Goal: Check status: Check status

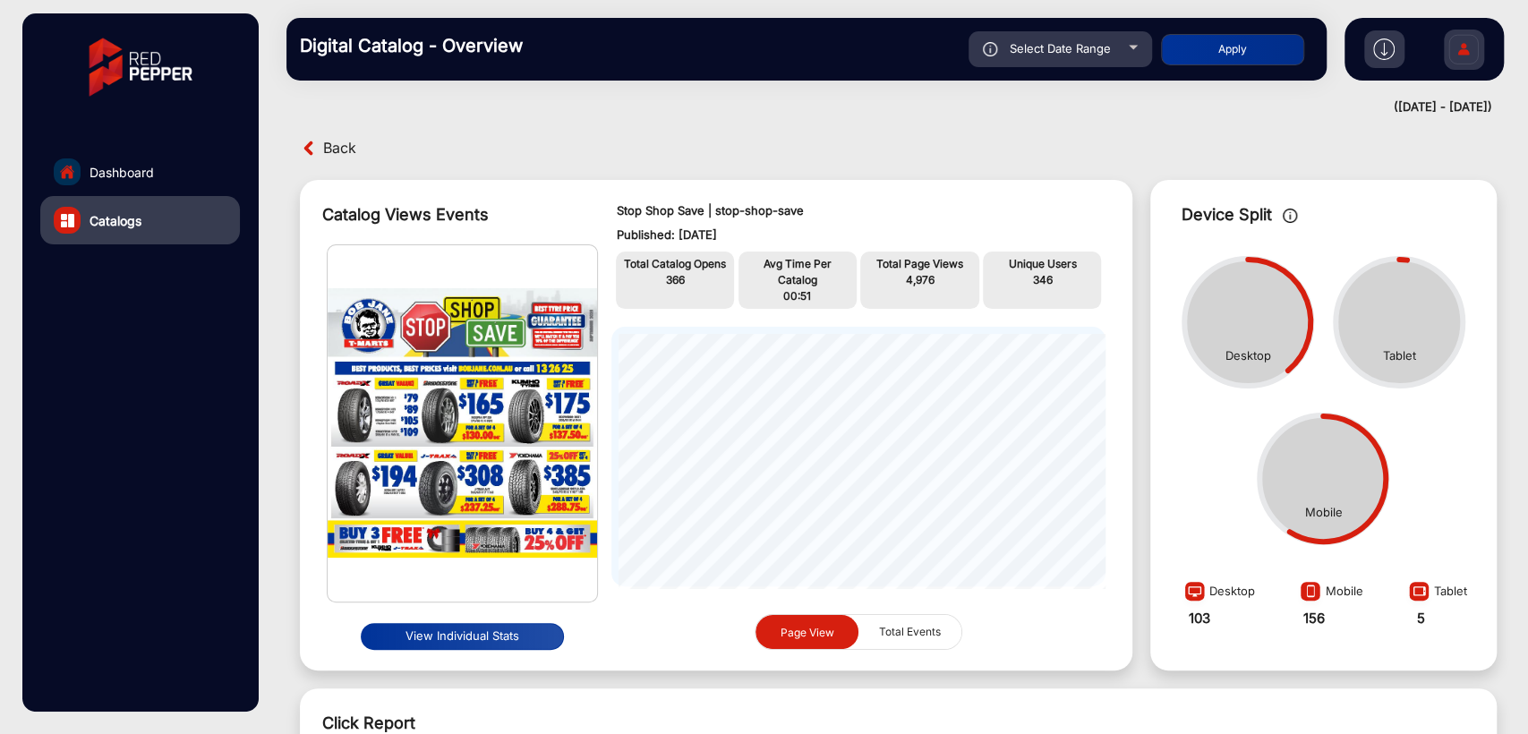
scroll to position [662, 0]
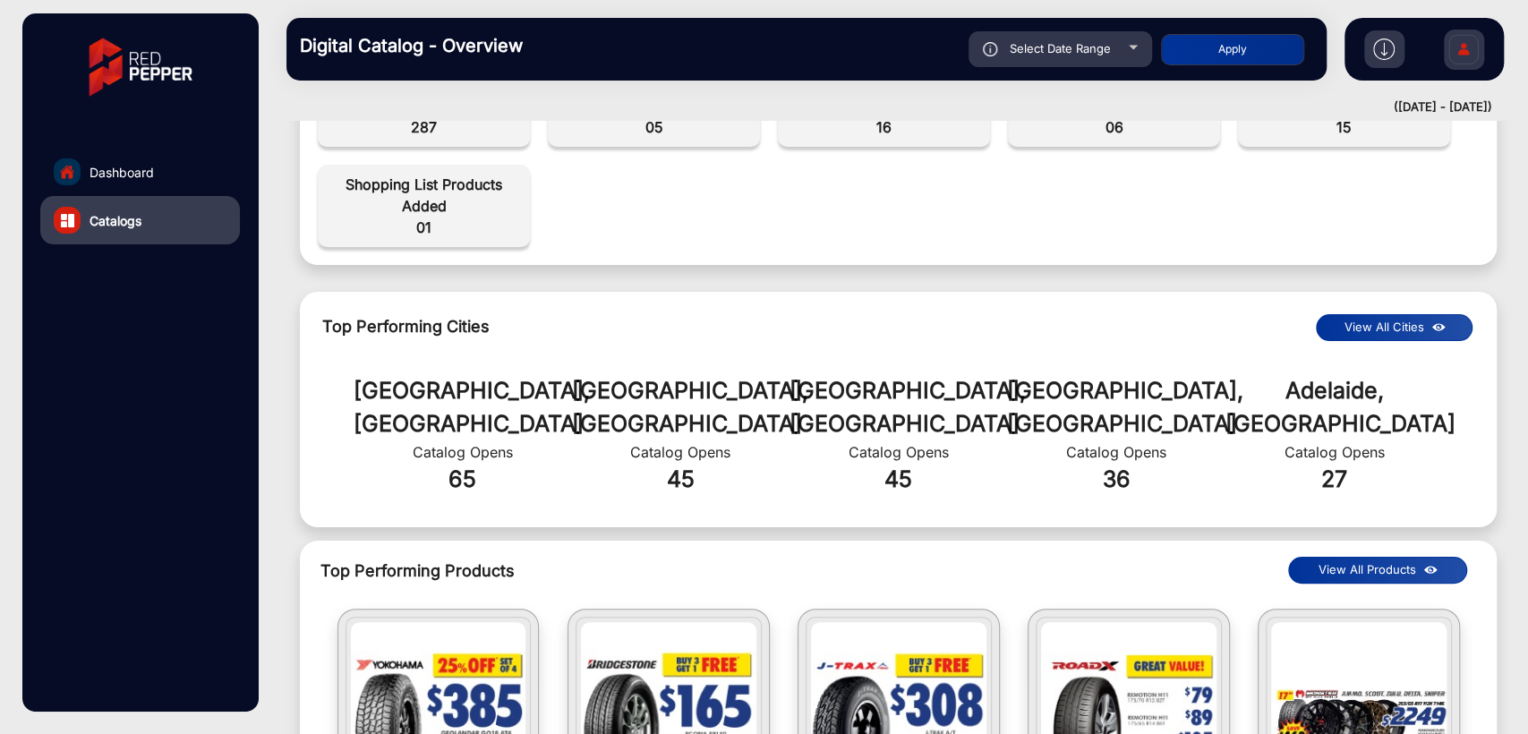
click at [1054, 59] on div "Select Date Range" at bounding box center [1059, 49] width 183 height 36
type input "[DATE]"
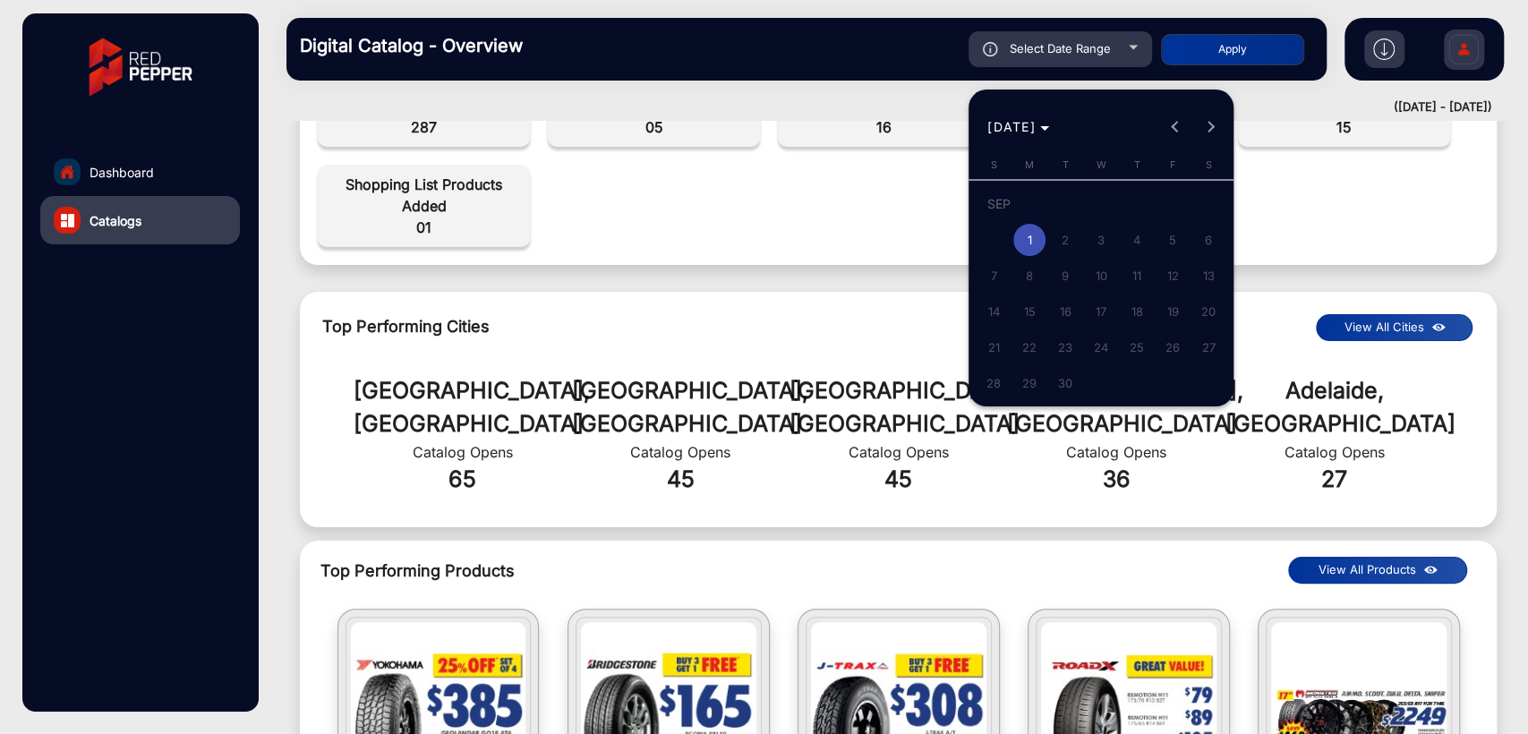
click at [908, 141] on div at bounding box center [764, 367] width 1528 height 734
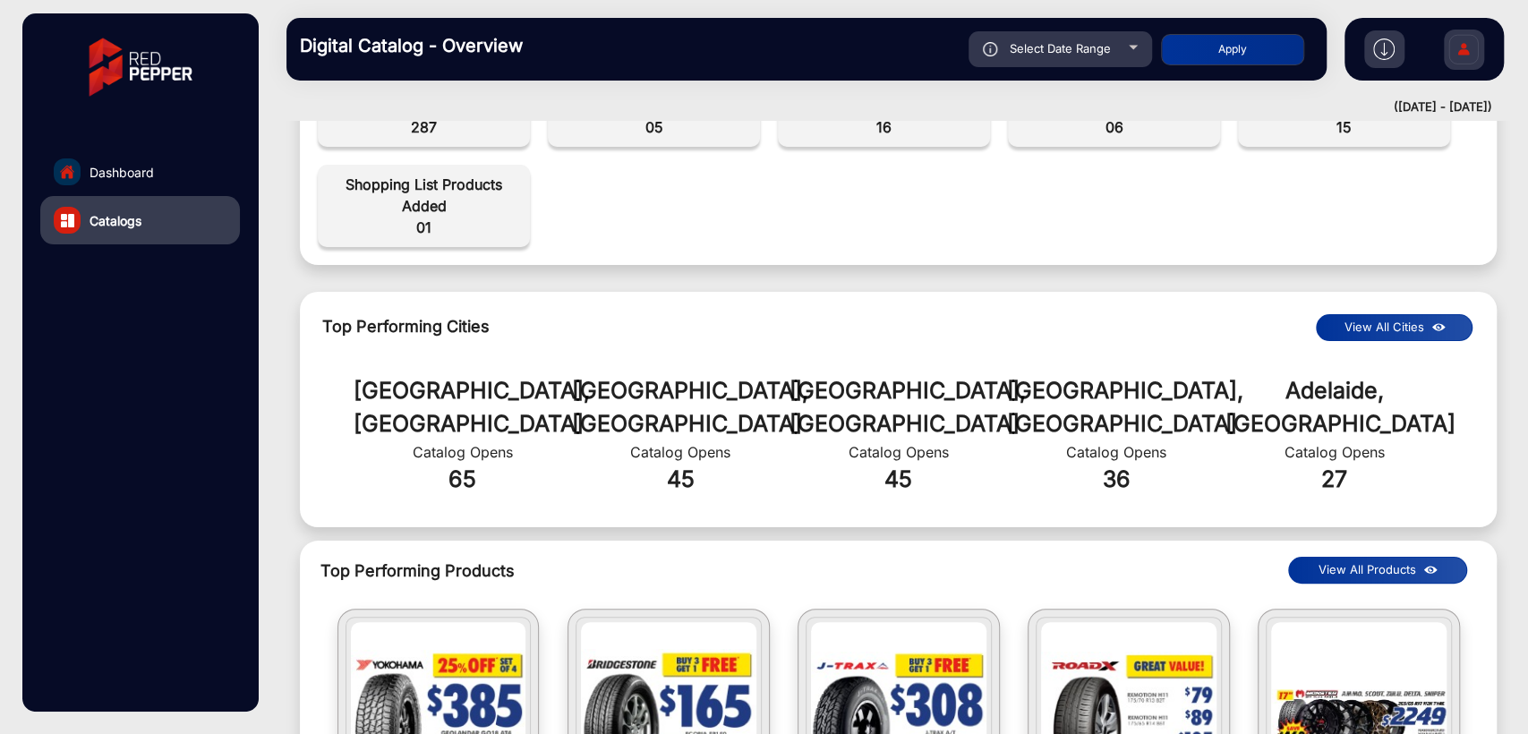
click at [174, 192] on link "Dashboard" at bounding box center [140, 172] width 200 height 48
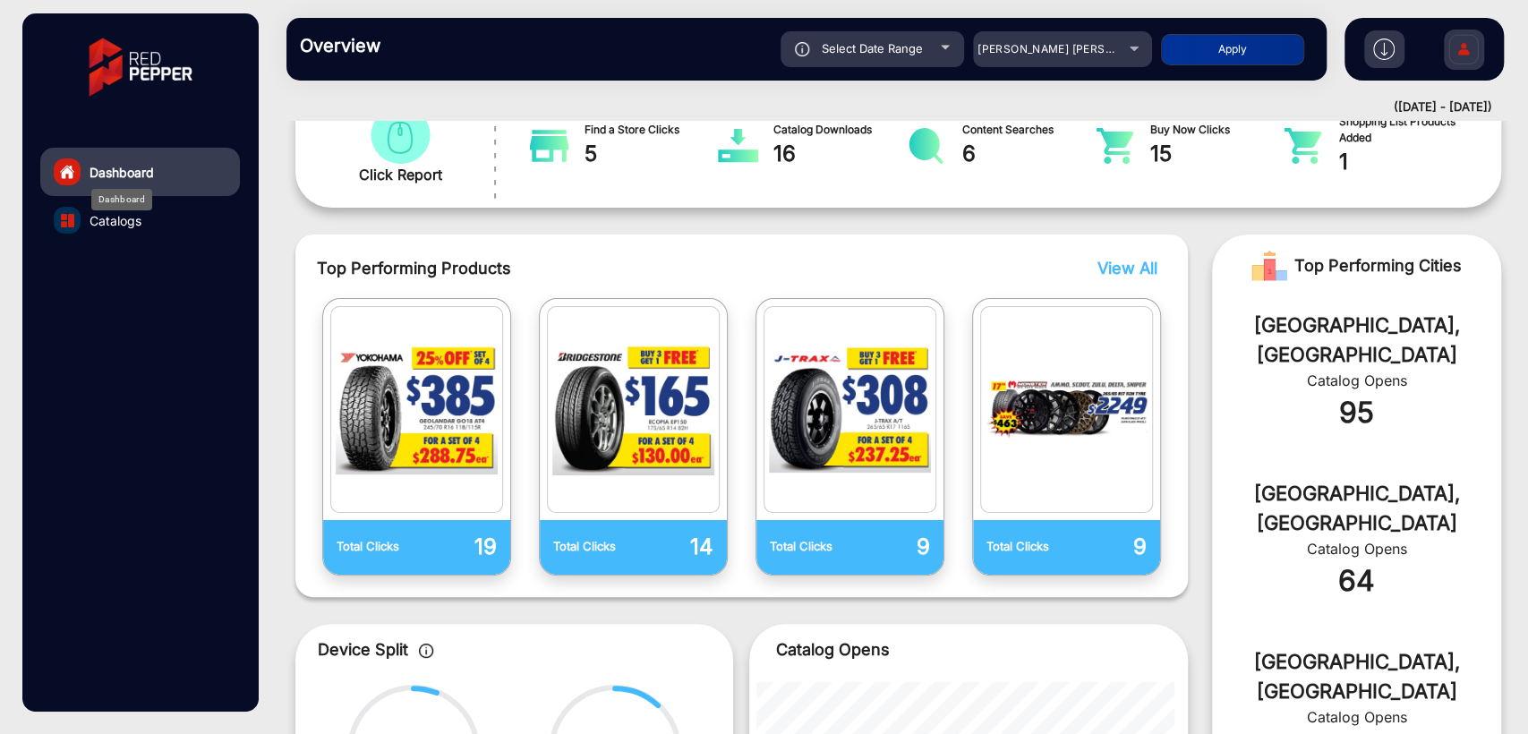
scroll to position [13, 0]
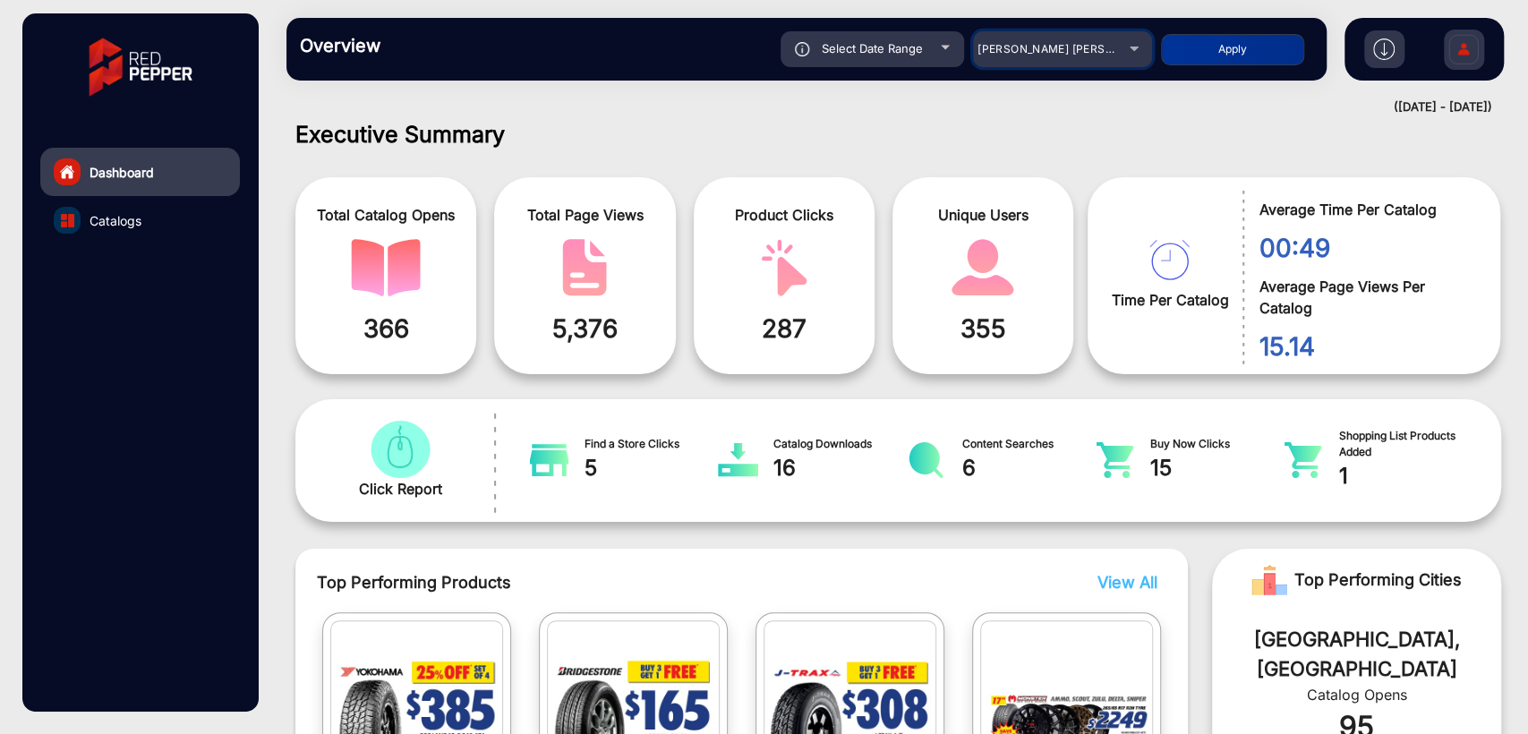
click at [1069, 45] on span "[PERSON_NAME] [PERSON_NAME] T-[PERSON_NAME]" at bounding box center [1123, 48] width 292 height 13
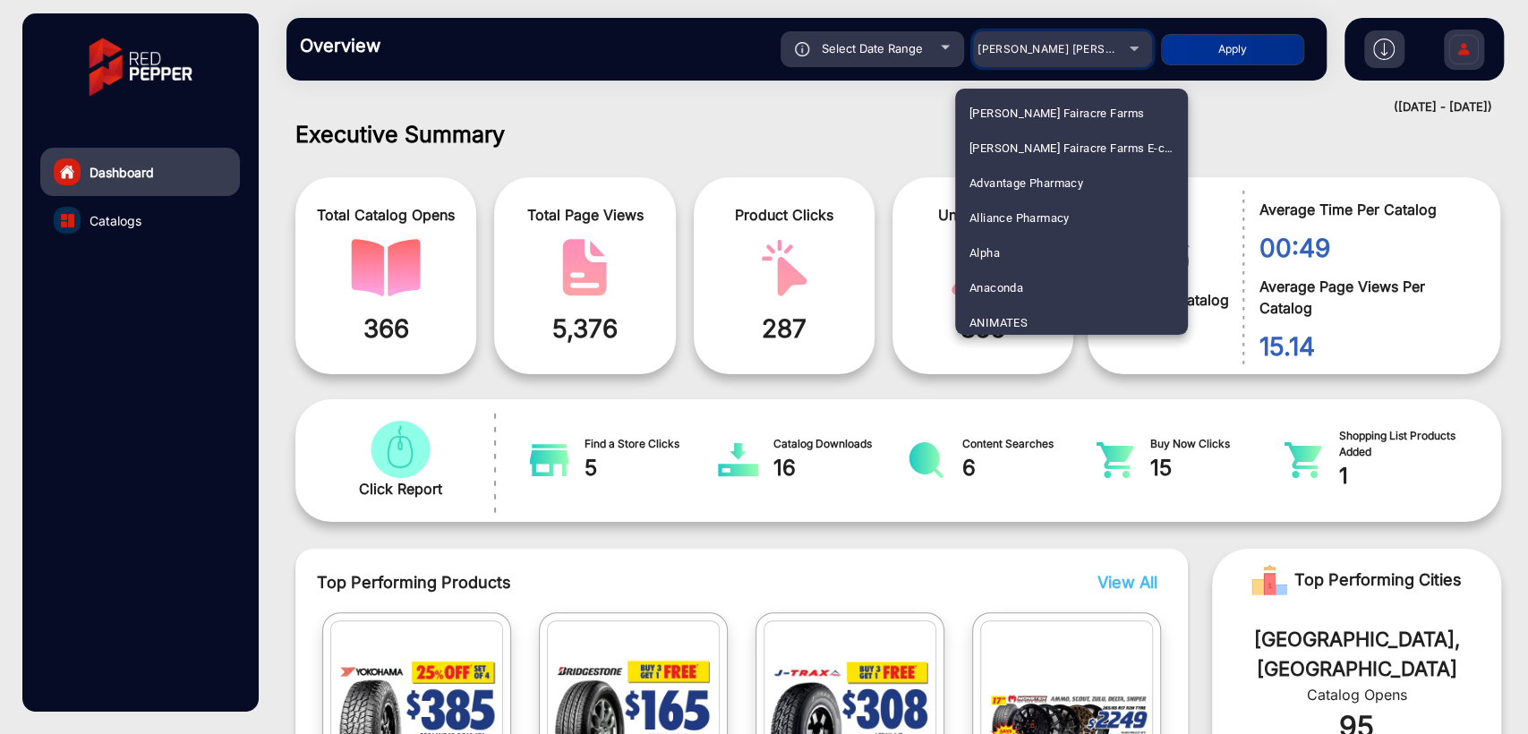
scroll to position [1122, 0]
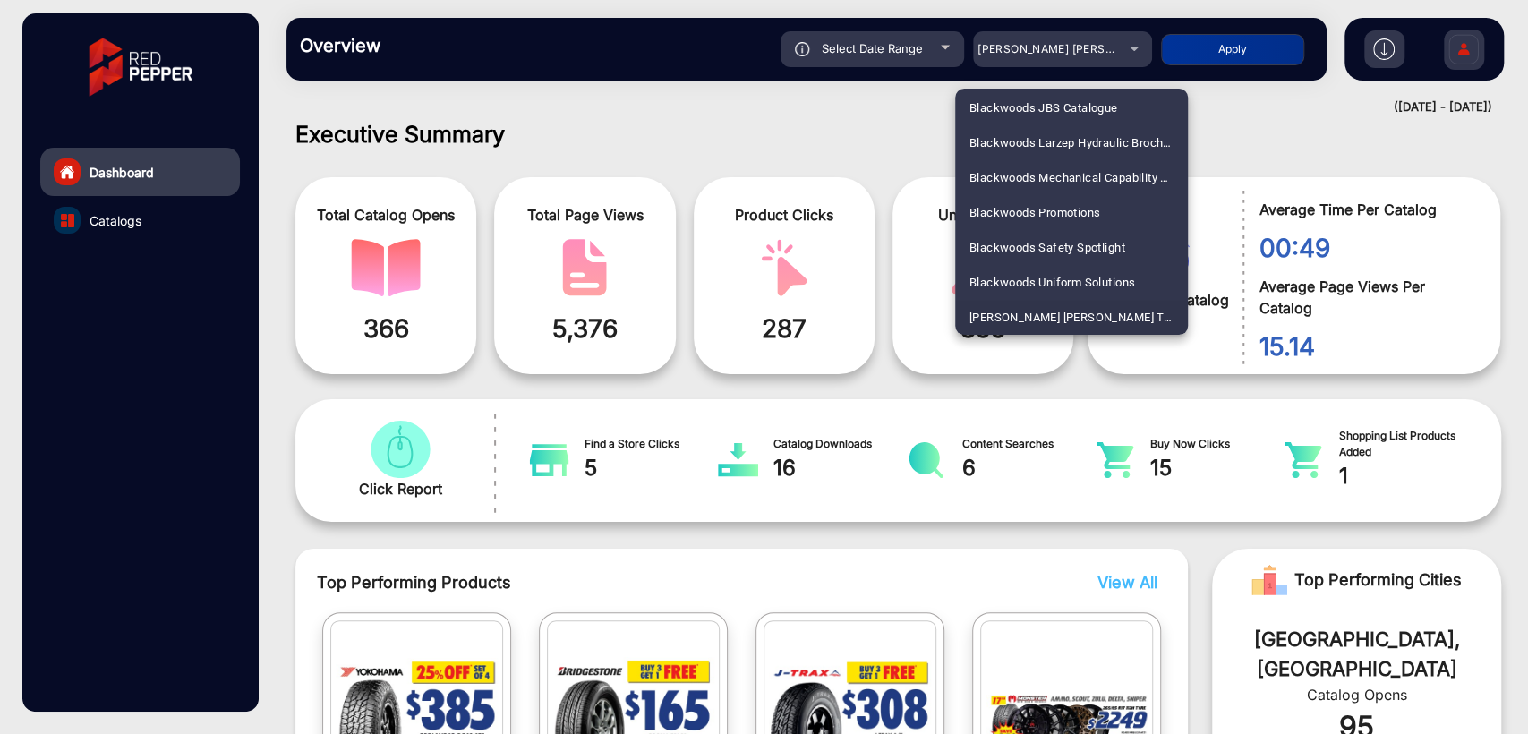
click at [995, 38] on div at bounding box center [764, 367] width 1528 height 734
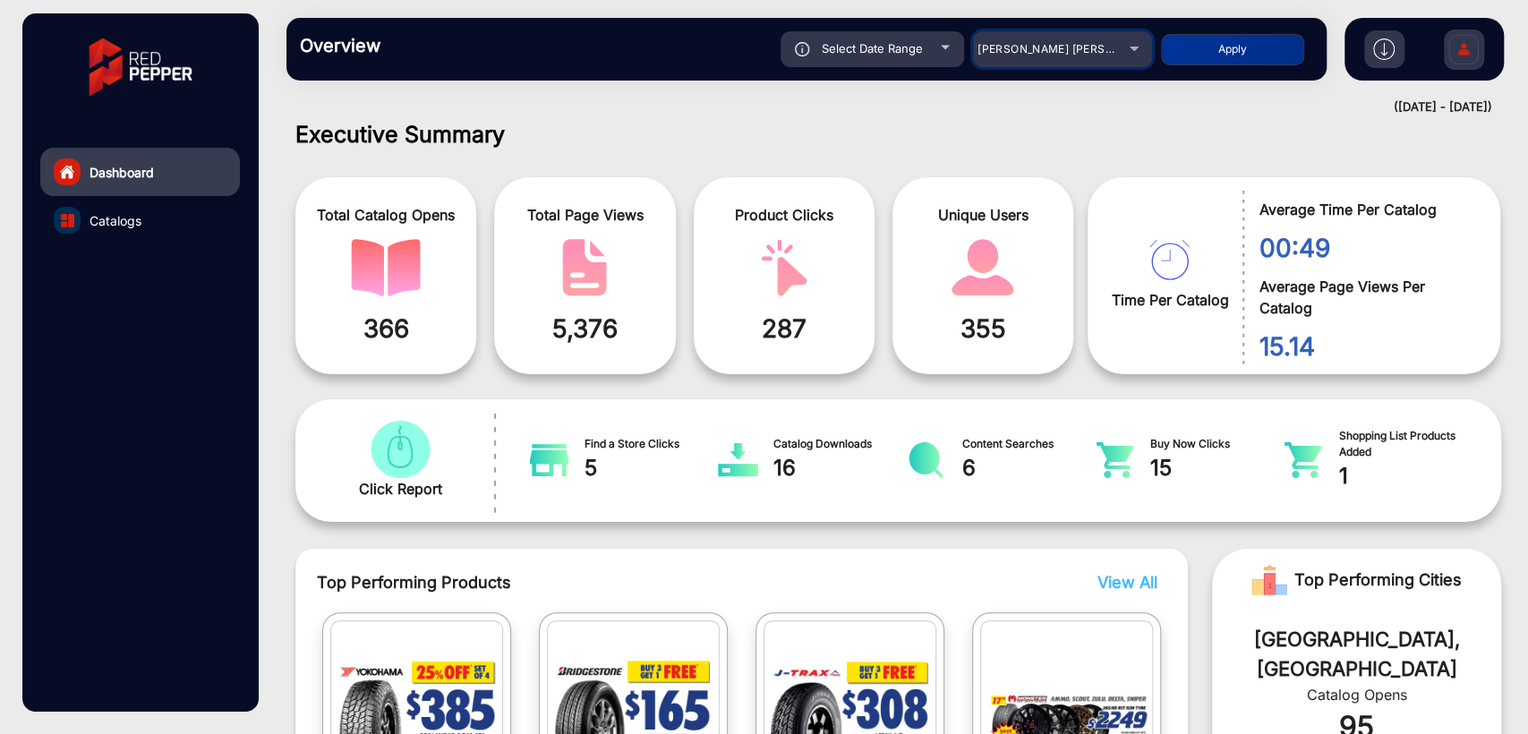
click at [1031, 48] on span "[PERSON_NAME] [PERSON_NAME] T-[PERSON_NAME]" at bounding box center [1123, 48] width 292 height 13
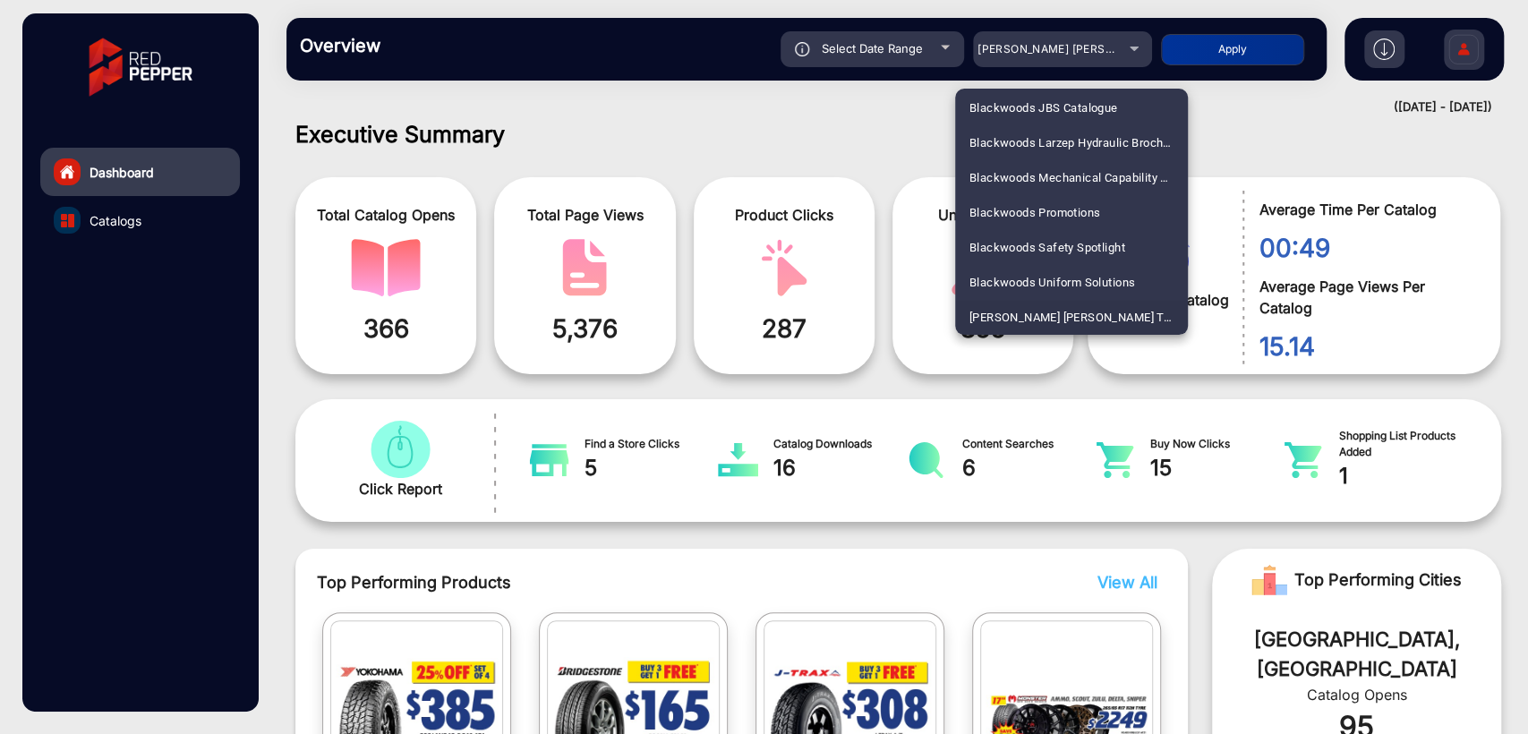
scroll to position [3494, 0]
click at [1021, 202] on span "National Pharmacies" at bounding box center [1025, 213] width 113 height 35
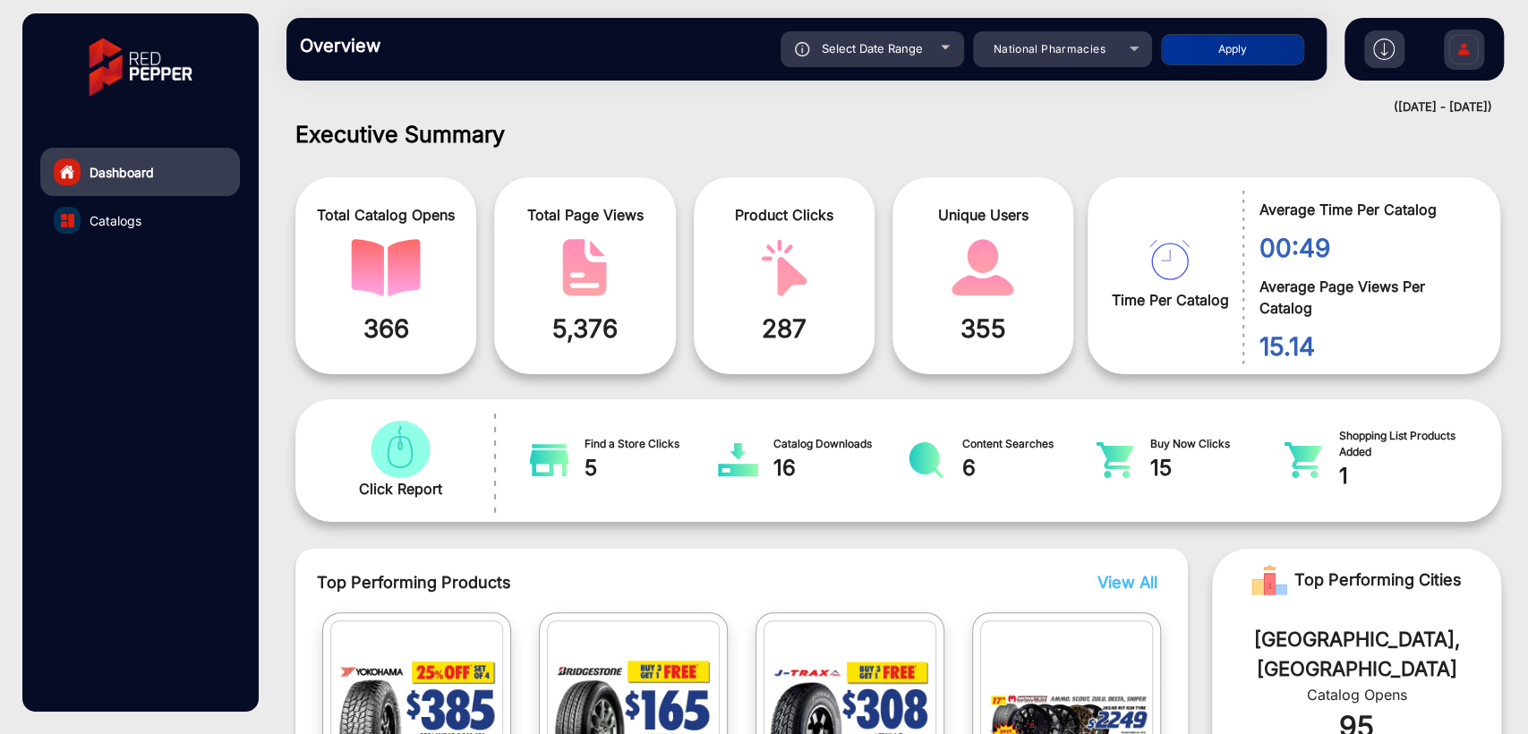
click at [874, 61] on div "Select Date Range" at bounding box center [871, 49] width 183 height 36
type input "[DATE]"
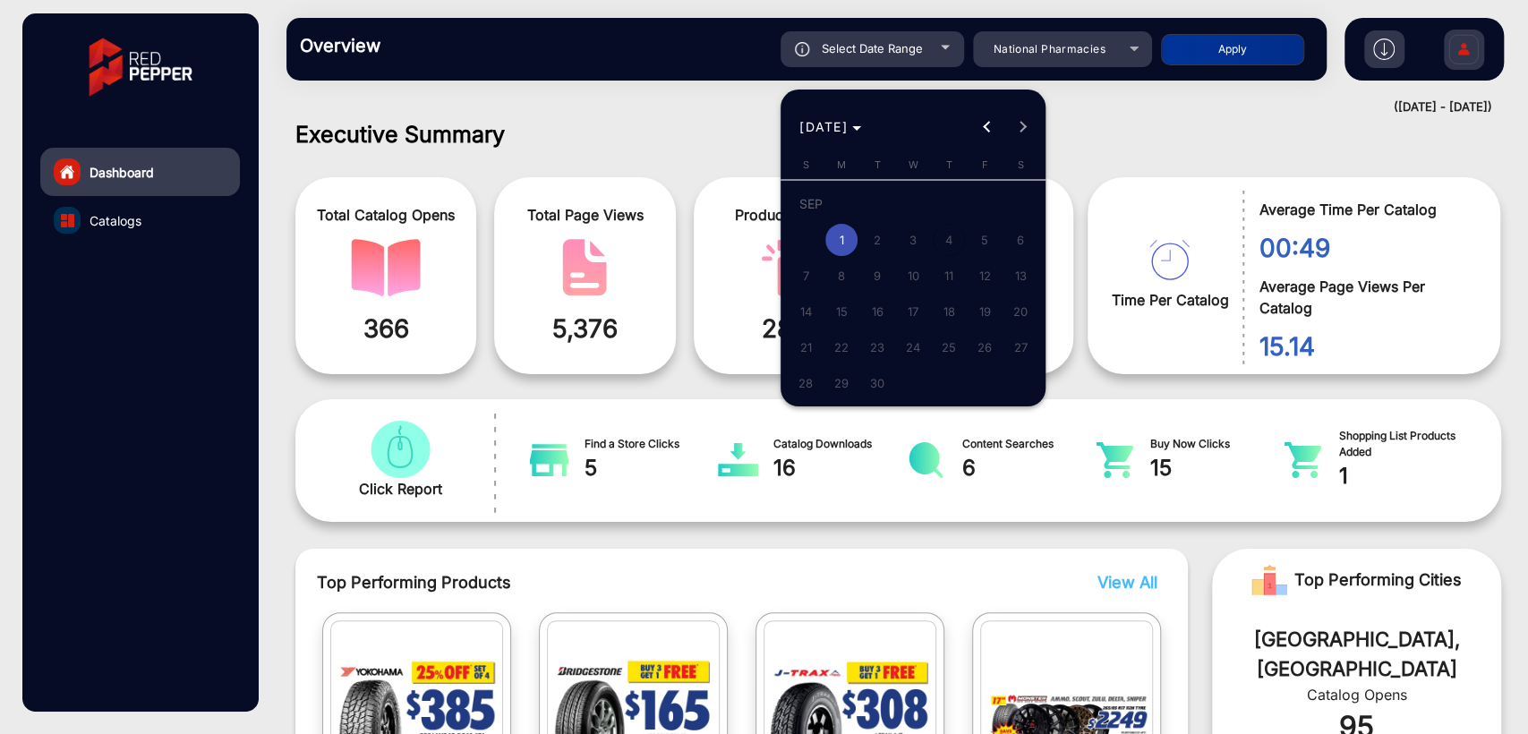
click at [838, 234] on span "1" at bounding box center [841, 240] width 32 height 32
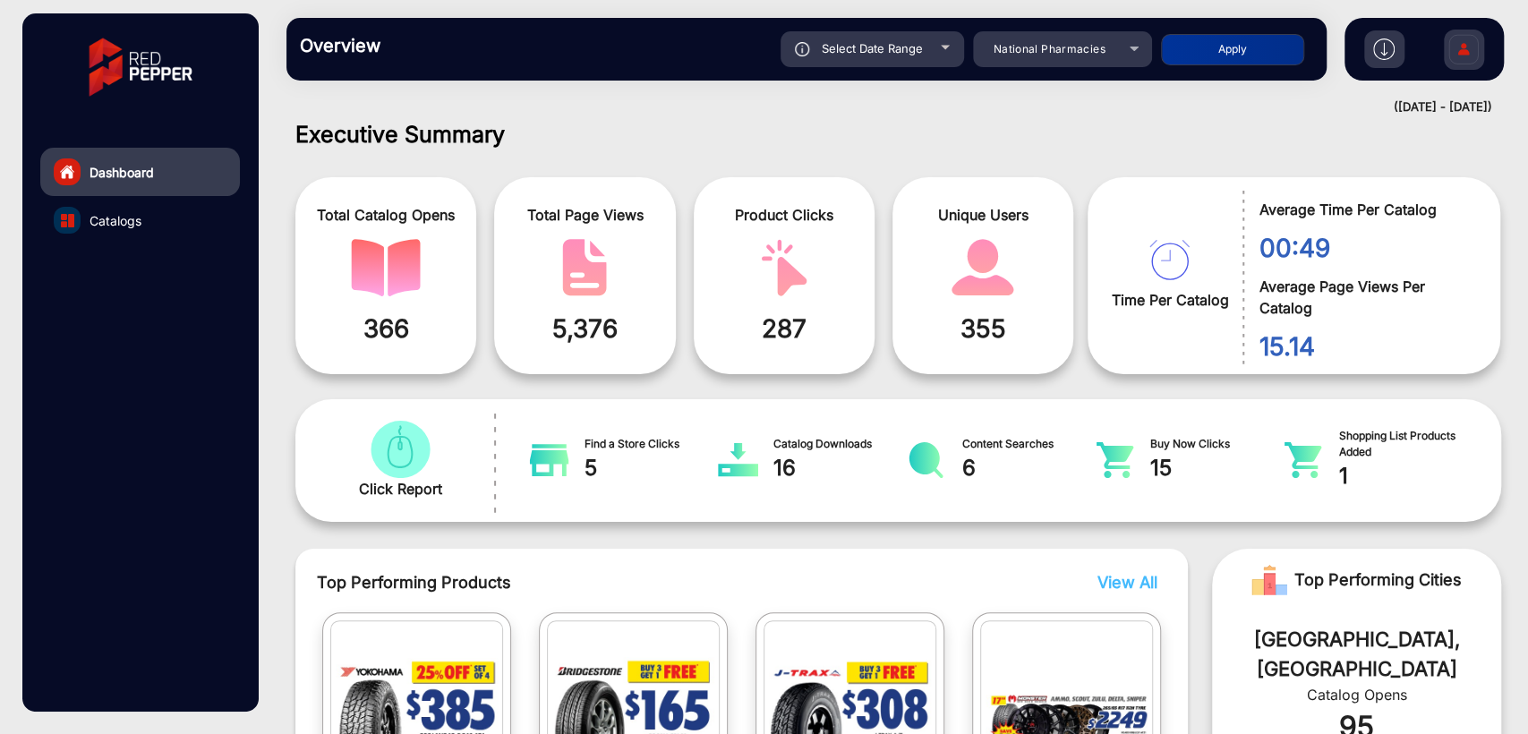
type input "[DATE]"
click at [1238, 41] on button "Apply" at bounding box center [1232, 49] width 143 height 31
type input "[DATE]"
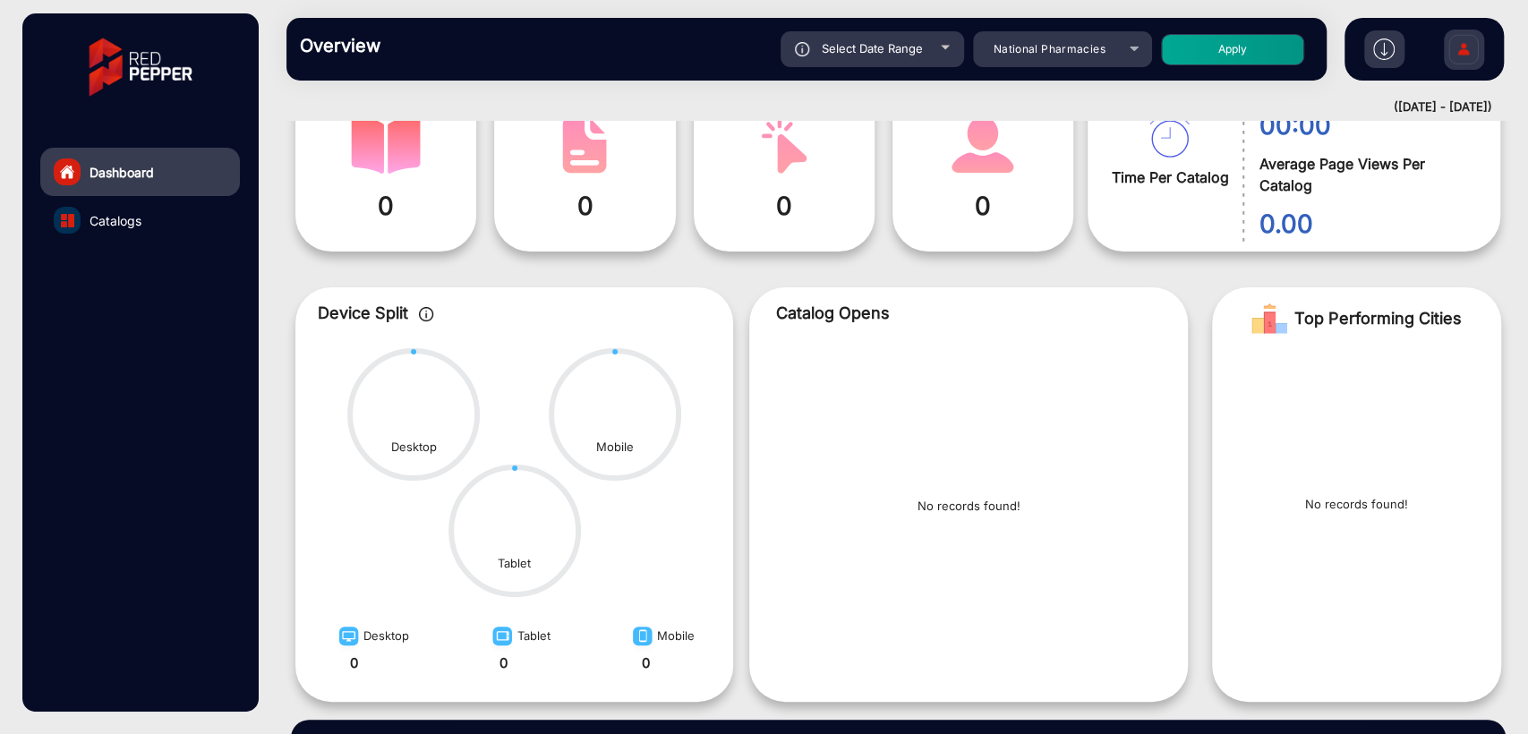
scroll to position [0, 0]
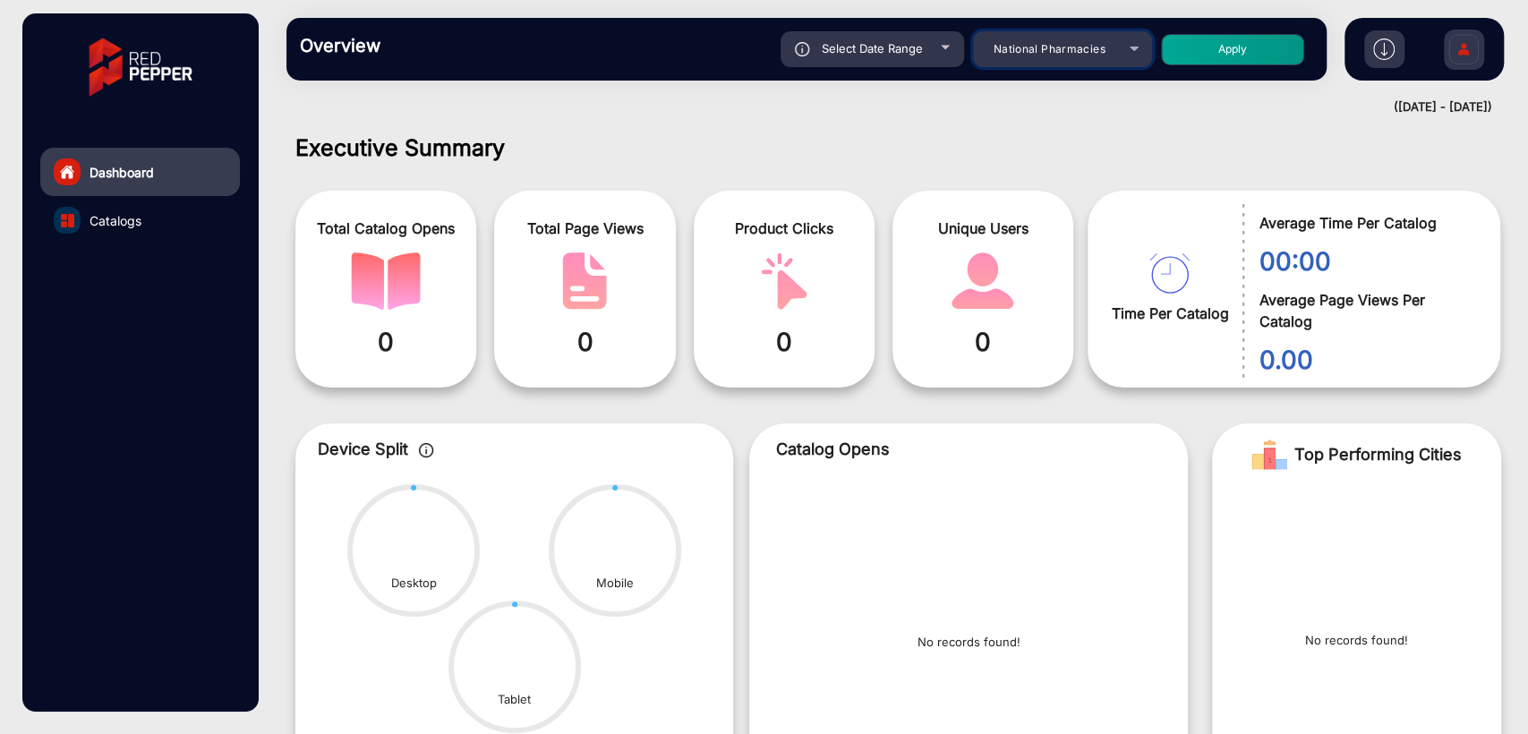
click at [1033, 55] on div "National Pharmacies" at bounding box center [1048, 48] width 143 height 21
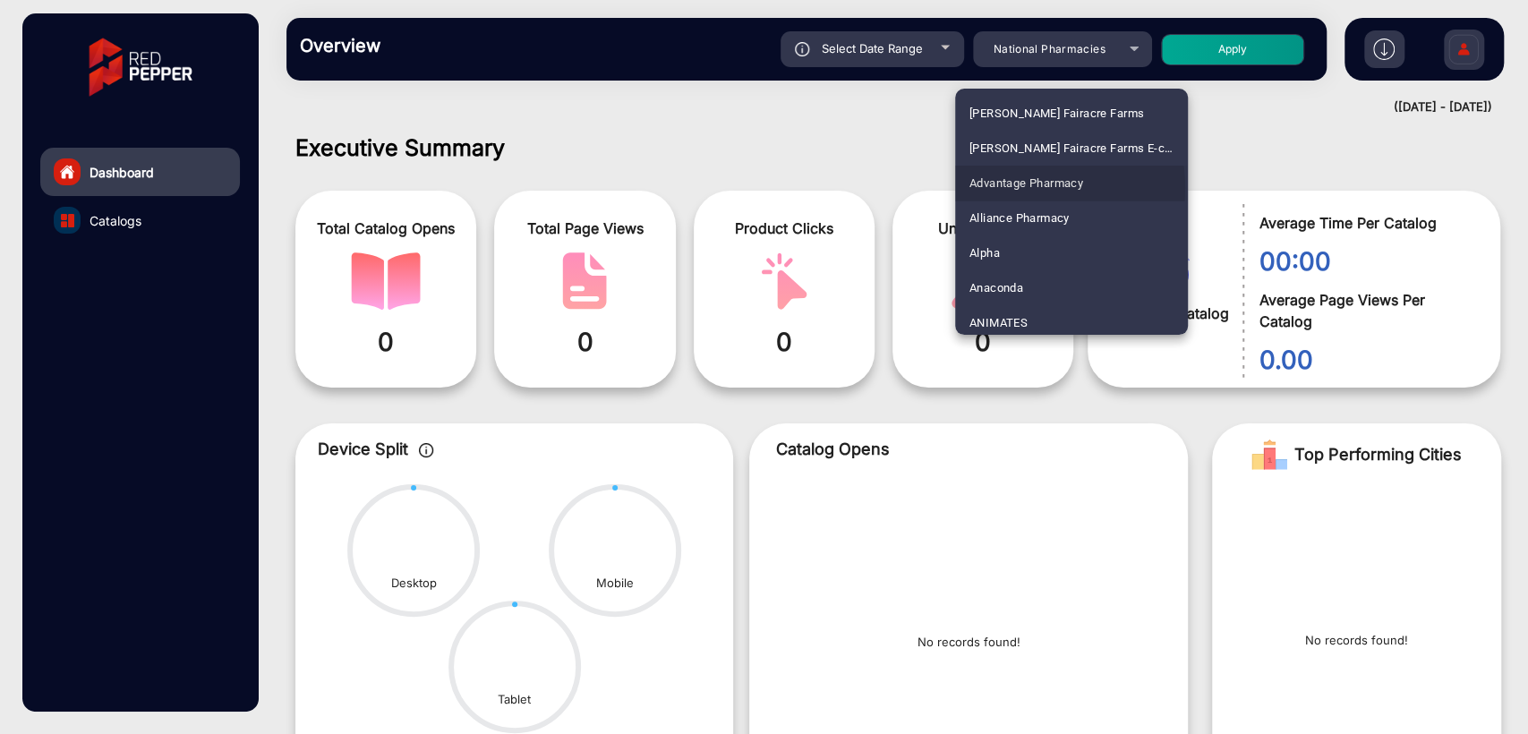
click at [1006, 188] on span "Advantage Pharmacy" at bounding box center [1026, 183] width 114 height 35
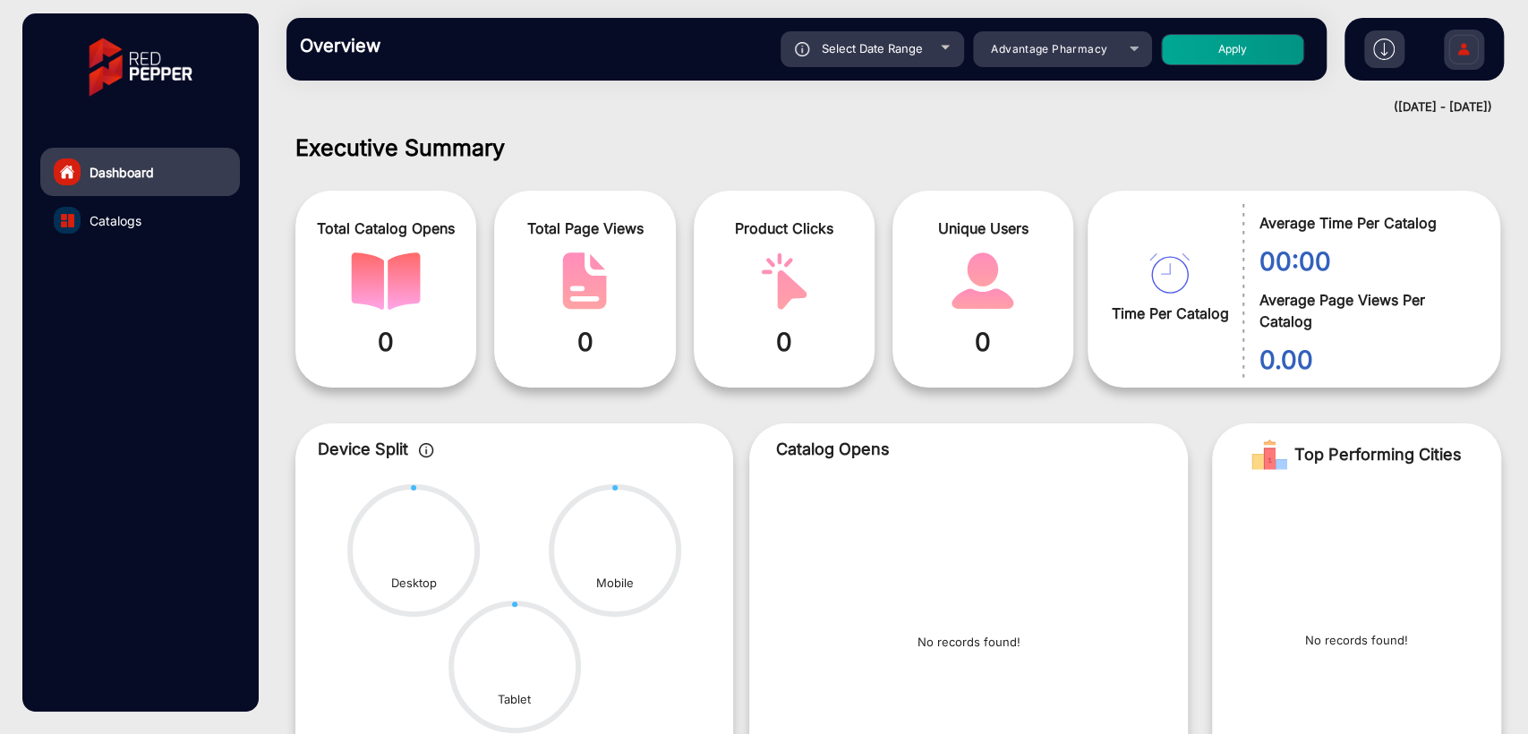
click at [873, 65] on div "Select Date Range" at bounding box center [871, 49] width 183 height 36
type input "[DATE]"
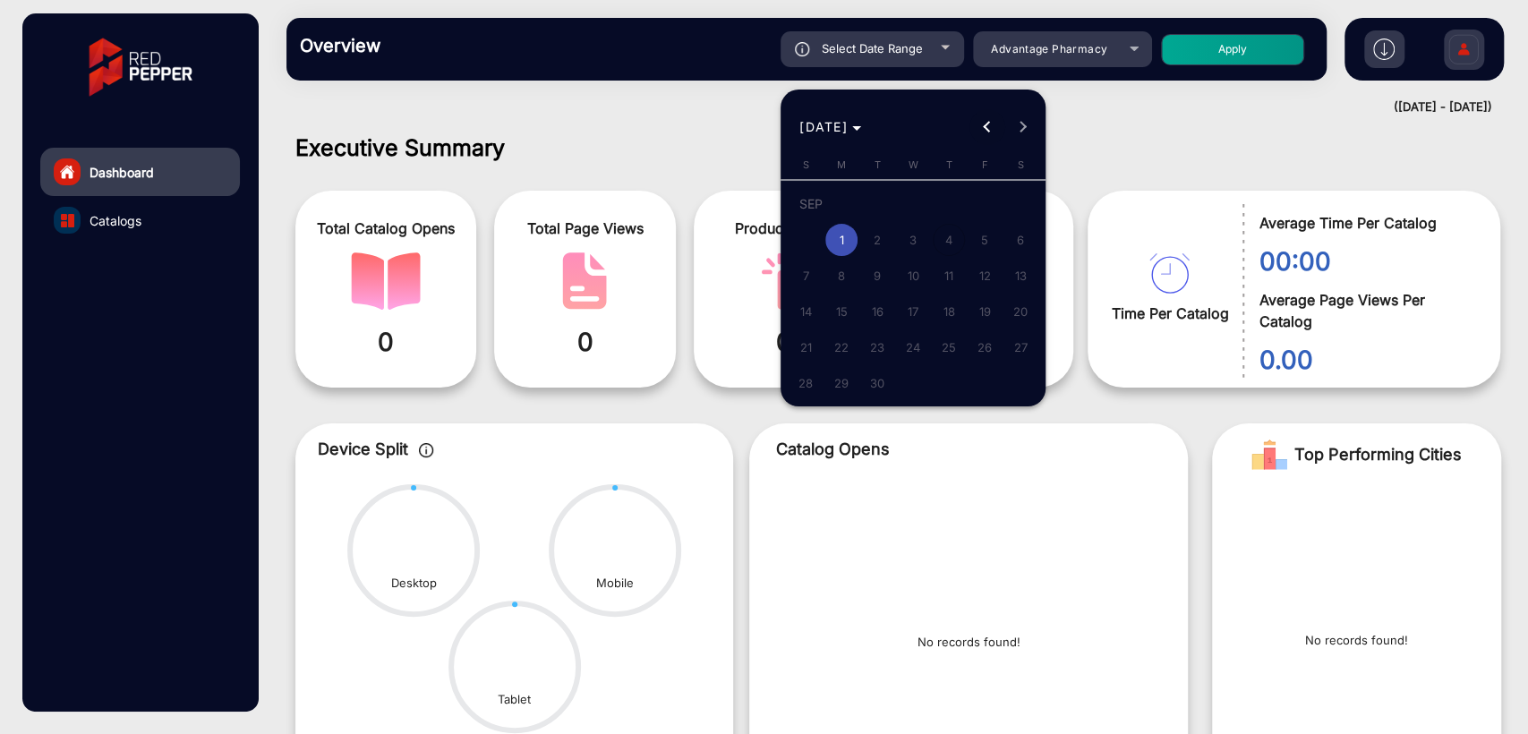
click at [993, 129] on span "Previous month" at bounding box center [987, 127] width 36 height 36
click at [939, 208] on span "1" at bounding box center [948, 207] width 32 height 37
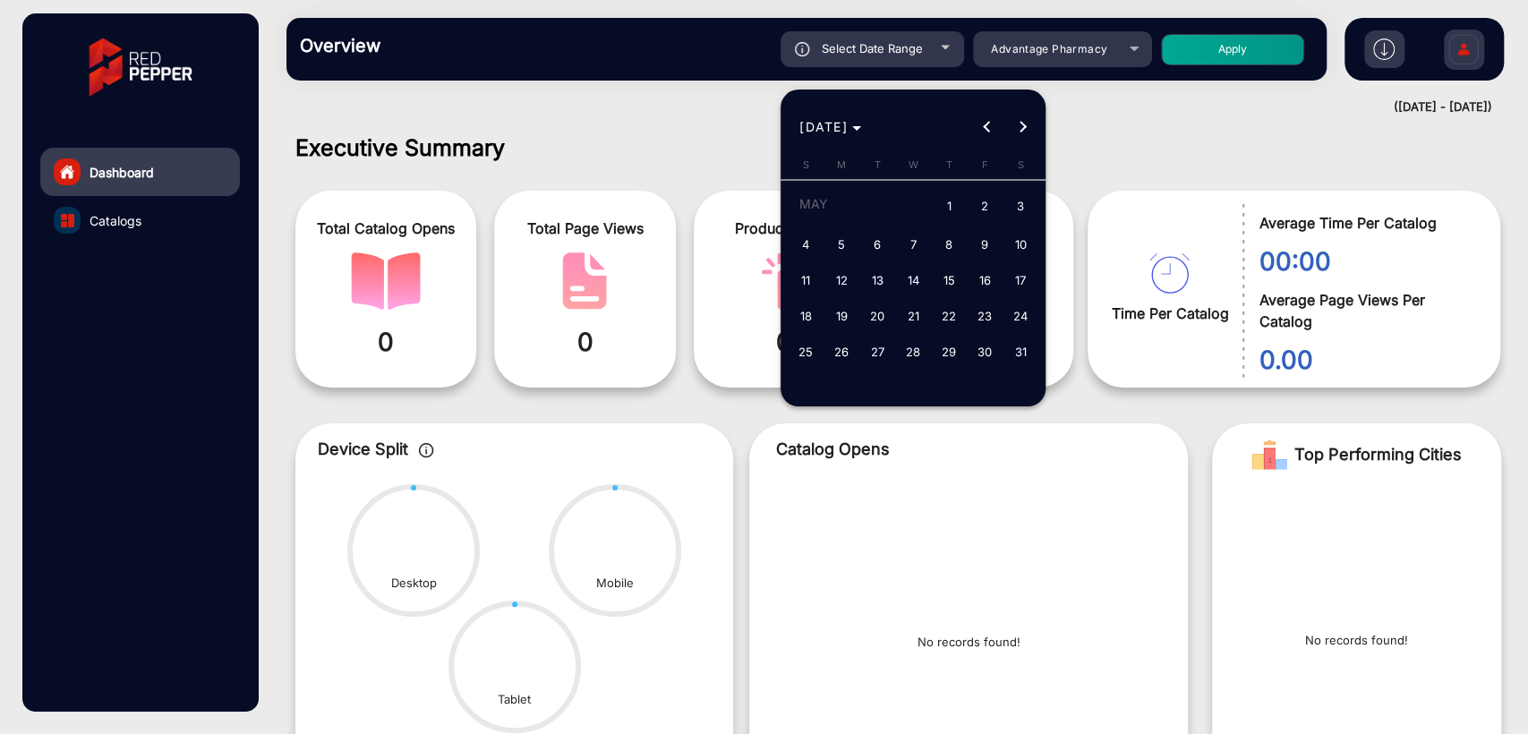
type input "[DATE]"
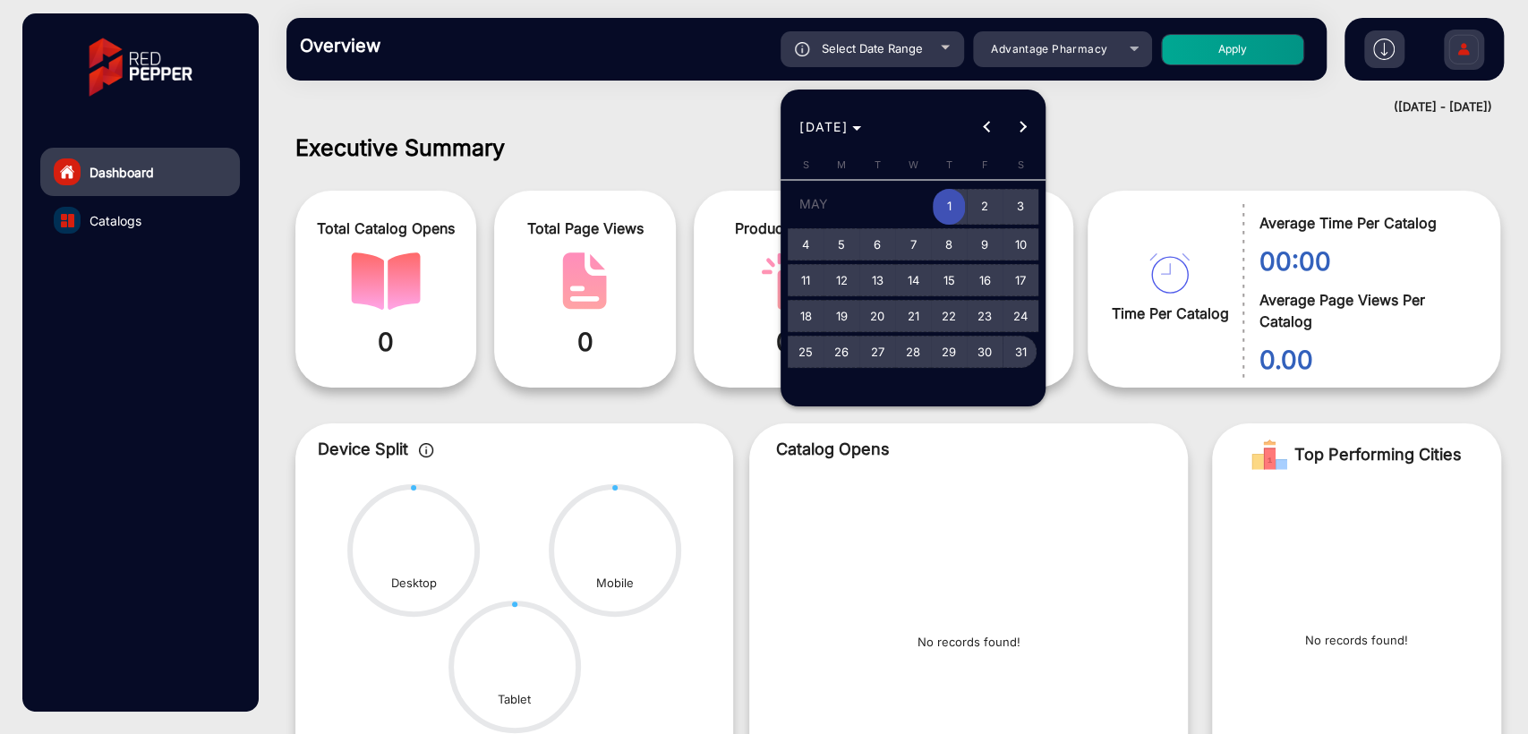
click at [1021, 358] on span "31" at bounding box center [1020, 352] width 32 height 32
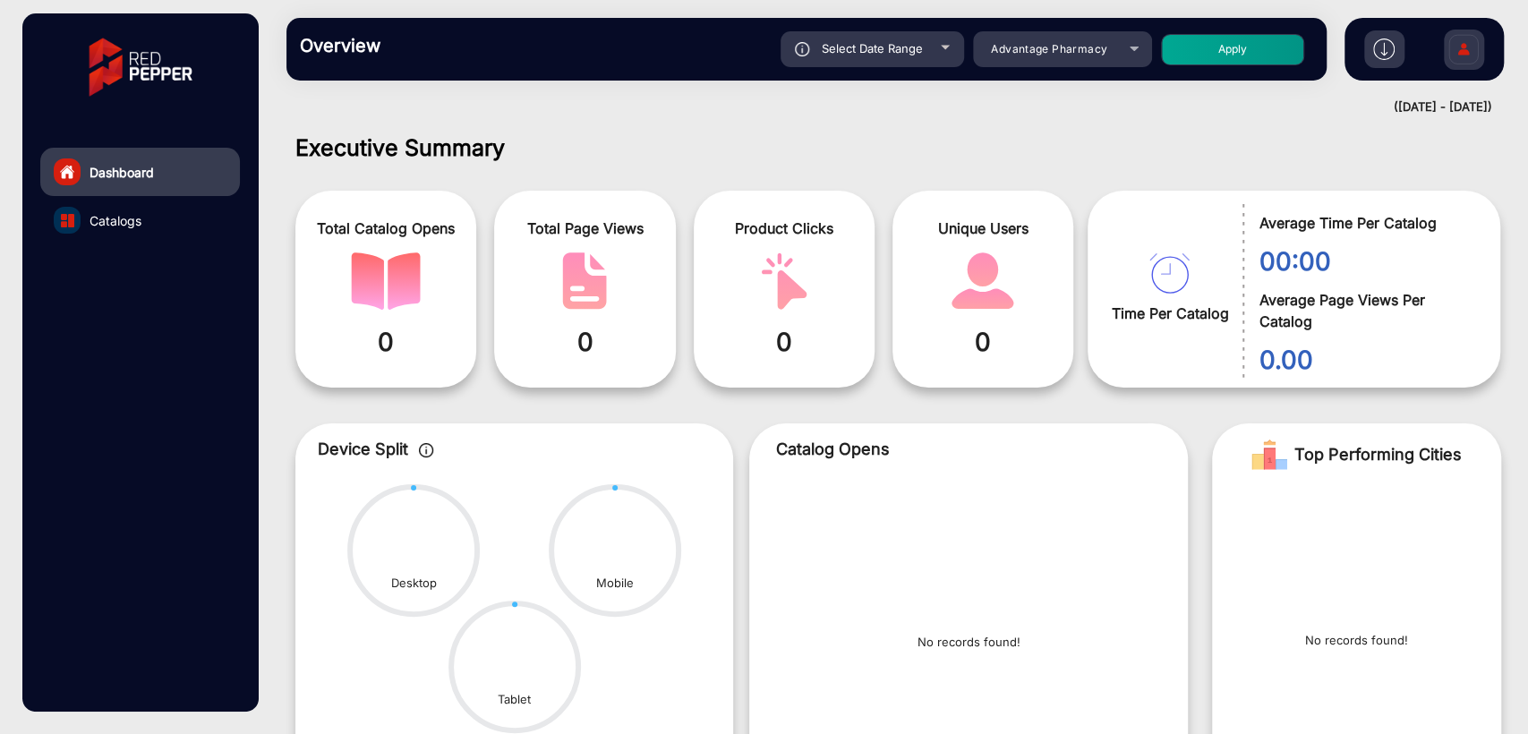
type input "[DATE]"
click at [1197, 62] on button "Apply" at bounding box center [1232, 49] width 143 height 31
type input "[DATE]"
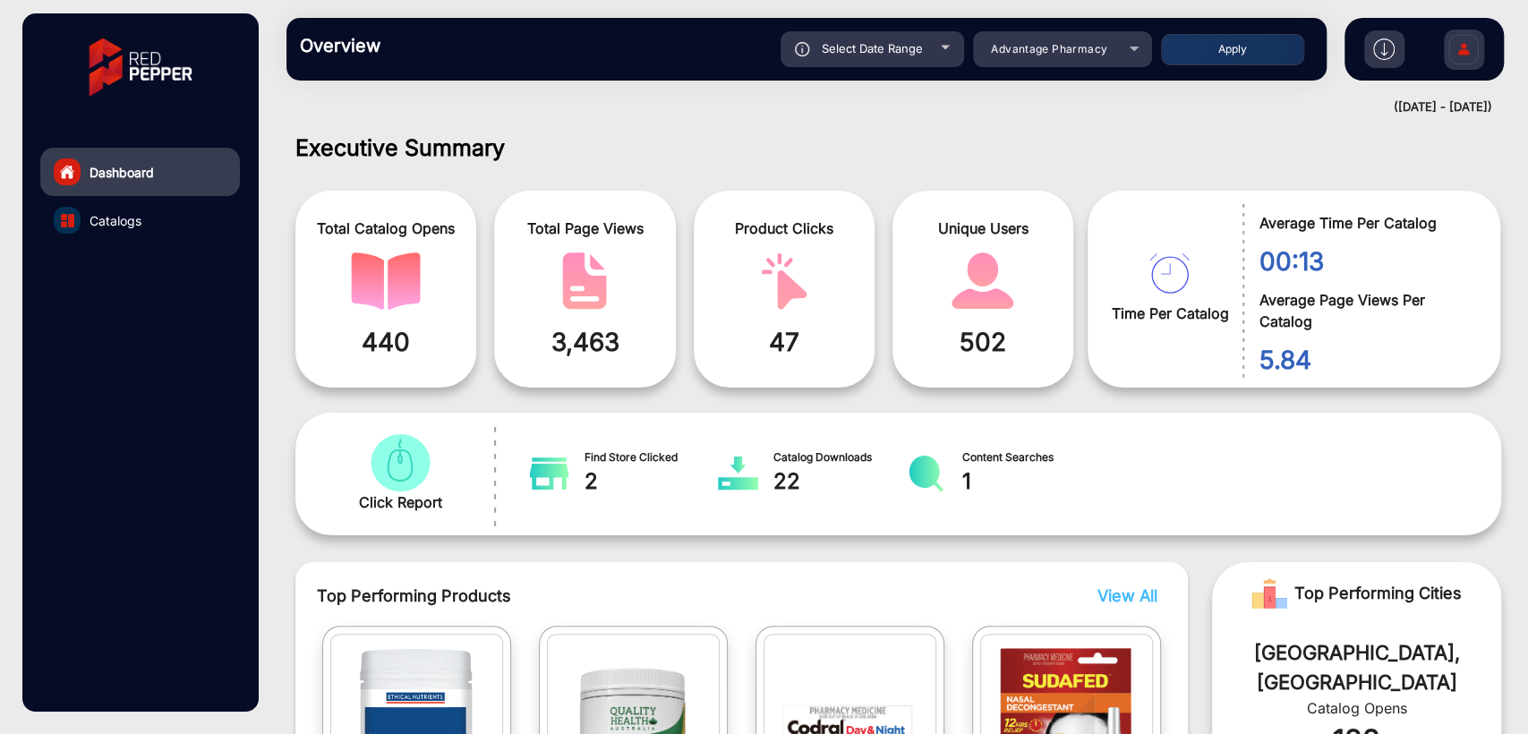
click at [845, 55] on span "Select Date Range" at bounding box center [871, 48] width 101 height 14
type input "[DATE]"
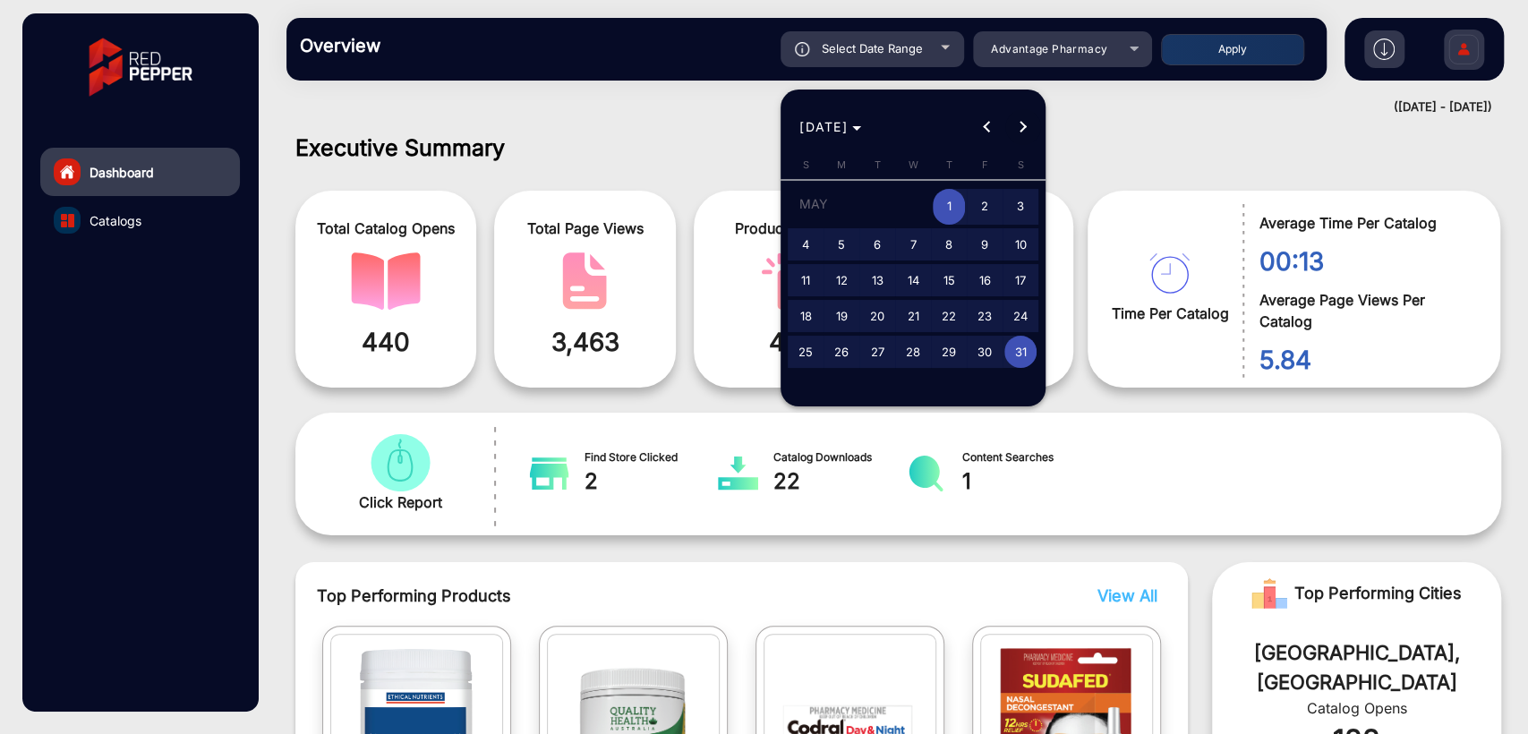
click at [1016, 124] on button "Next month" at bounding box center [1023, 127] width 36 height 36
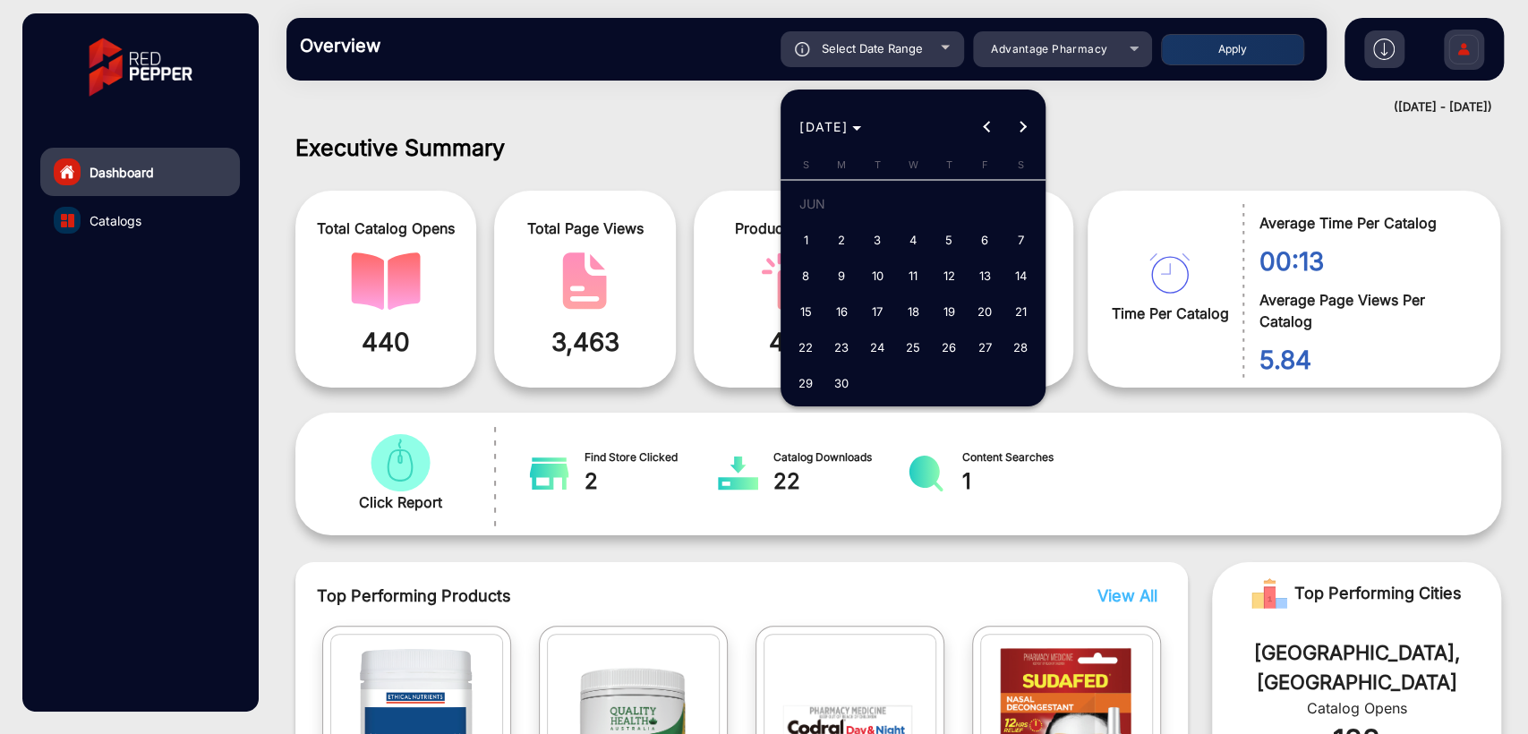
click at [810, 235] on span "1" at bounding box center [805, 240] width 32 height 32
type input "[DATE]"
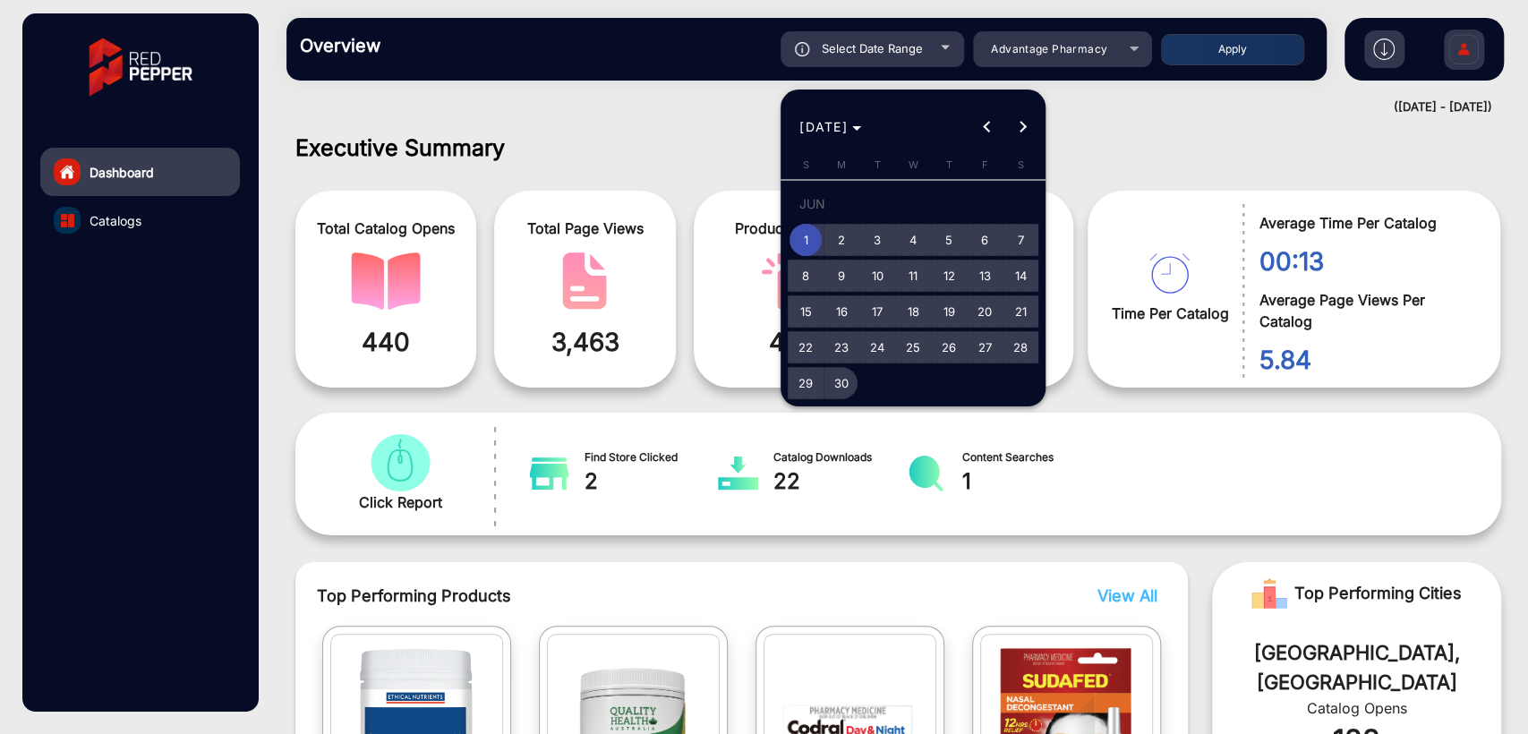
click at [846, 384] on span "30" at bounding box center [841, 383] width 32 height 32
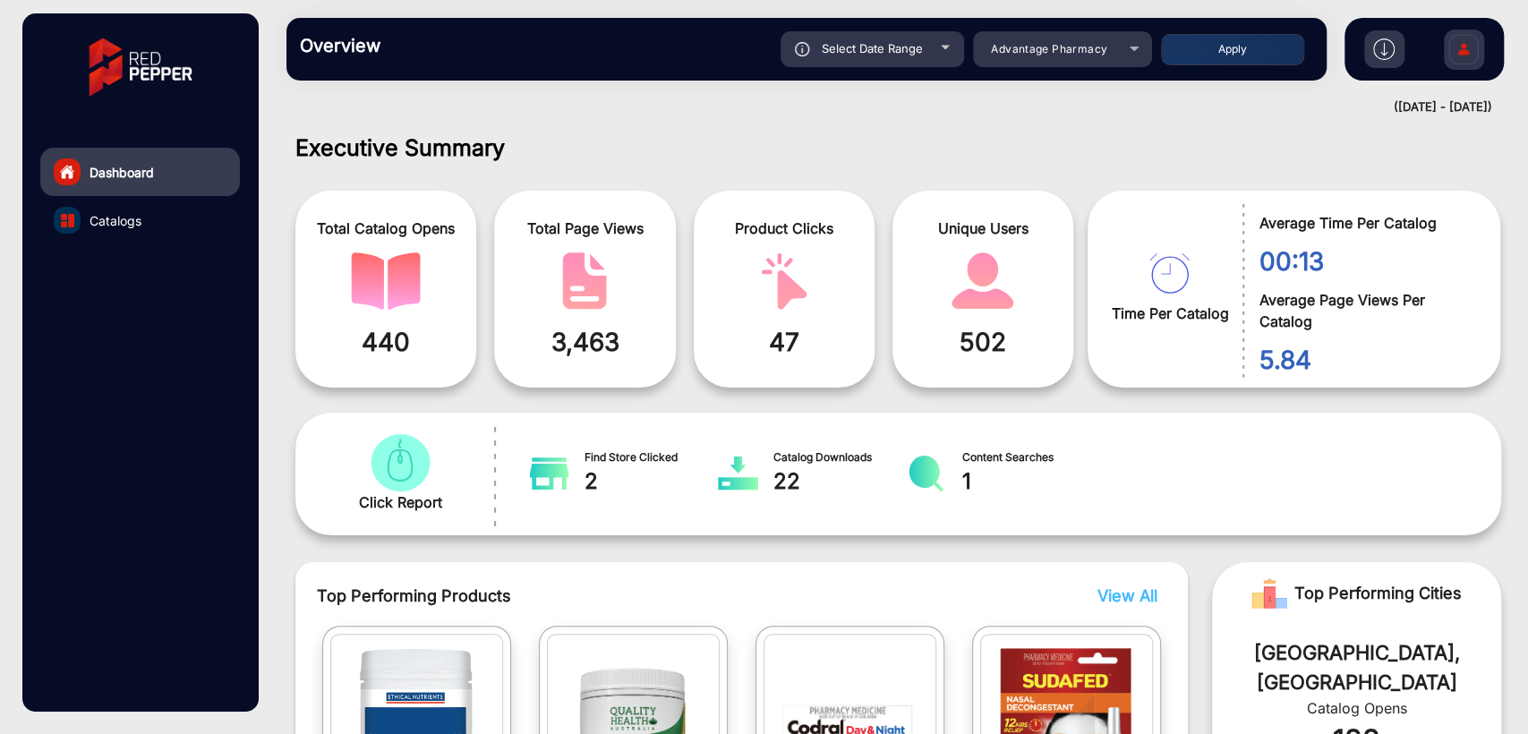
type input "[DATE]"
click at [1239, 47] on button "Apply" at bounding box center [1232, 49] width 143 height 31
type input "[DATE]"
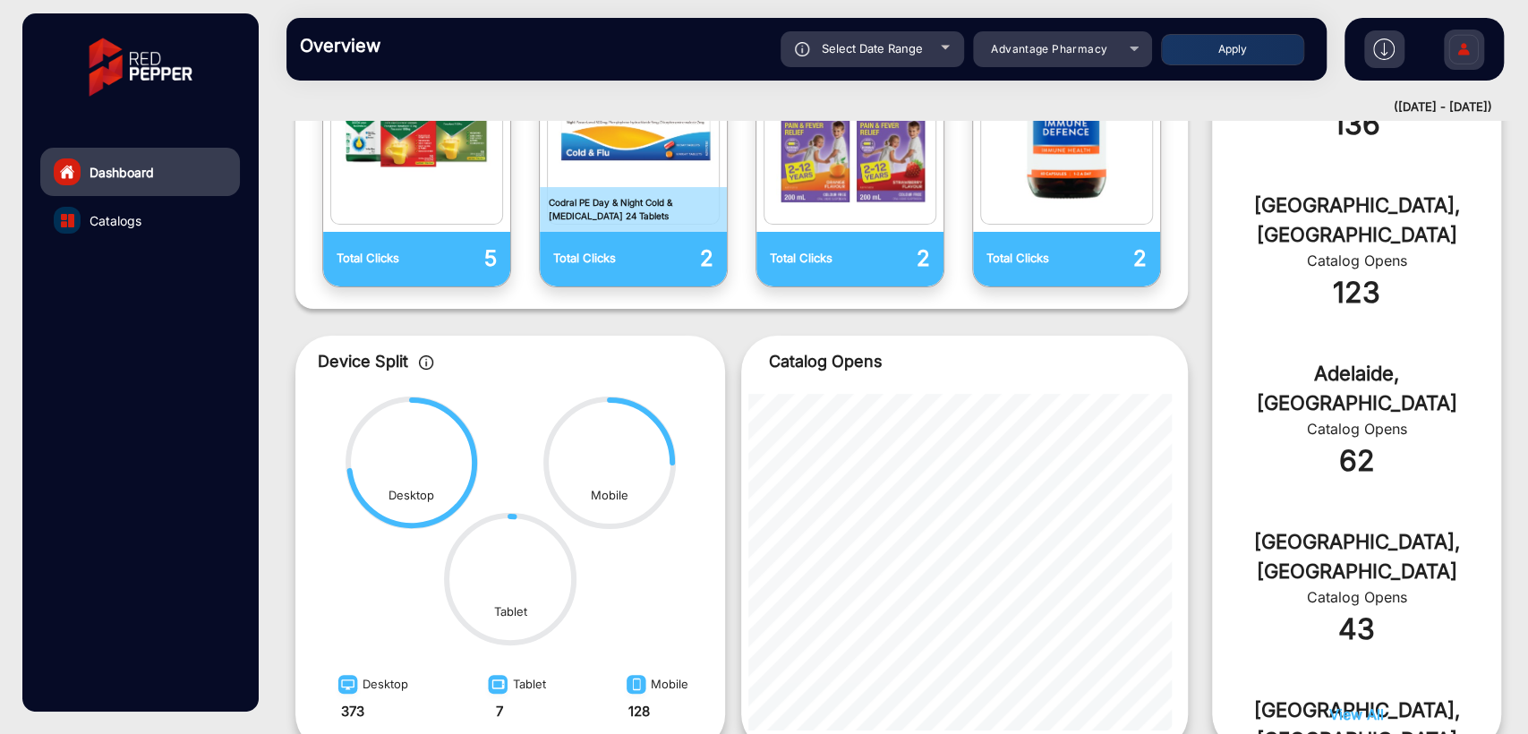
scroll to position [745, 0]
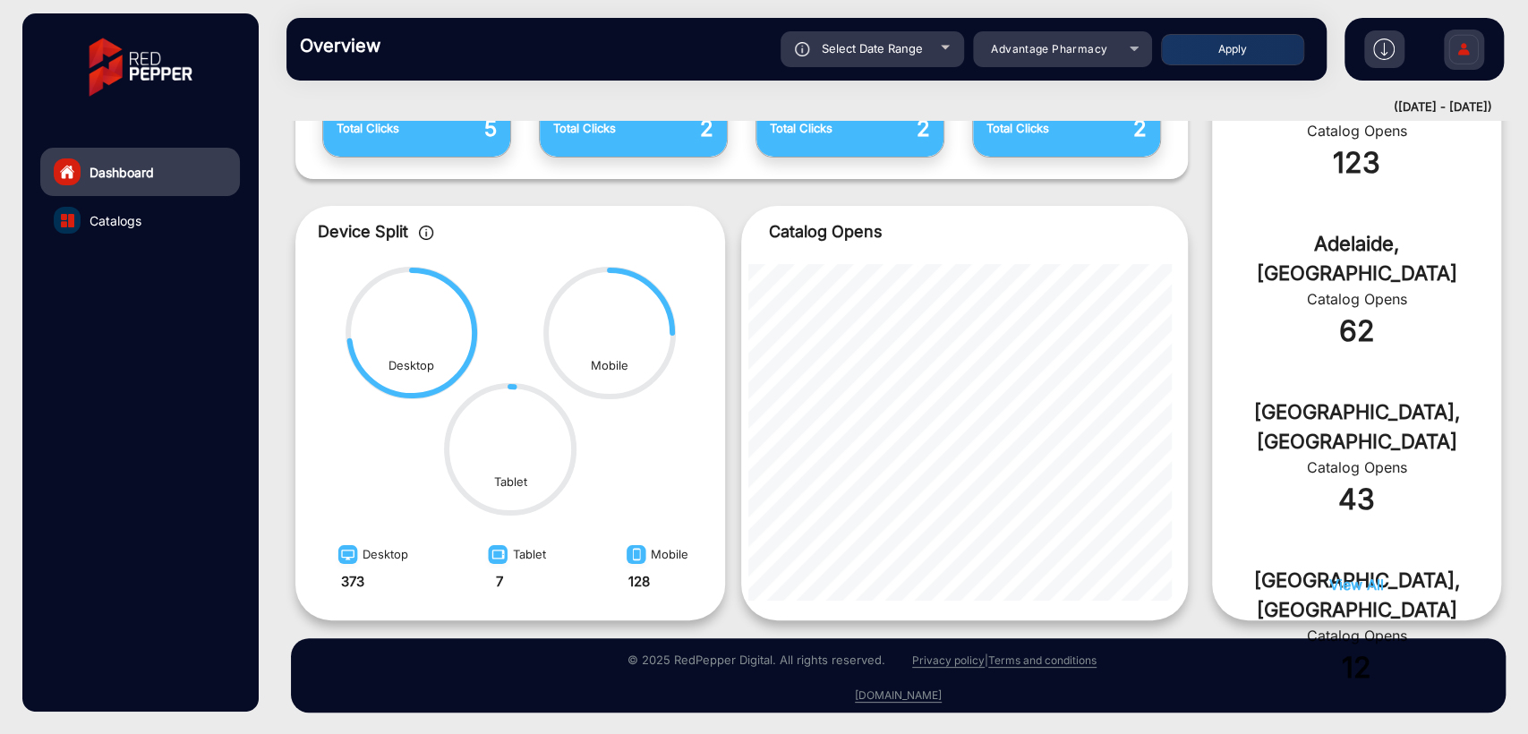
click at [1254, 582] on div "View All" at bounding box center [1356, 593] width 289 height 38
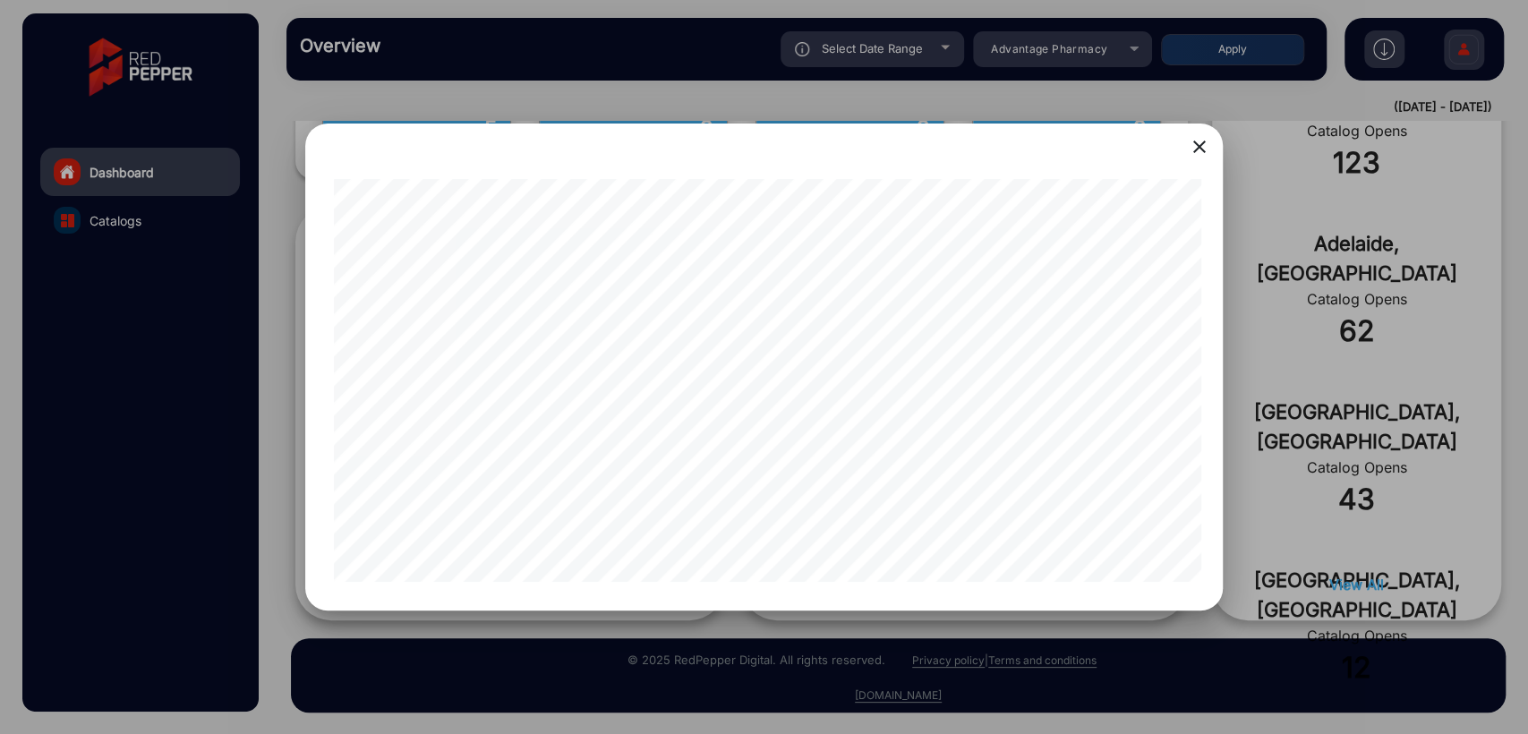
scroll to position [0, 161]
click at [1357, 421] on div at bounding box center [764, 367] width 1528 height 734
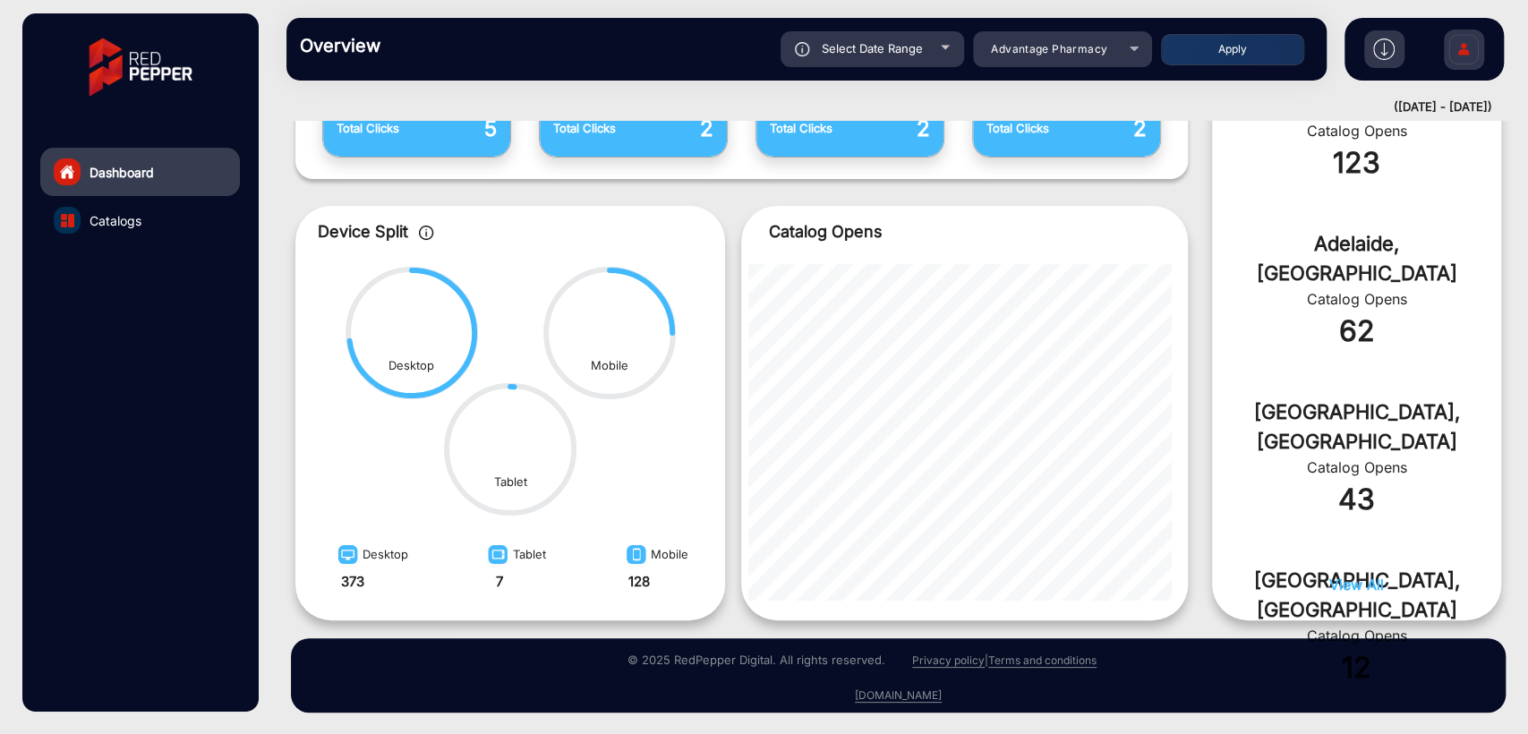
scroll to position [481, 0]
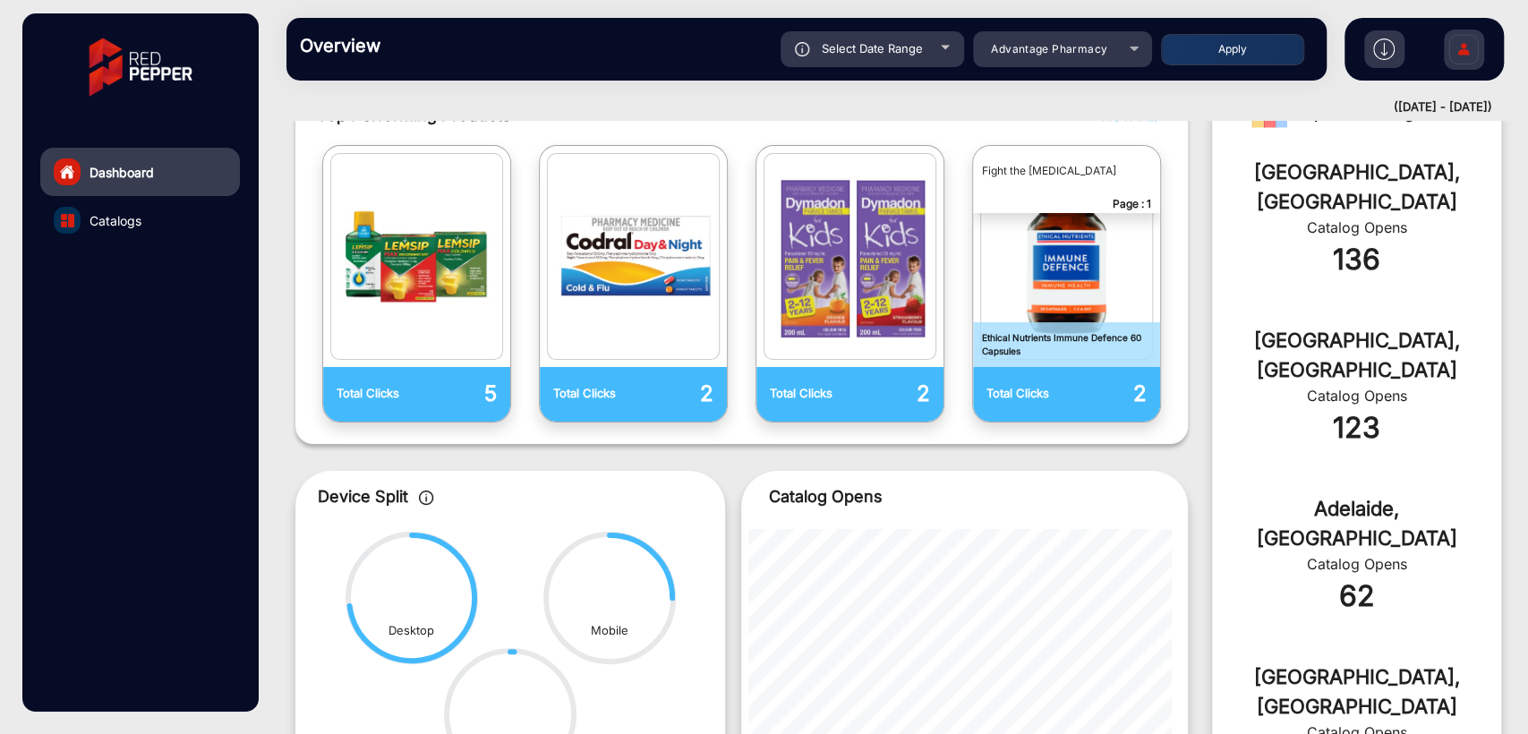
click at [867, 52] on span "Select Date Range" at bounding box center [871, 48] width 101 height 14
type input "[DATE]"
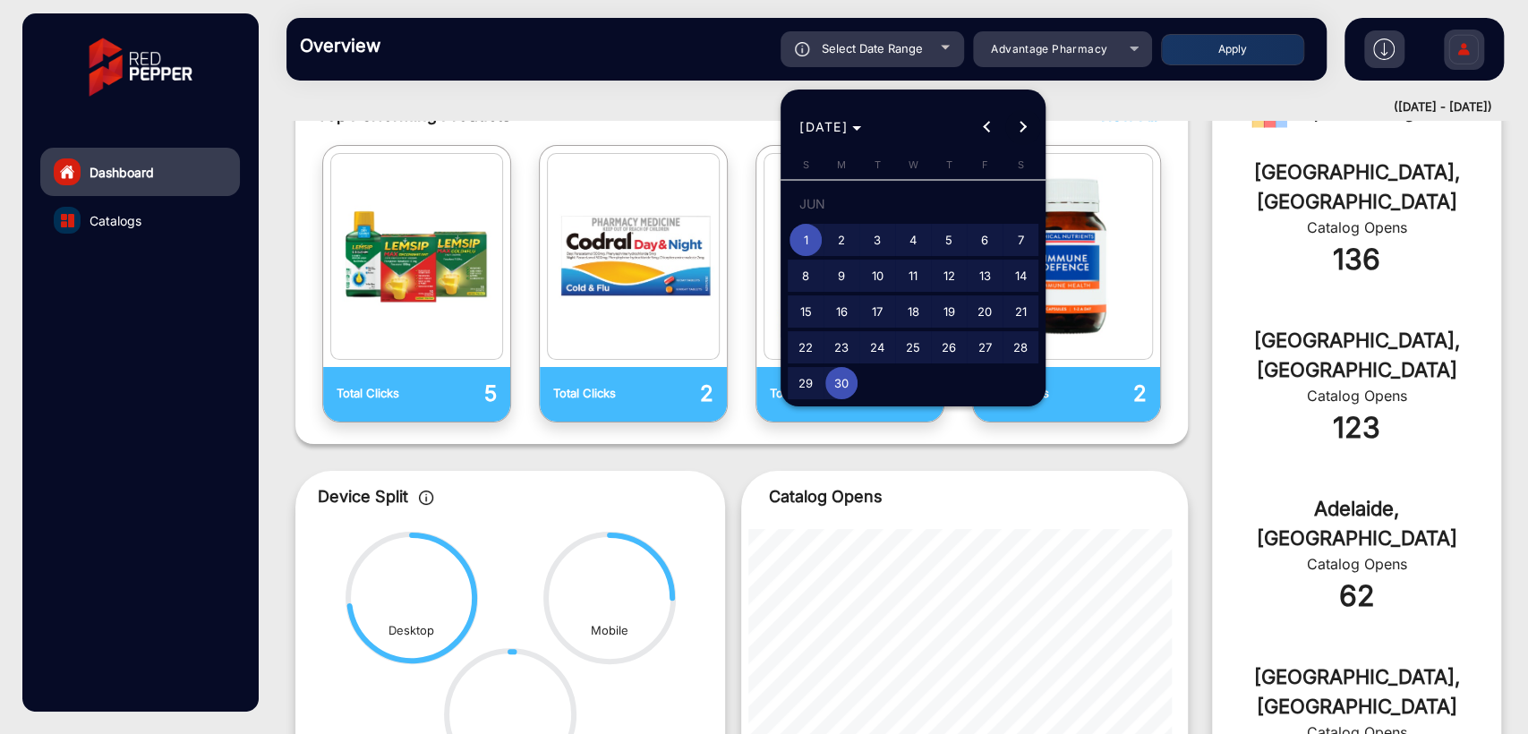
click at [1037, 123] on span "Next month" at bounding box center [1023, 127] width 36 height 36
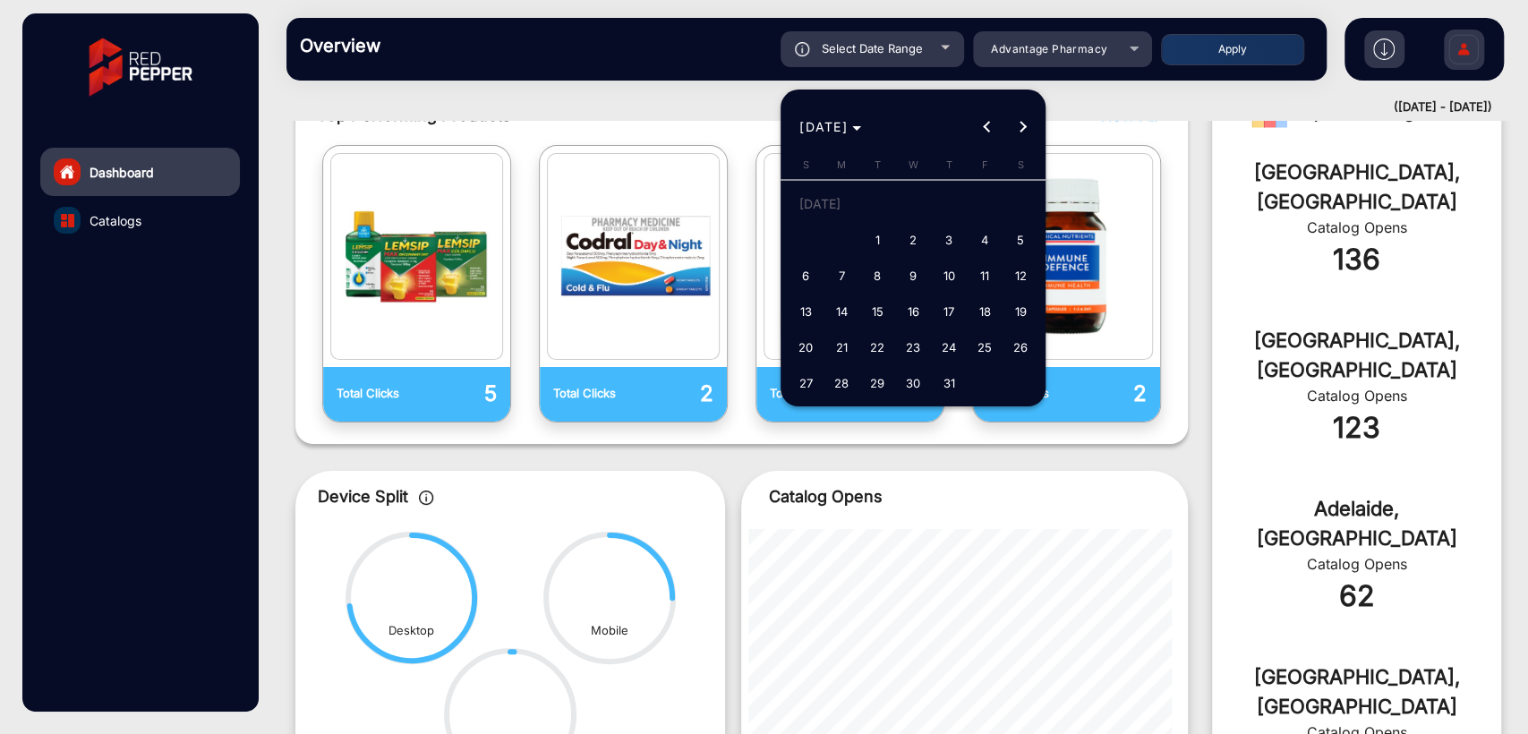
click at [874, 234] on span "1" at bounding box center [877, 240] width 32 height 32
type input "[DATE]"
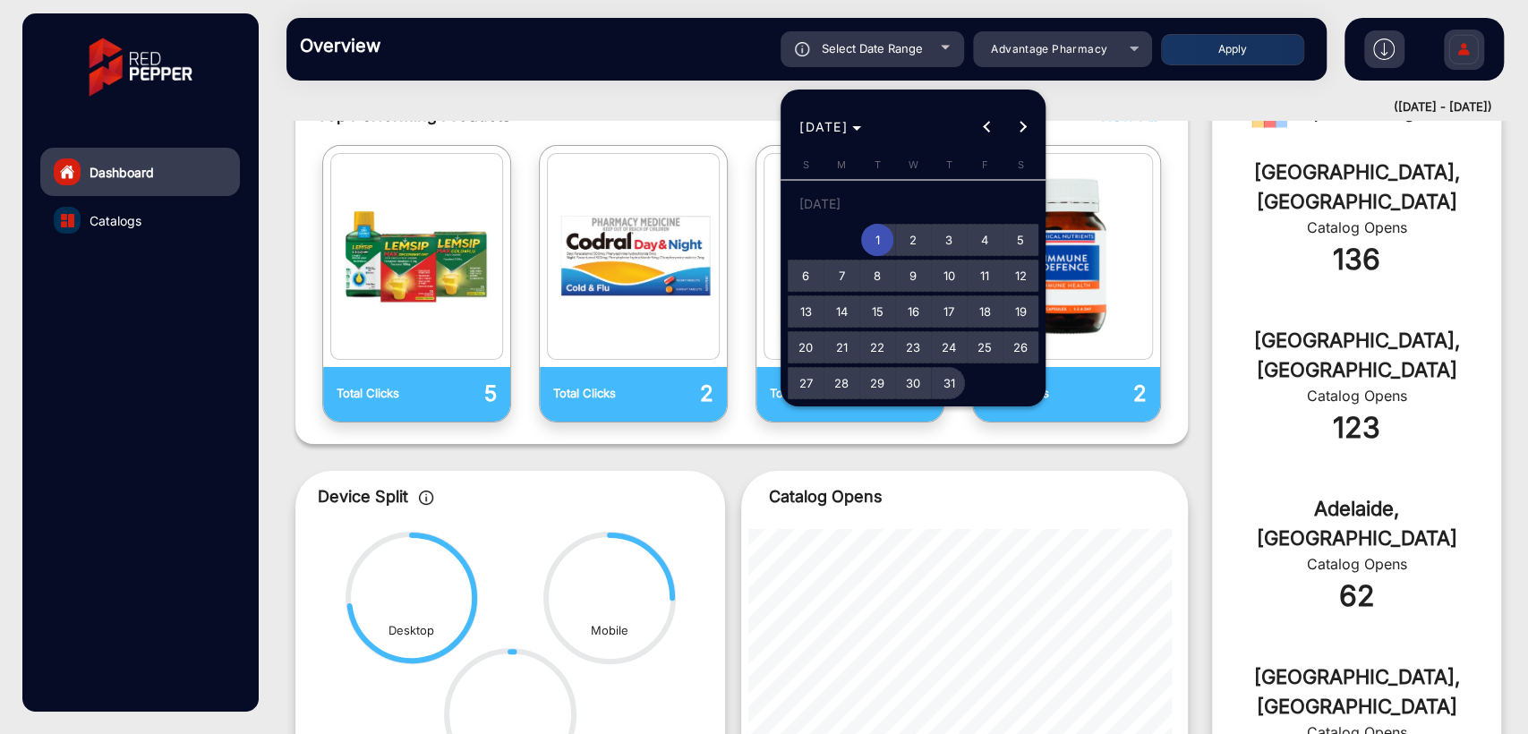
click at [951, 394] on span "31" at bounding box center [948, 383] width 32 height 32
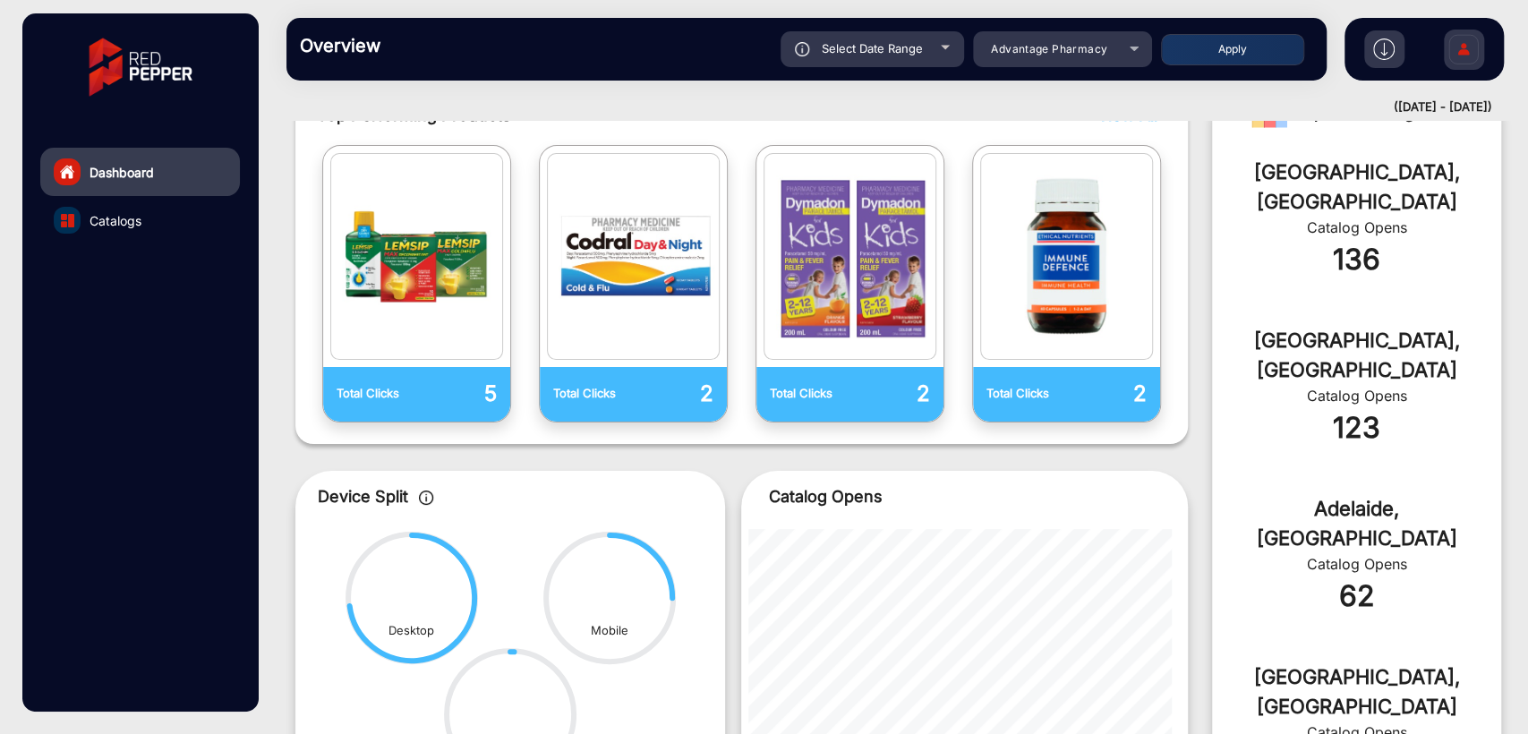
type input "[DATE]"
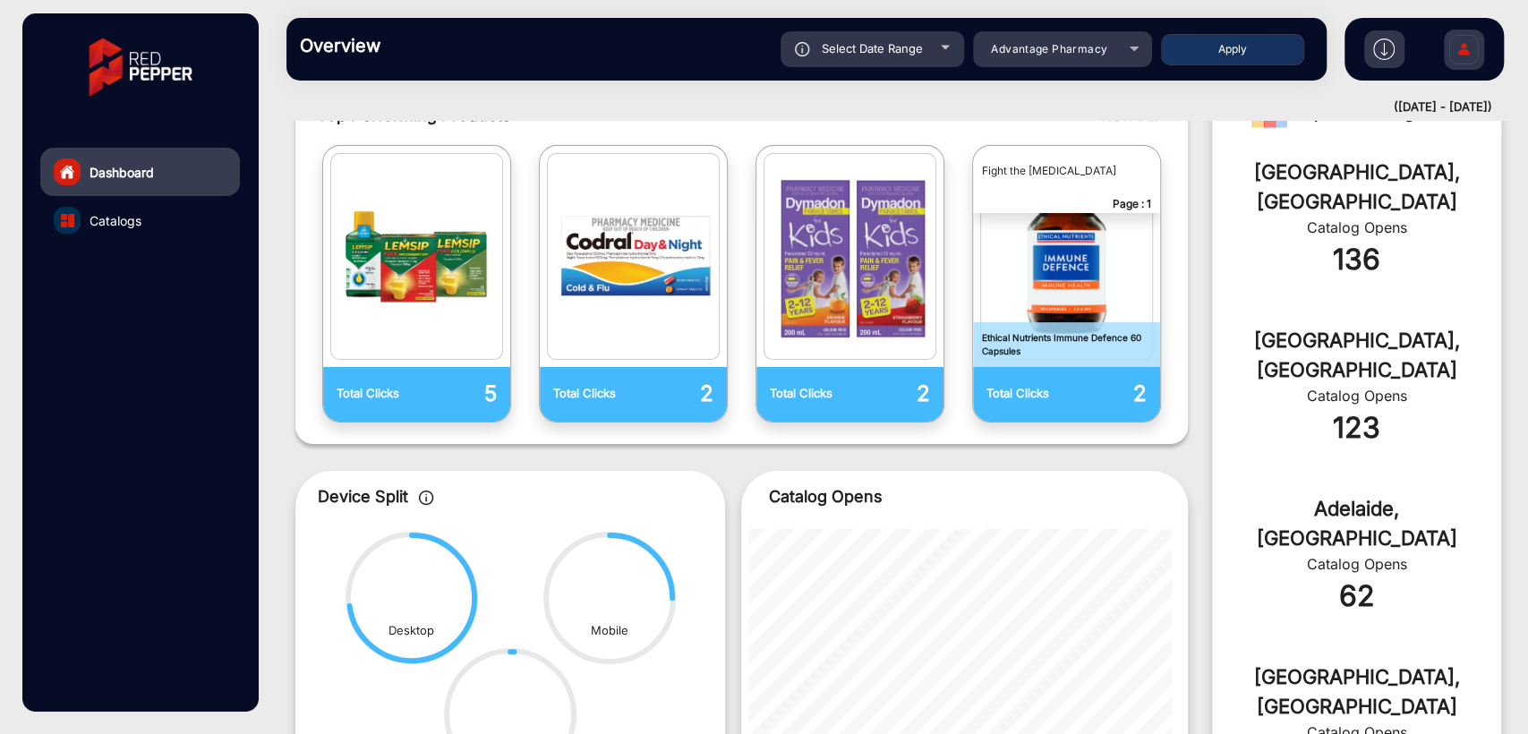
click at [1201, 50] on button "Apply" at bounding box center [1232, 49] width 143 height 31
type input "[DATE]"
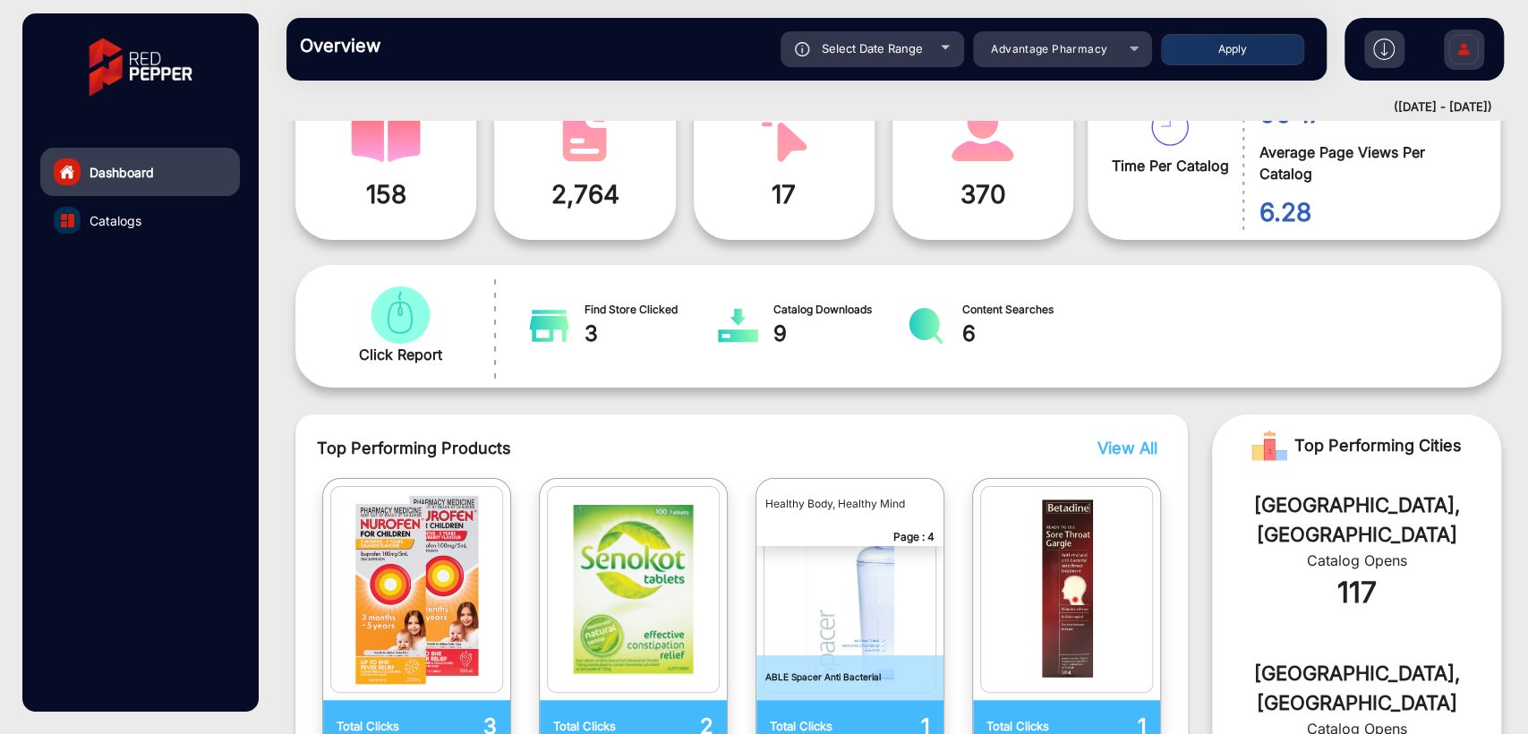
scroll to position [0, 0]
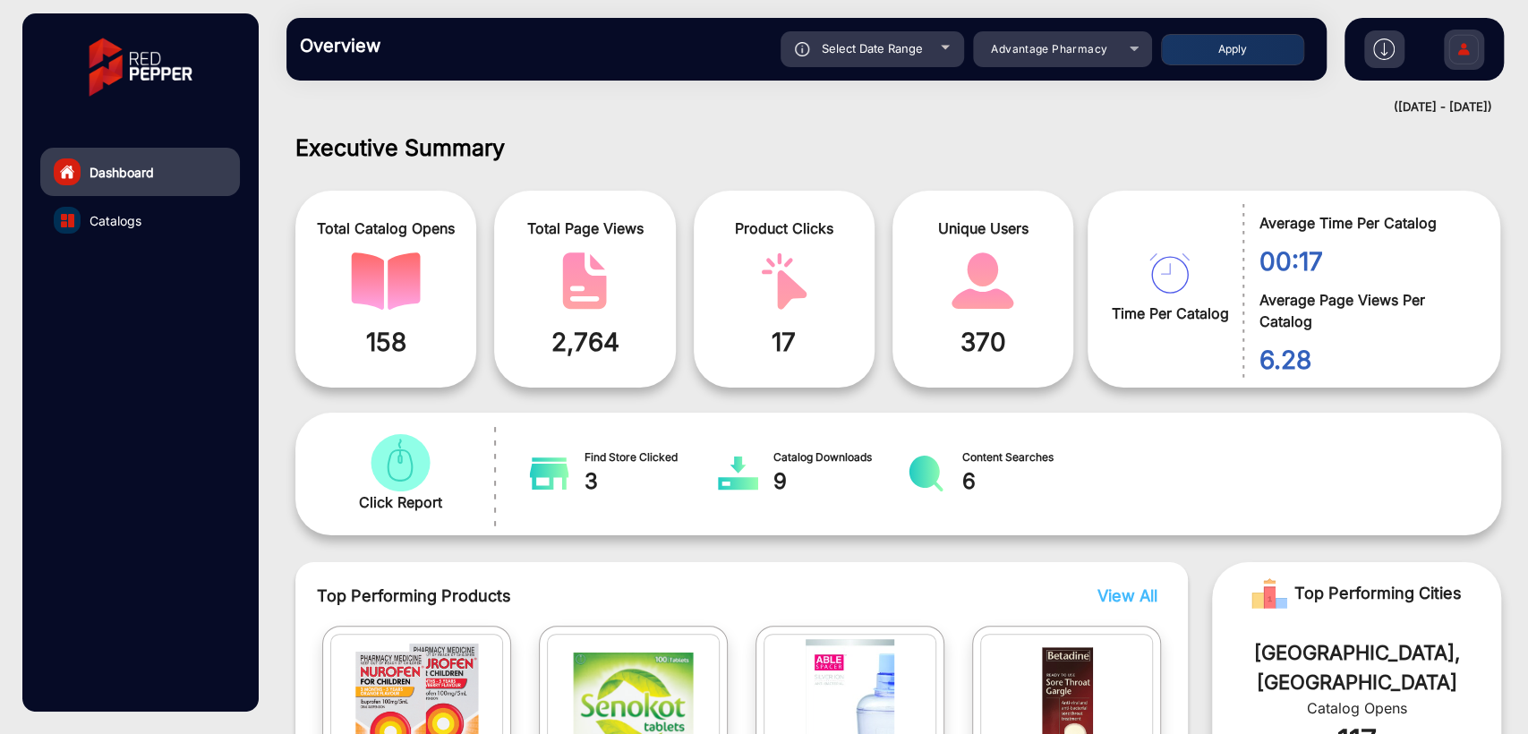
click at [148, 218] on link "Catalogs" at bounding box center [140, 220] width 200 height 48
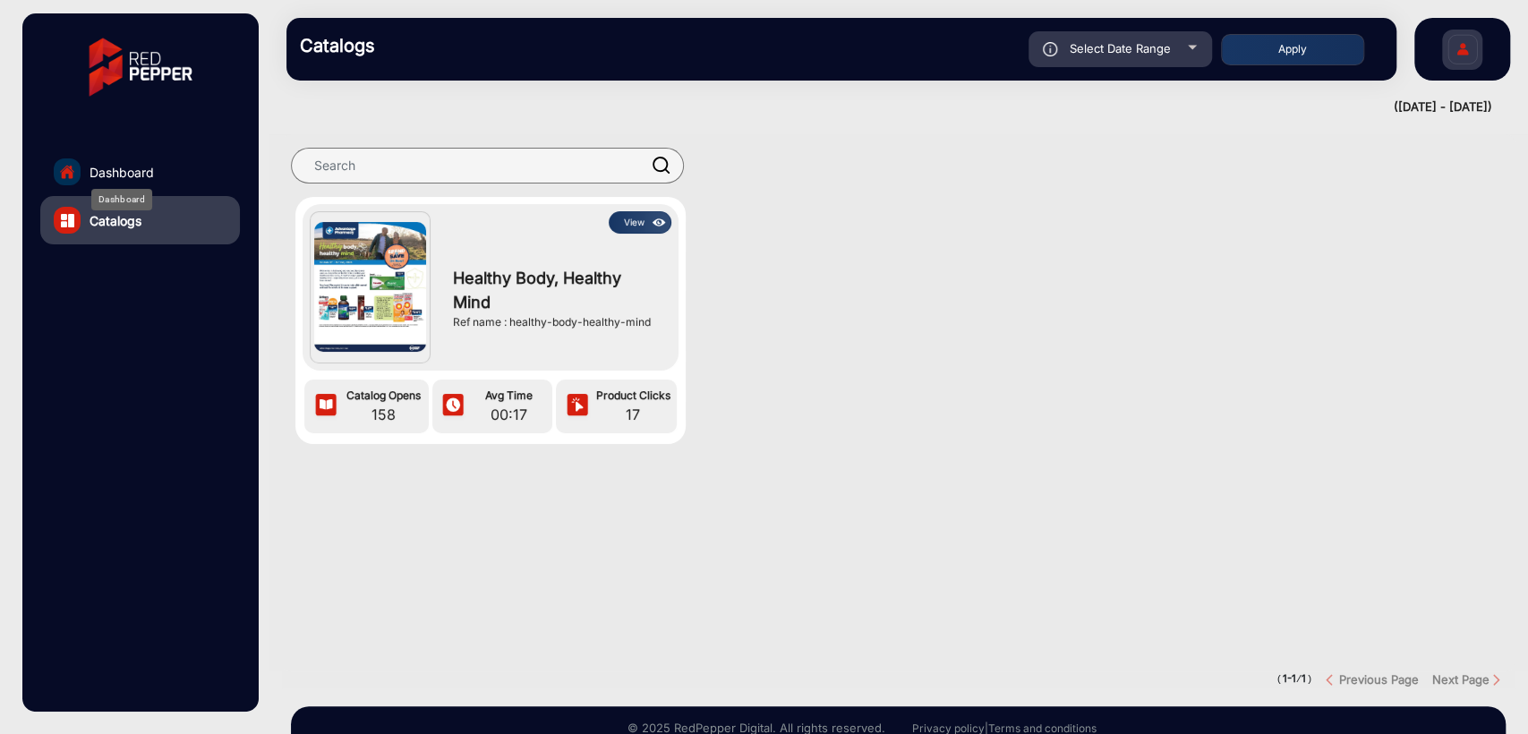
click at [114, 166] on span "Dashboard" at bounding box center [121, 172] width 64 height 19
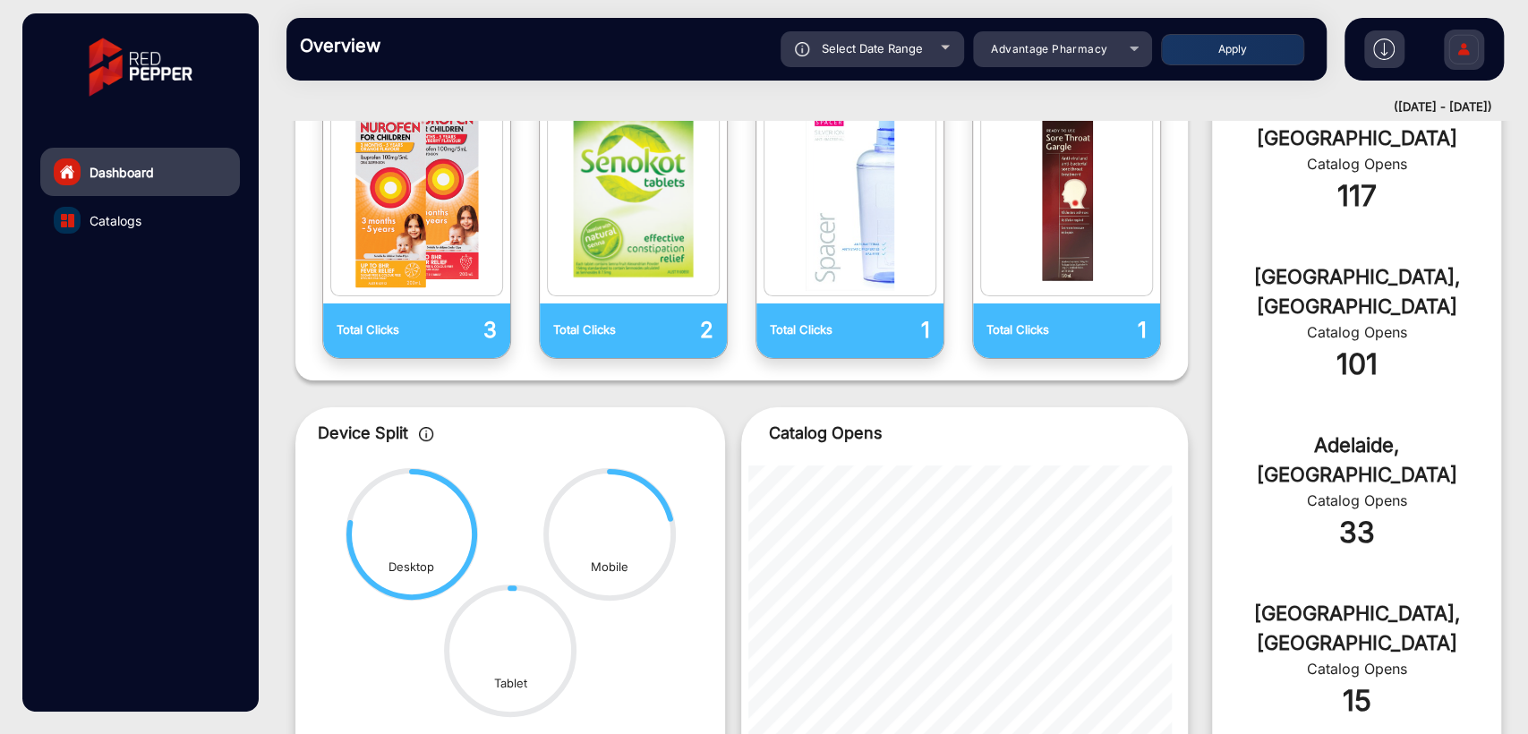
scroll to position [745, 0]
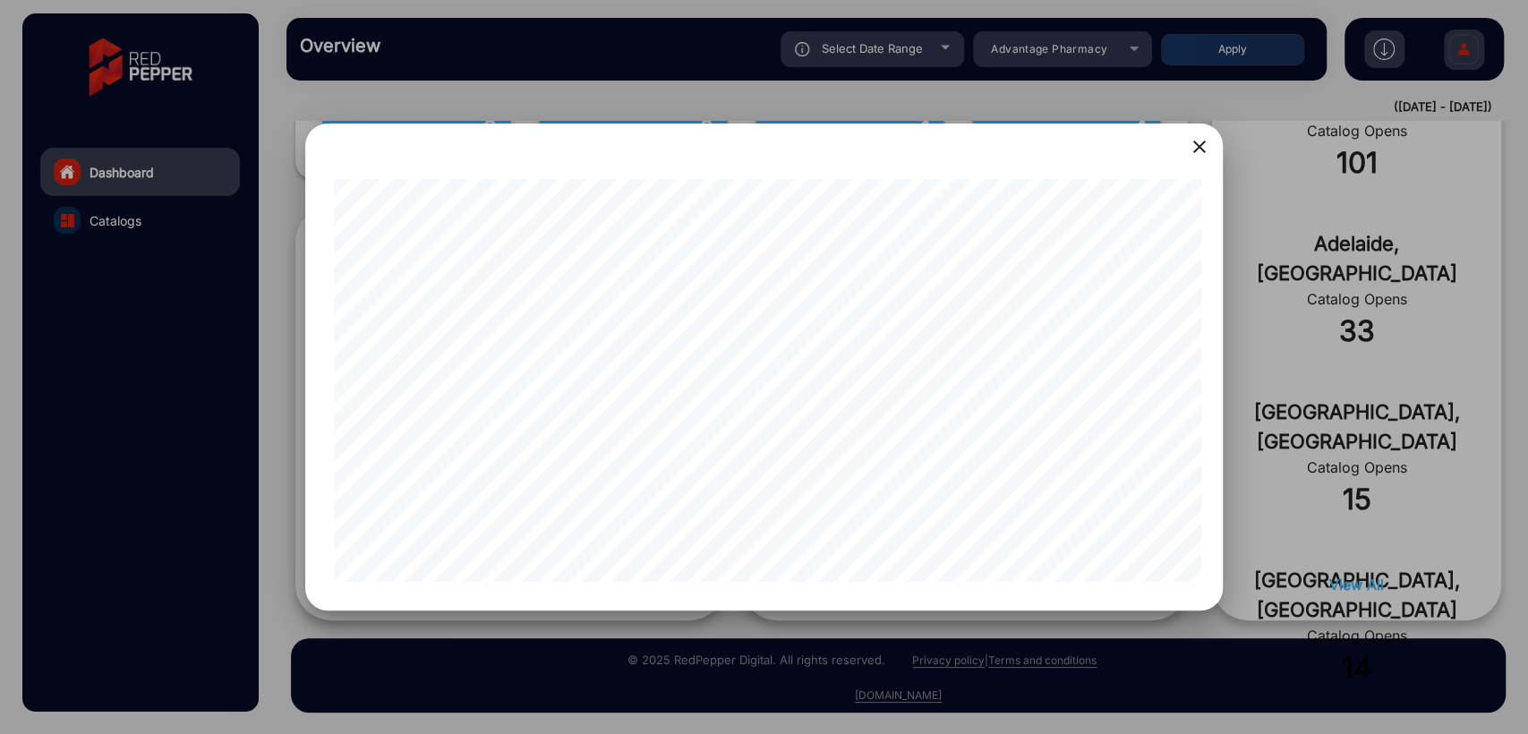
click at [926, 585] on div at bounding box center [763, 380] width 873 height 417
click at [1311, 543] on div at bounding box center [764, 367] width 1528 height 734
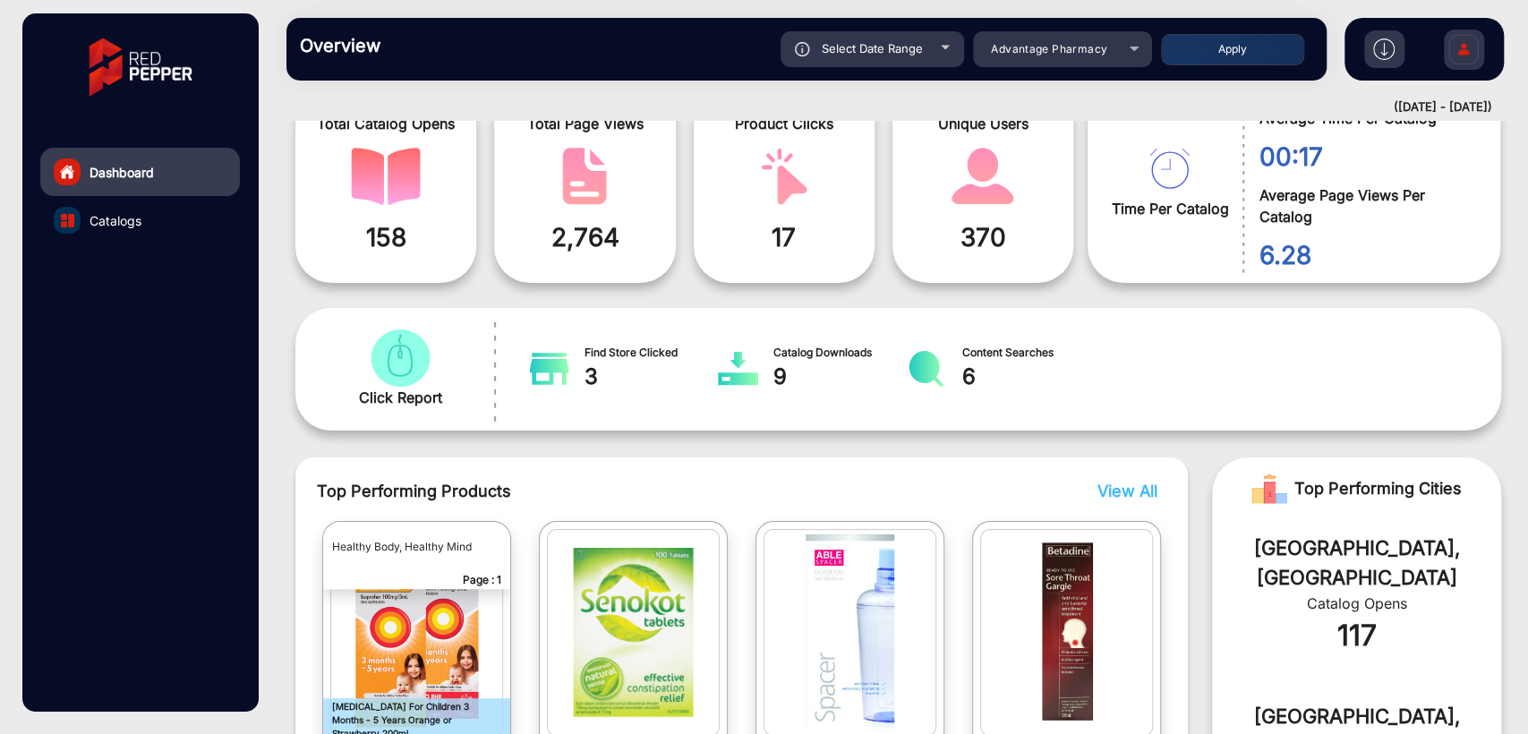
scroll to position [0, 0]
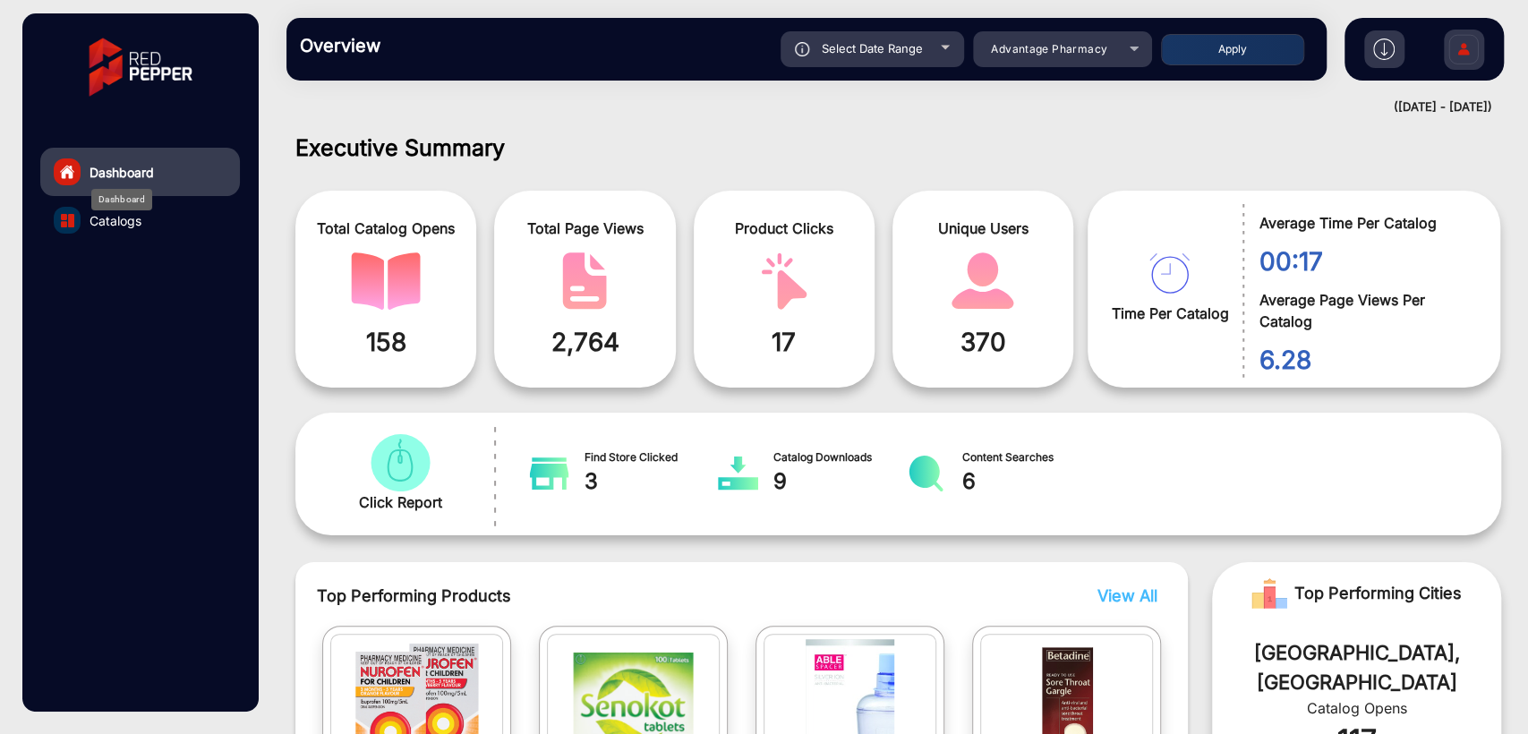
click at [122, 171] on span "Dashboard" at bounding box center [121, 172] width 64 height 19
click at [1071, 53] on span "Advantage Pharmacy" at bounding box center [1049, 48] width 116 height 13
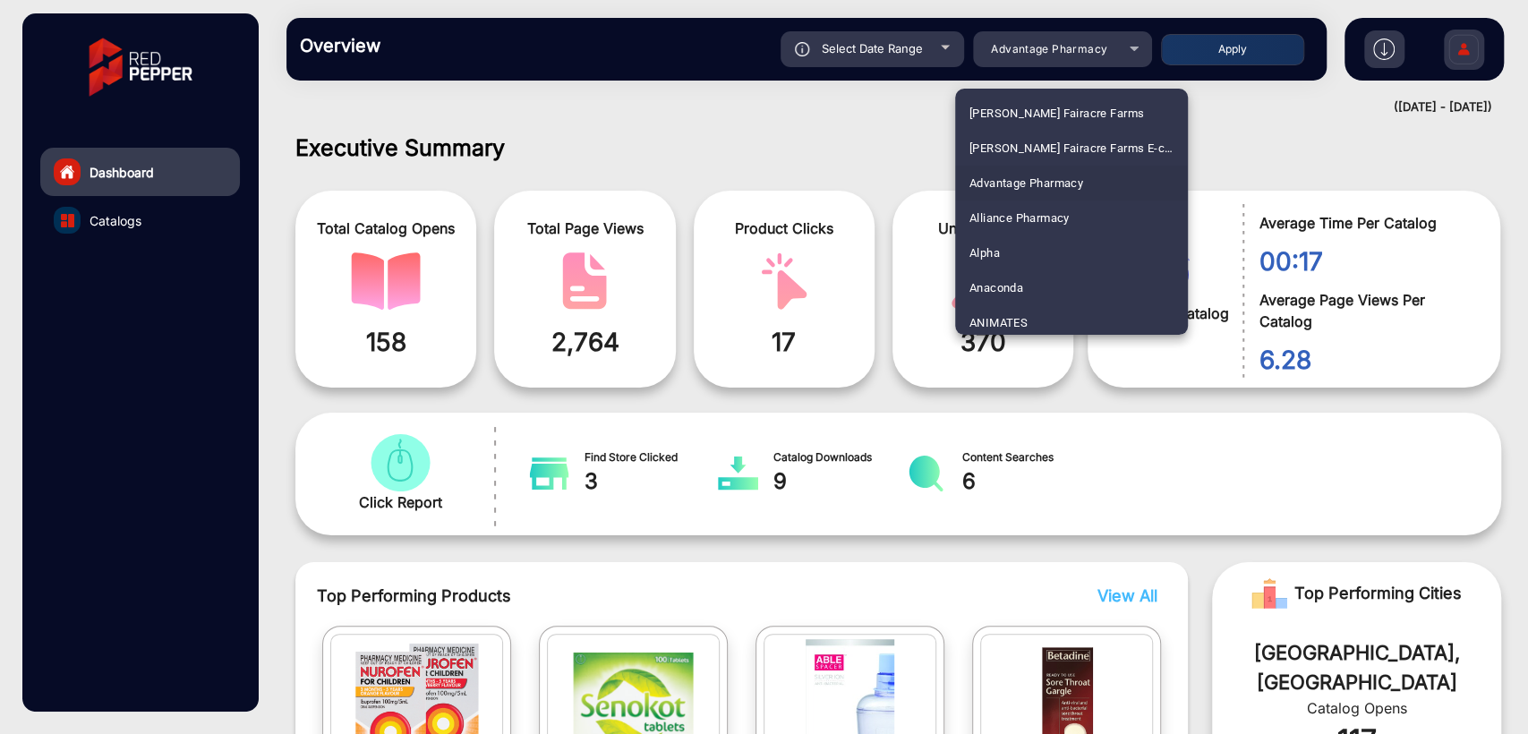
scroll to position [4890, 0]
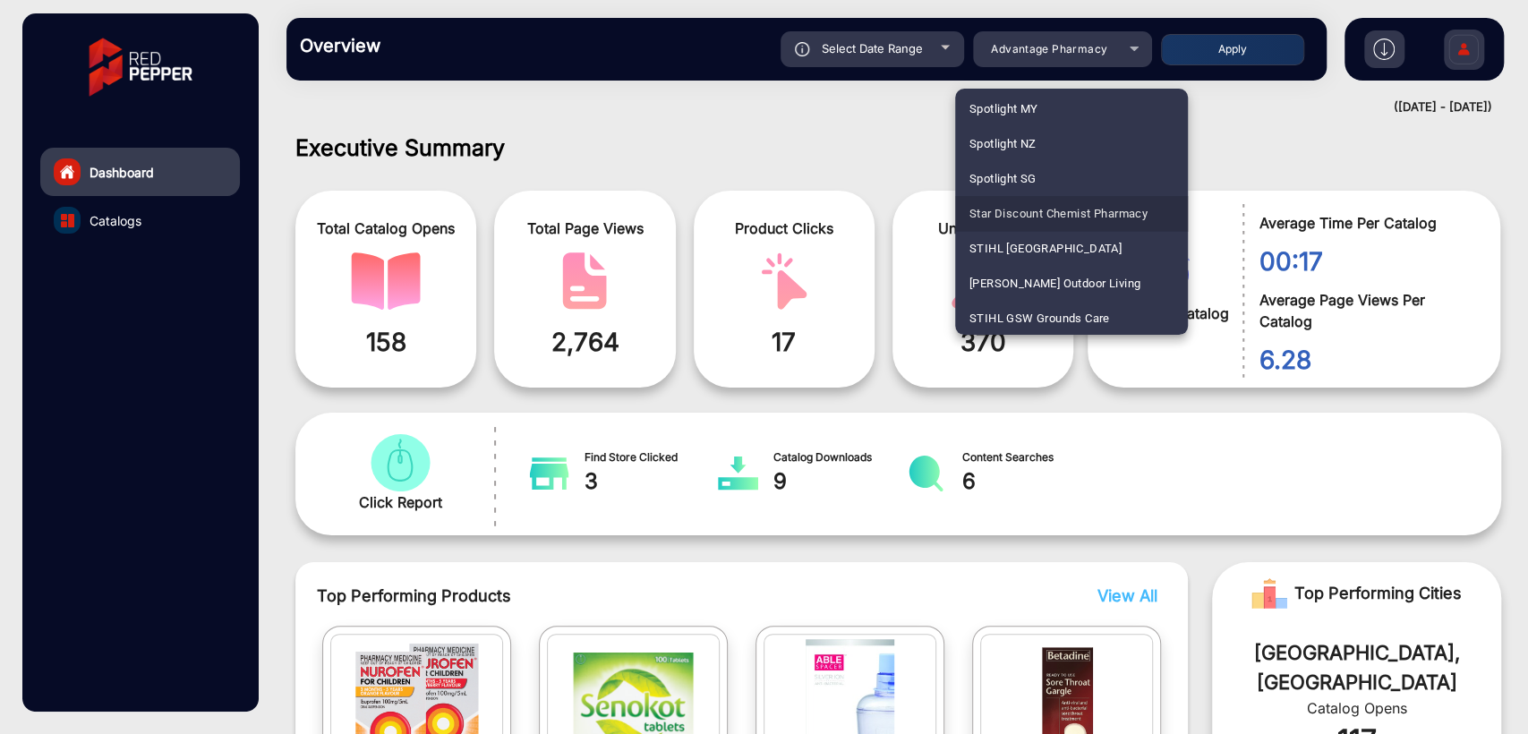
click at [1087, 210] on span "Star Discount Chemist Pharmacy" at bounding box center [1058, 213] width 178 height 35
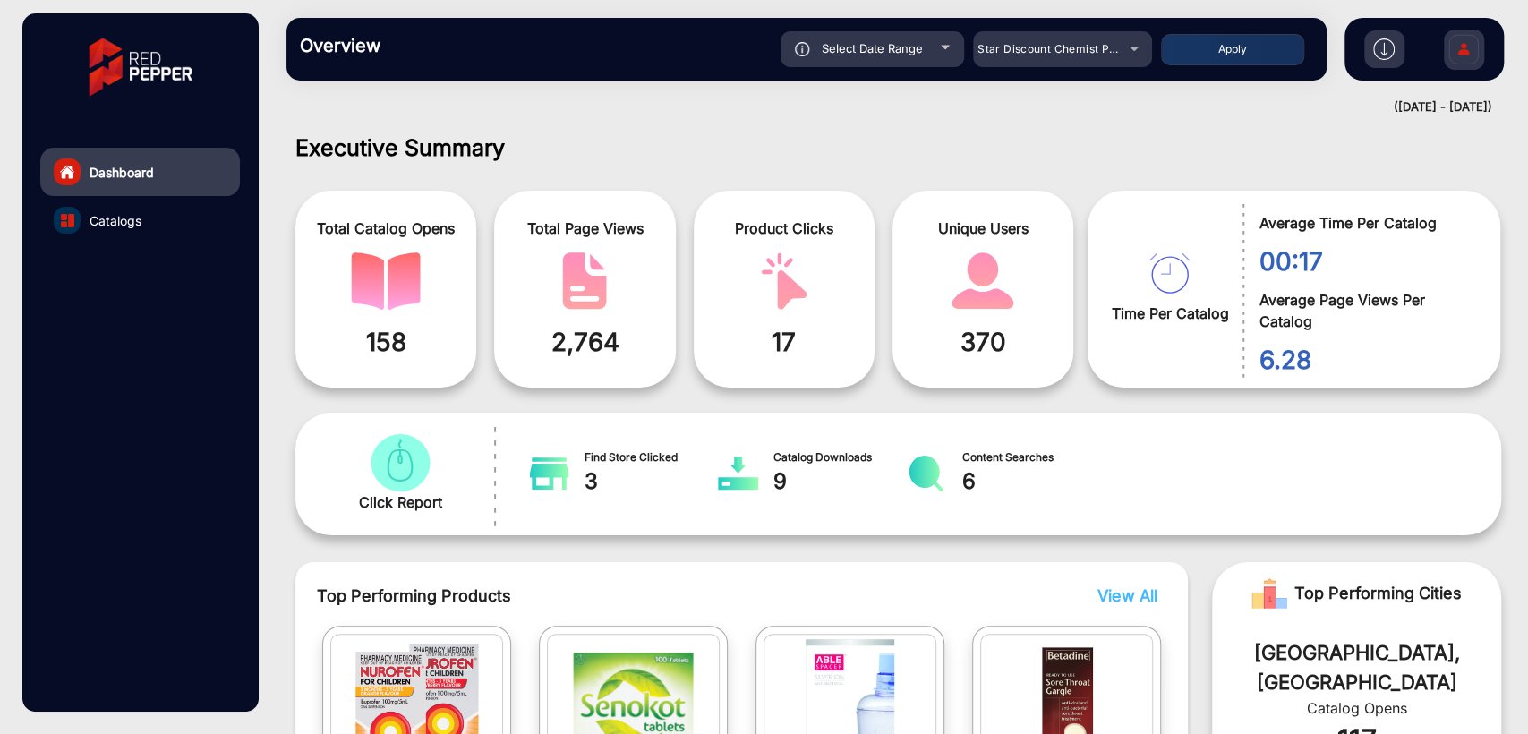
click at [1261, 50] on button "Apply" at bounding box center [1232, 49] width 143 height 31
type input "[DATE]"
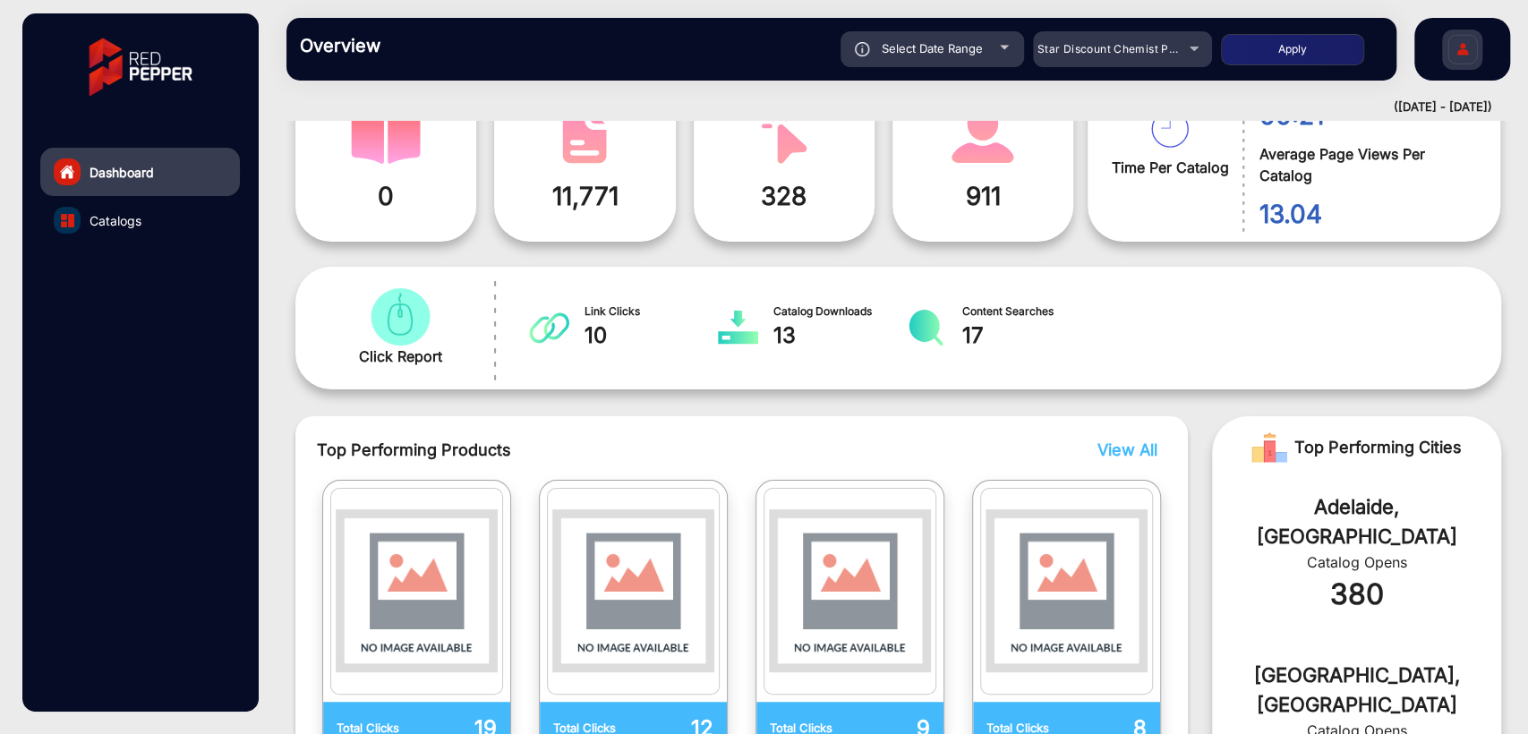
scroll to position [0, 0]
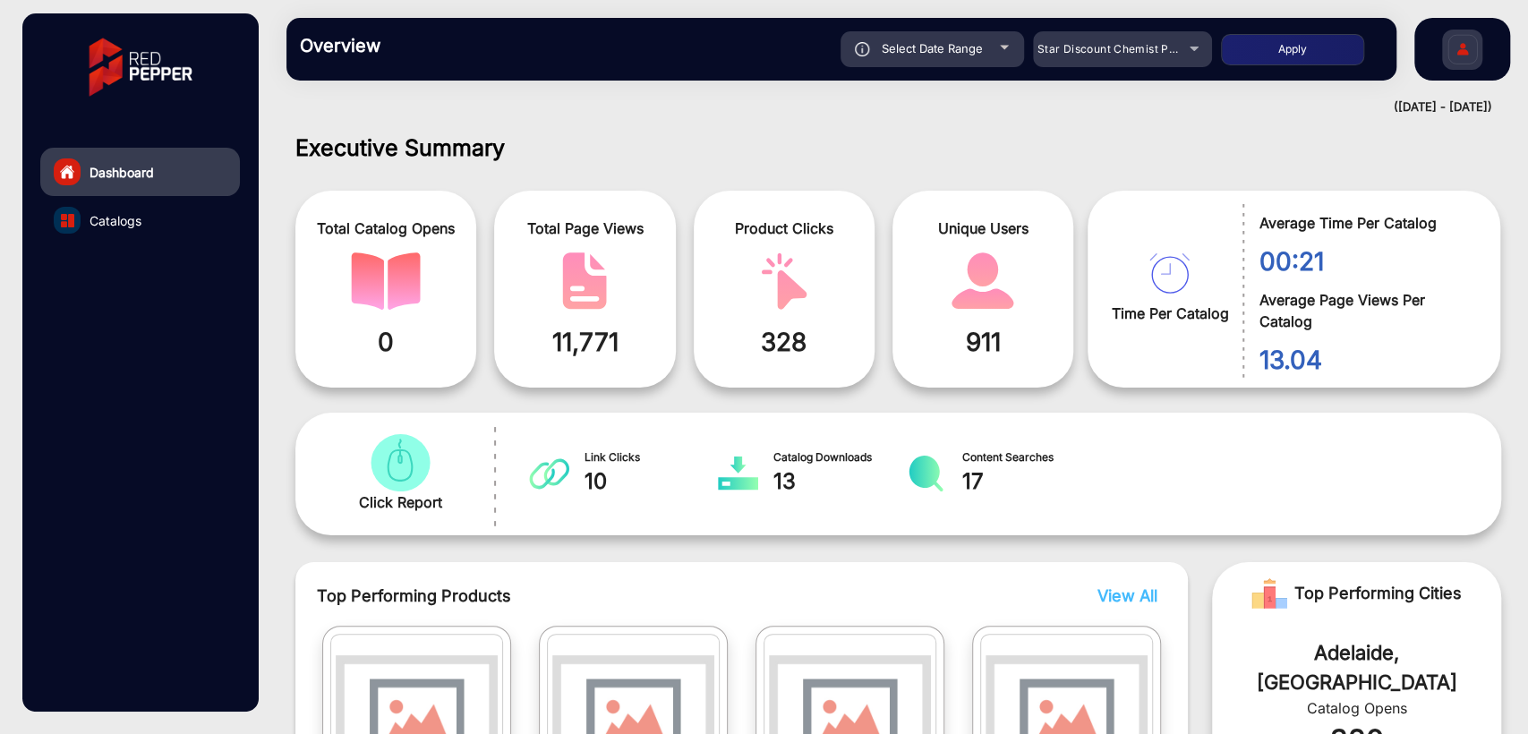
click at [925, 47] on span "Select Date Range" at bounding box center [931, 48] width 101 height 14
type input "[DATE]"
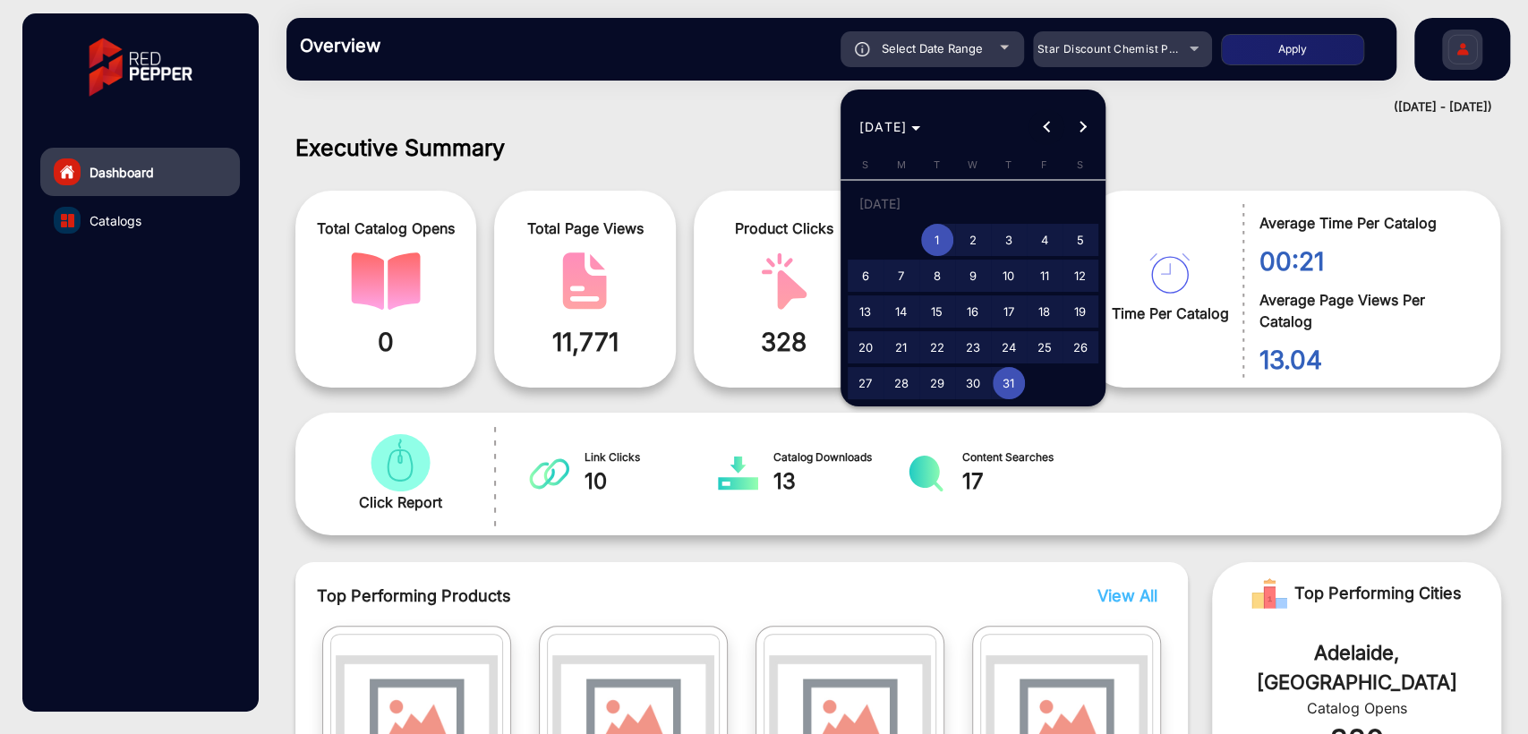
click at [1053, 124] on span "Previous month" at bounding box center [1046, 127] width 36 height 36
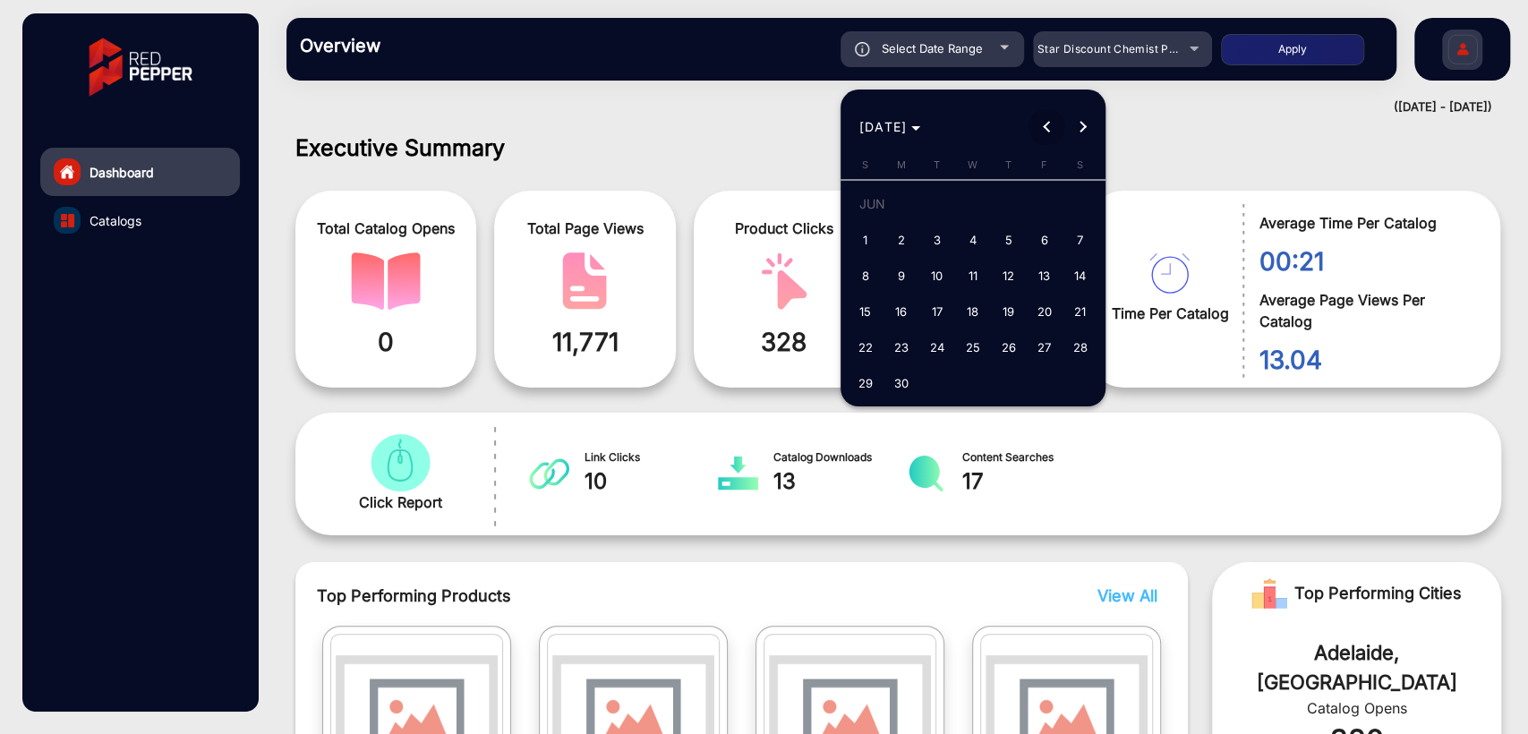
click at [1053, 124] on span "Previous month" at bounding box center [1046, 127] width 36 height 36
click at [1074, 119] on span "Next month" at bounding box center [1082, 127] width 36 height 36
click at [1003, 216] on span "1" at bounding box center [1008, 207] width 32 height 37
type input "[DATE]"
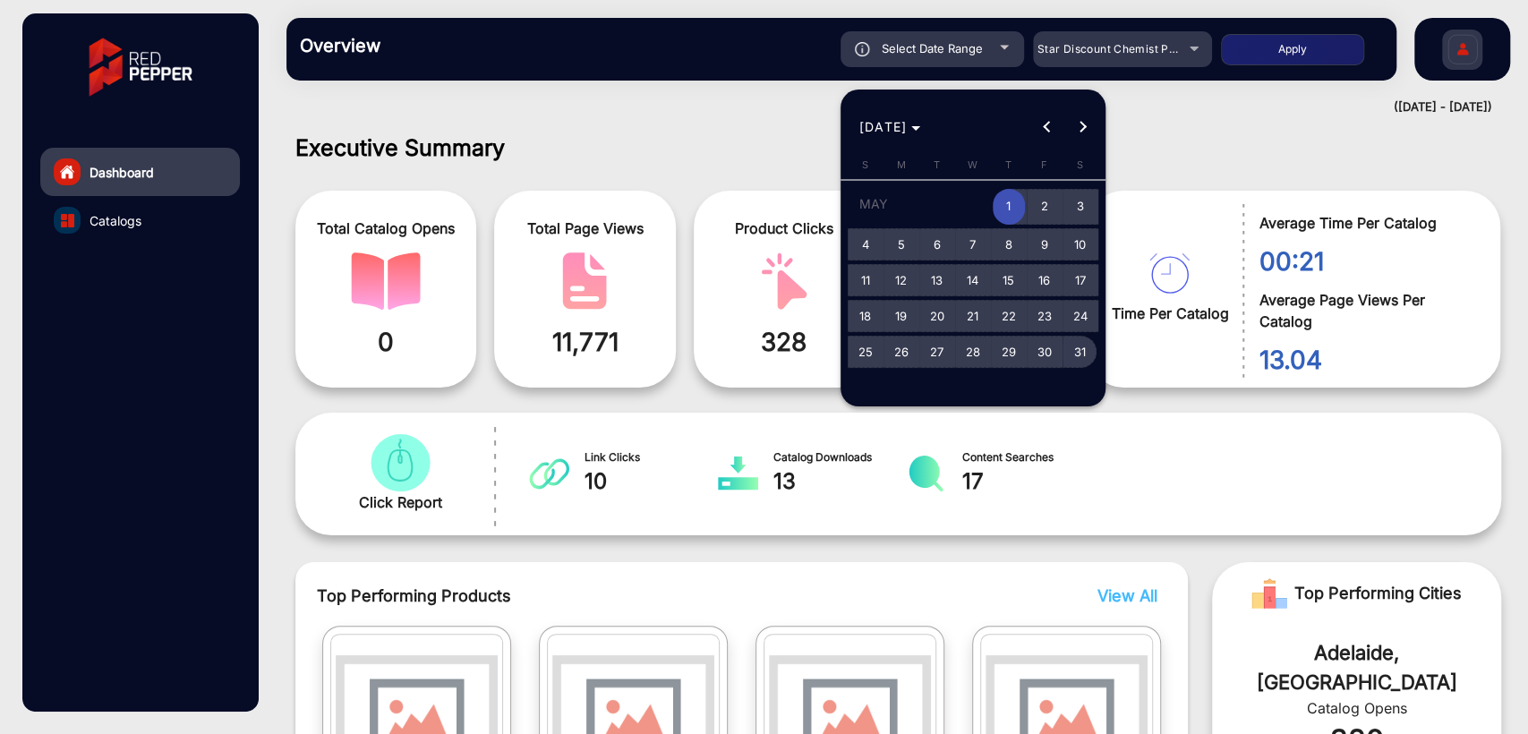
drag, startPoint x: 1066, startPoint y: 354, endPoint x: 1094, endPoint y: 321, distance: 43.2
click at [1068, 355] on span "31" at bounding box center [1080, 352] width 32 height 32
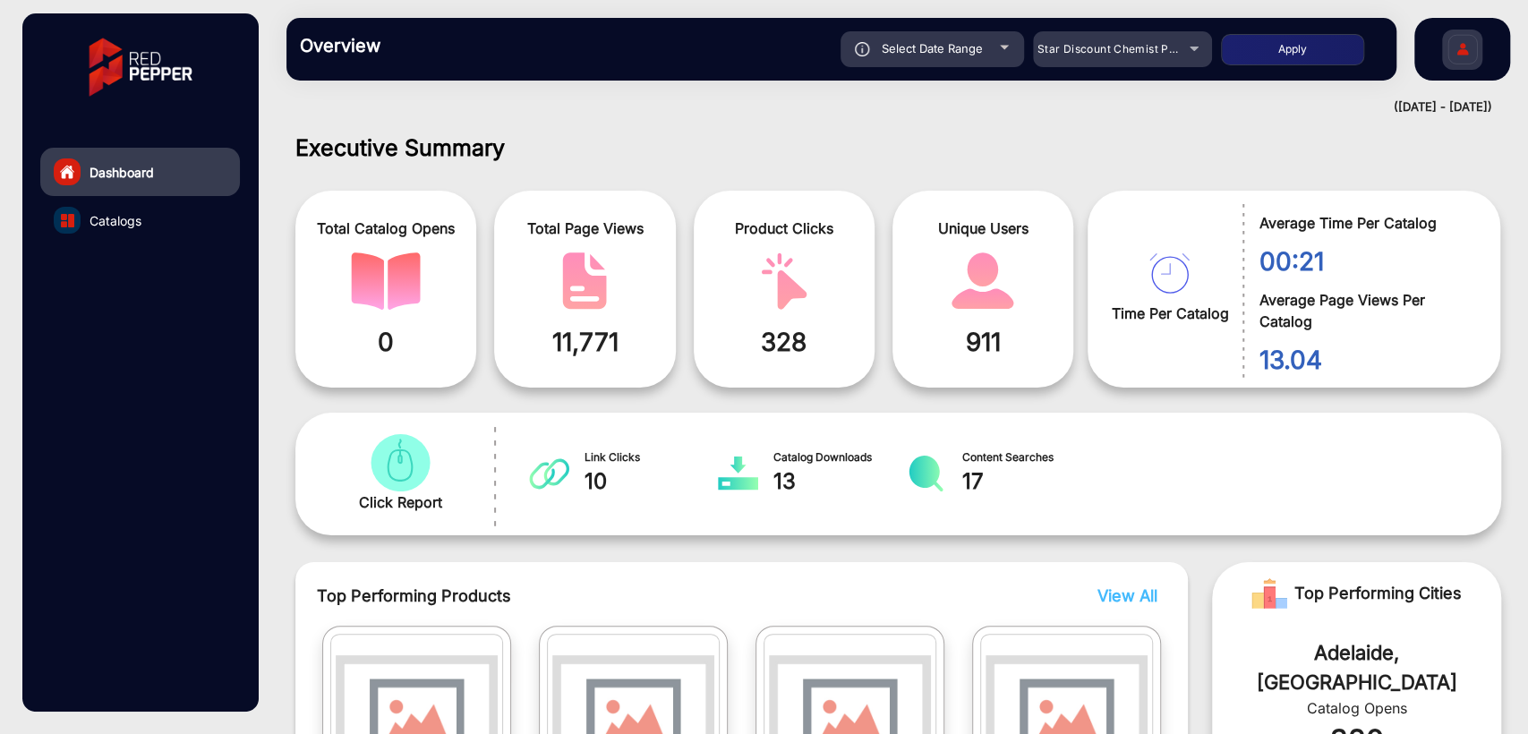
type input "[DATE]"
click at [1270, 37] on button "Apply" at bounding box center [1292, 49] width 143 height 31
type input "[DATE]"
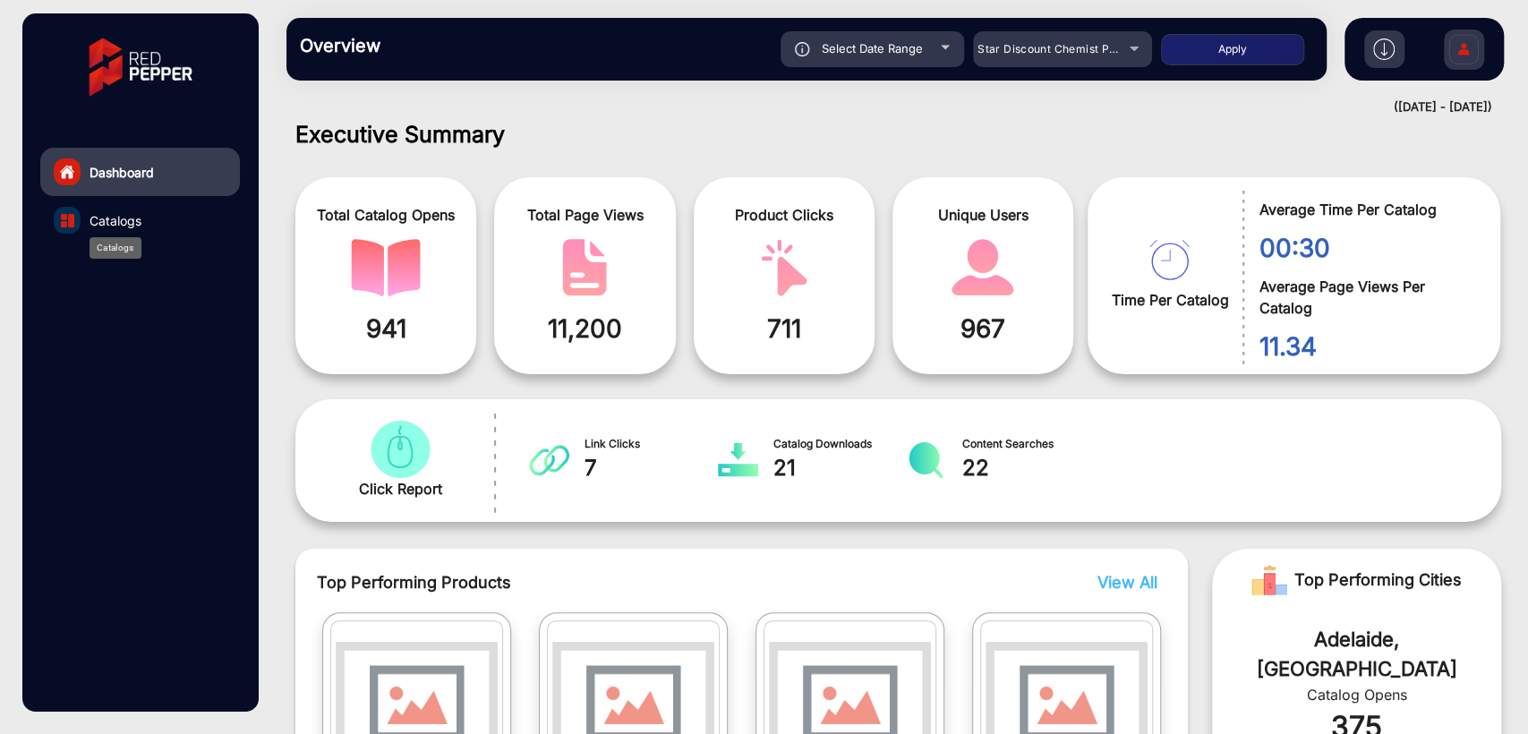
click at [104, 224] on span "Catalogs" at bounding box center [115, 220] width 52 height 19
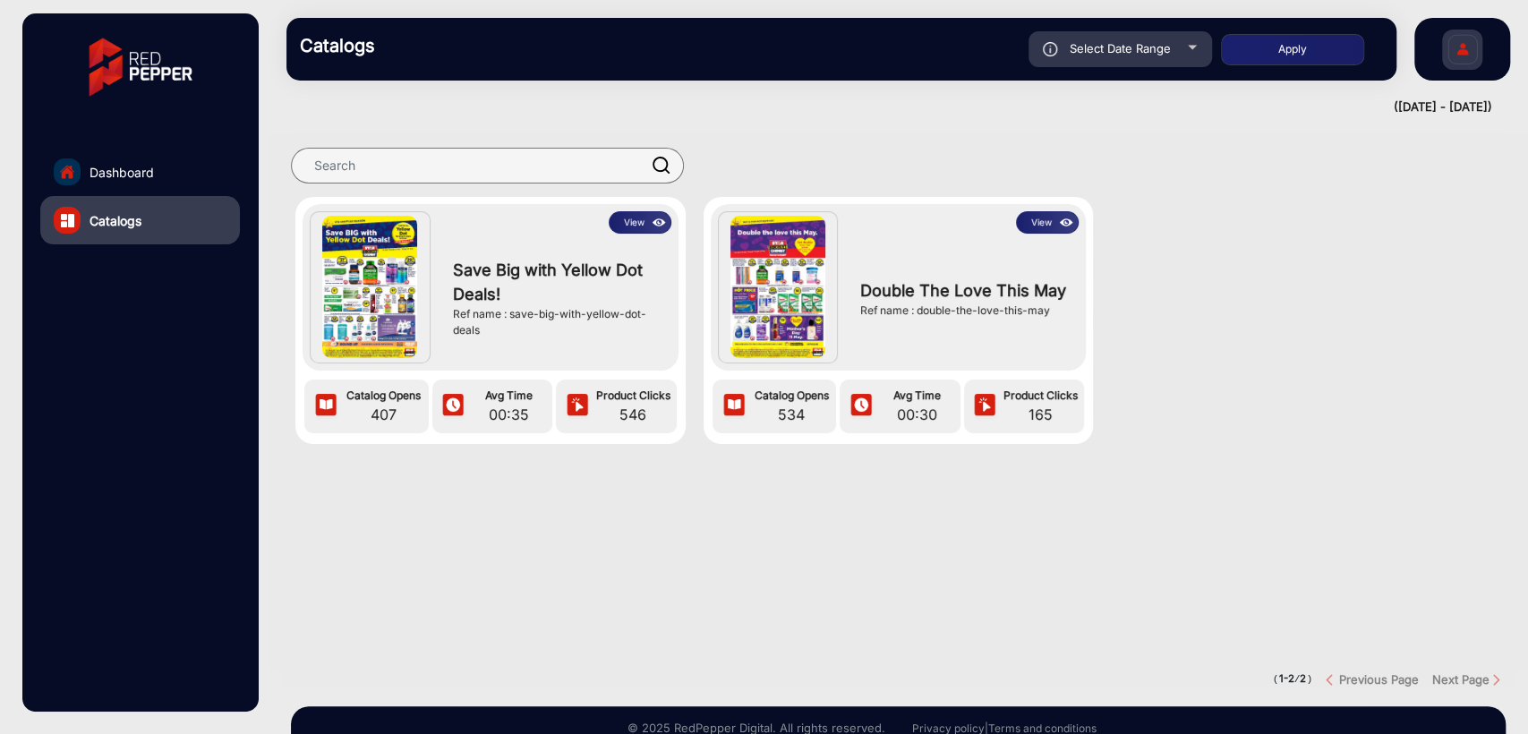
click at [126, 159] on link "Dashboard" at bounding box center [140, 172] width 200 height 48
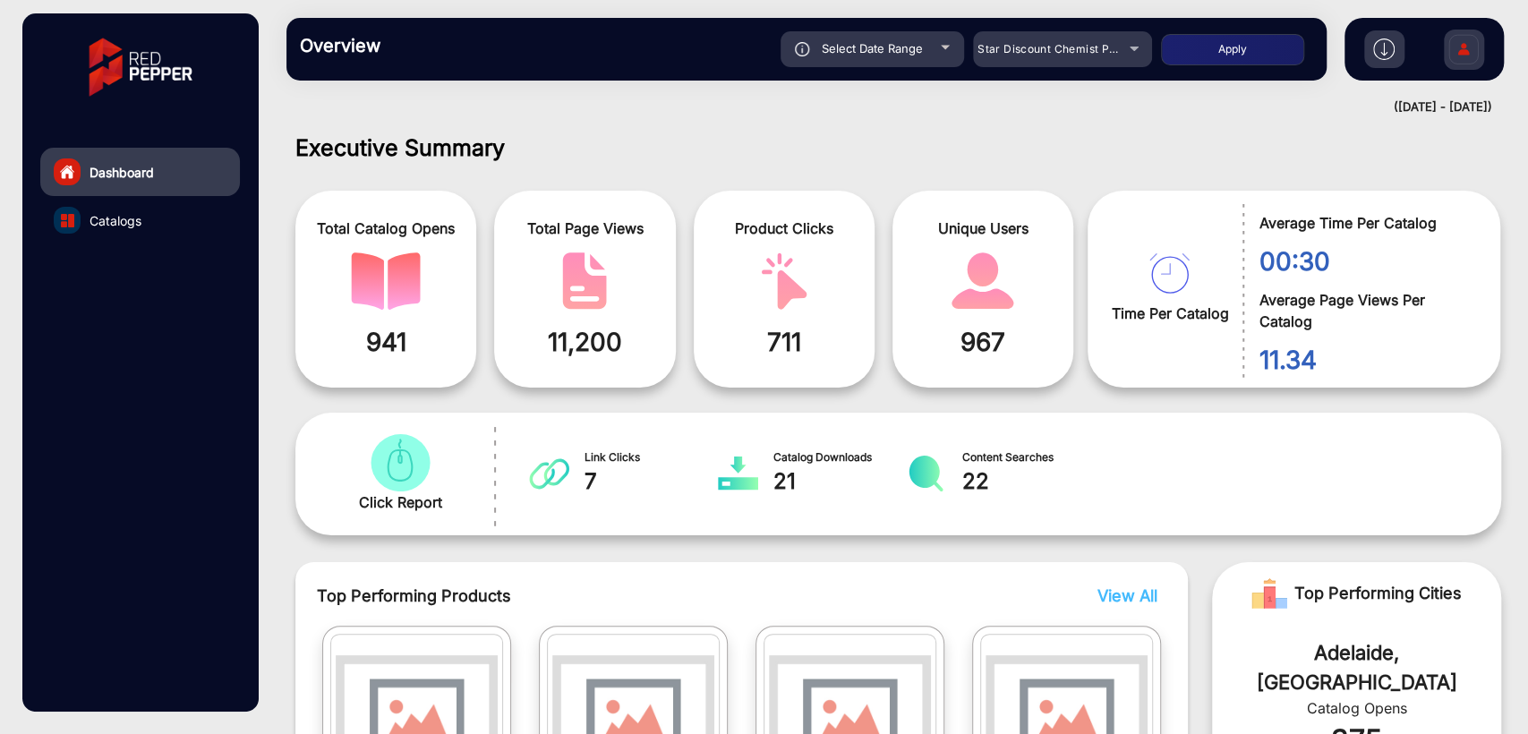
click at [889, 51] on span "Select Date Range" at bounding box center [871, 48] width 101 height 14
type input "[DATE]"
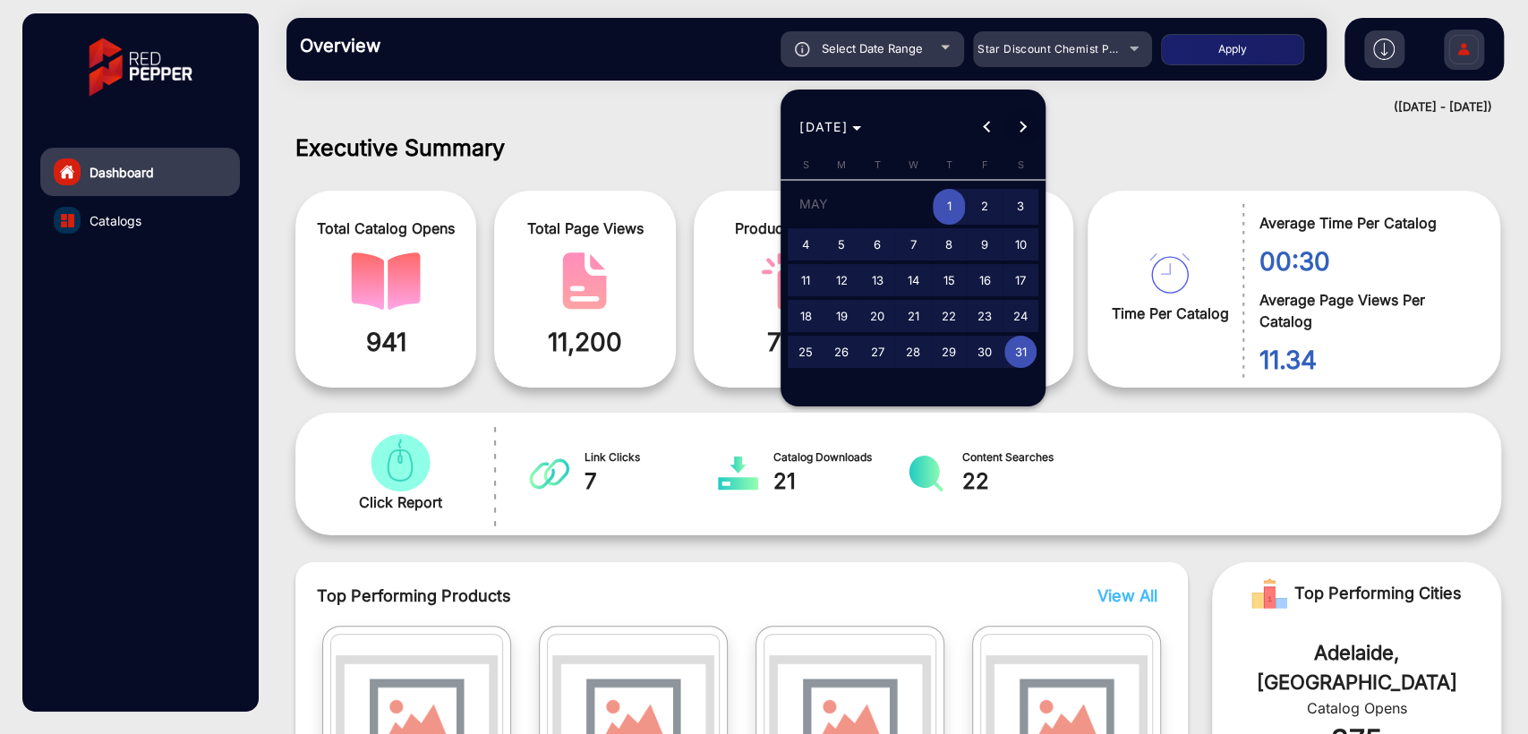
click at [1031, 124] on span "Next month" at bounding box center [1023, 127] width 36 height 36
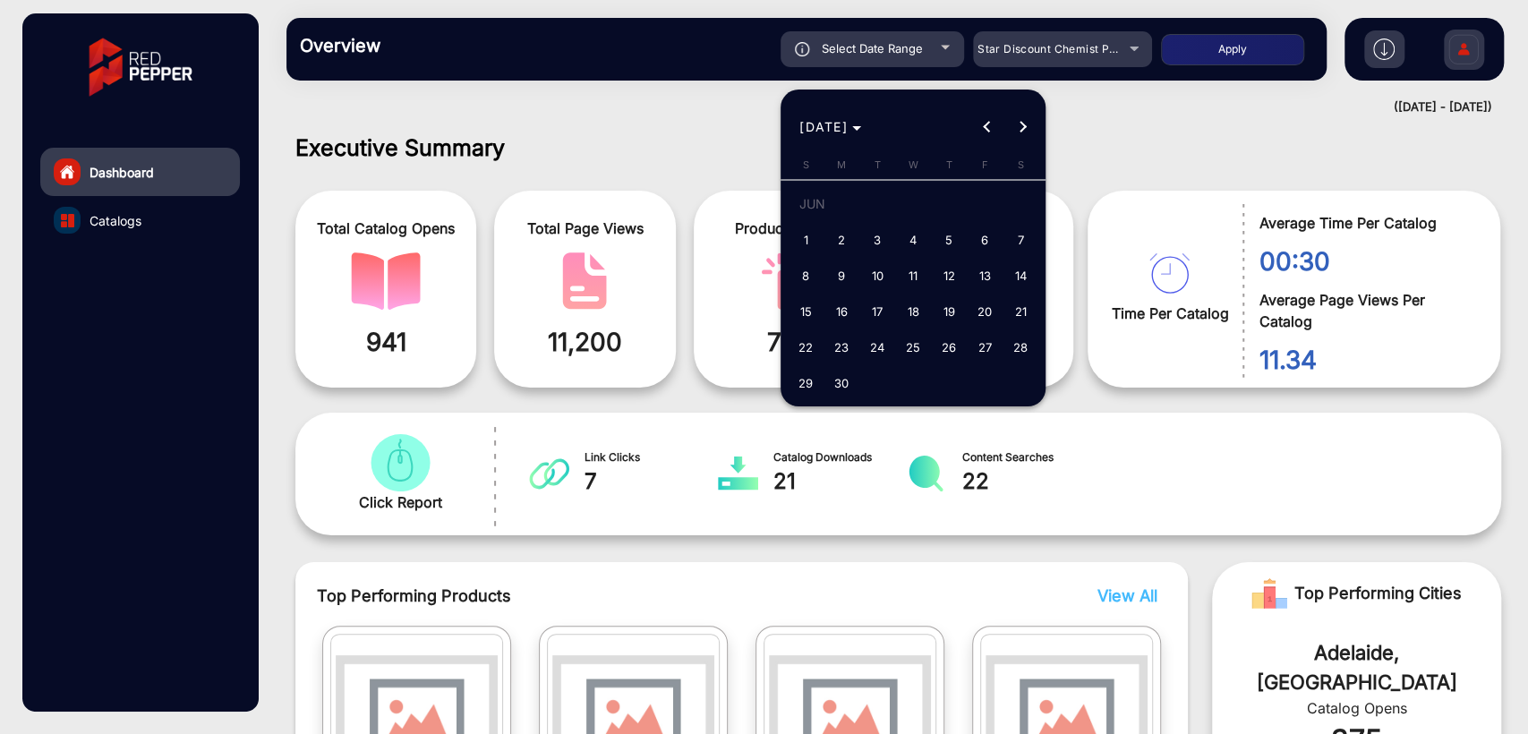
click at [800, 238] on span "1" at bounding box center [805, 240] width 32 height 32
type input "[DATE]"
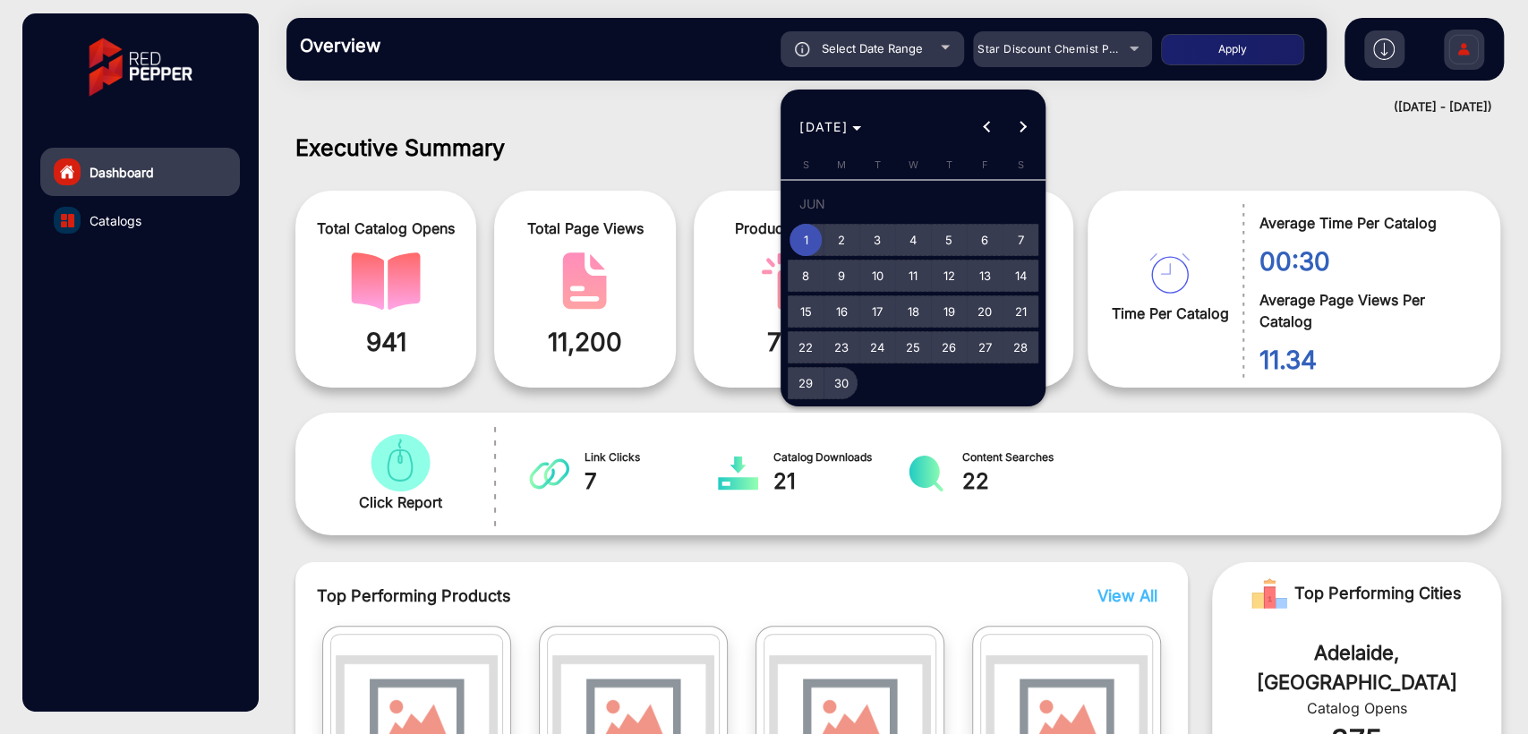
click at [852, 386] on span "30" at bounding box center [841, 383] width 32 height 32
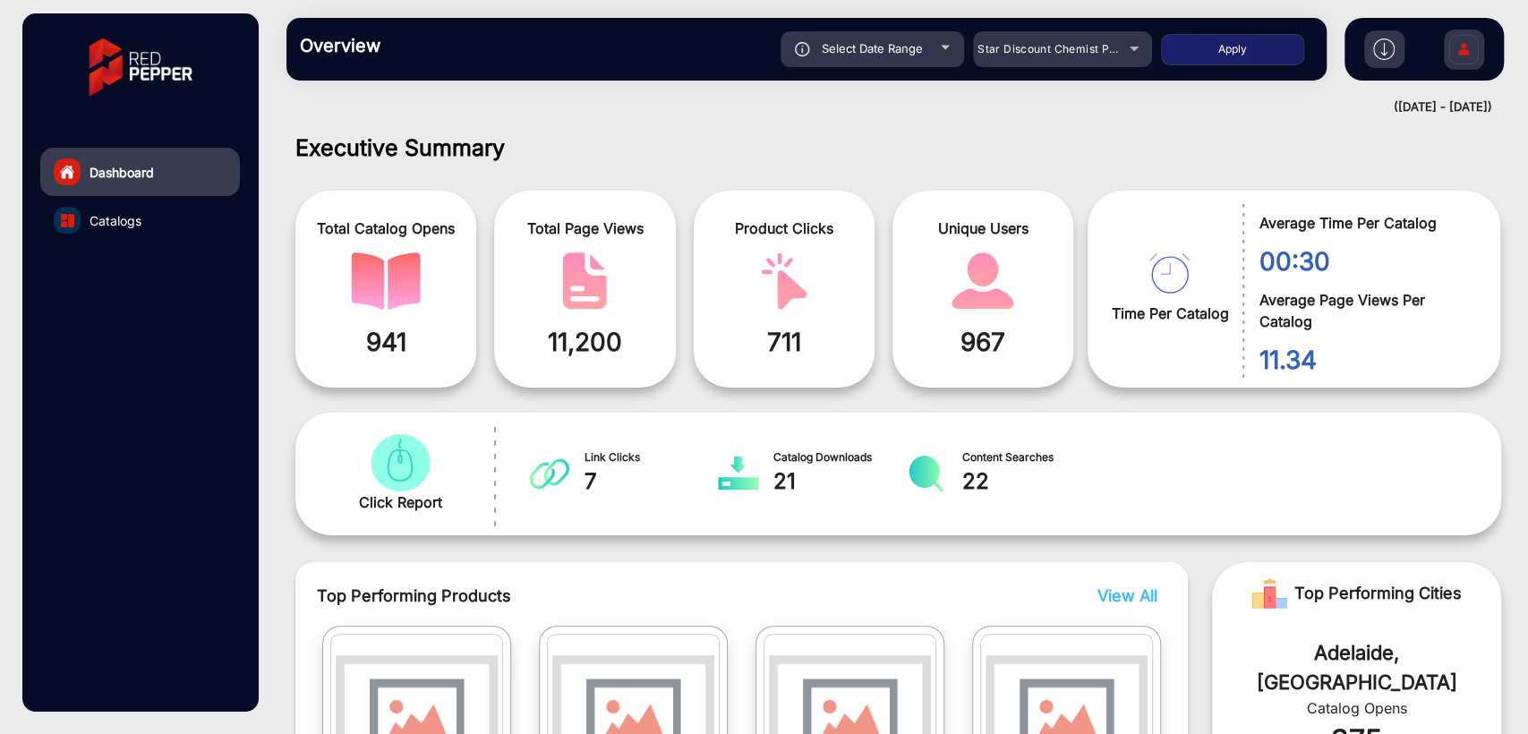
type input "[DATE]"
click at [1257, 48] on button "Apply" at bounding box center [1232, 49] width 143 height 31
type input "[DATE]"
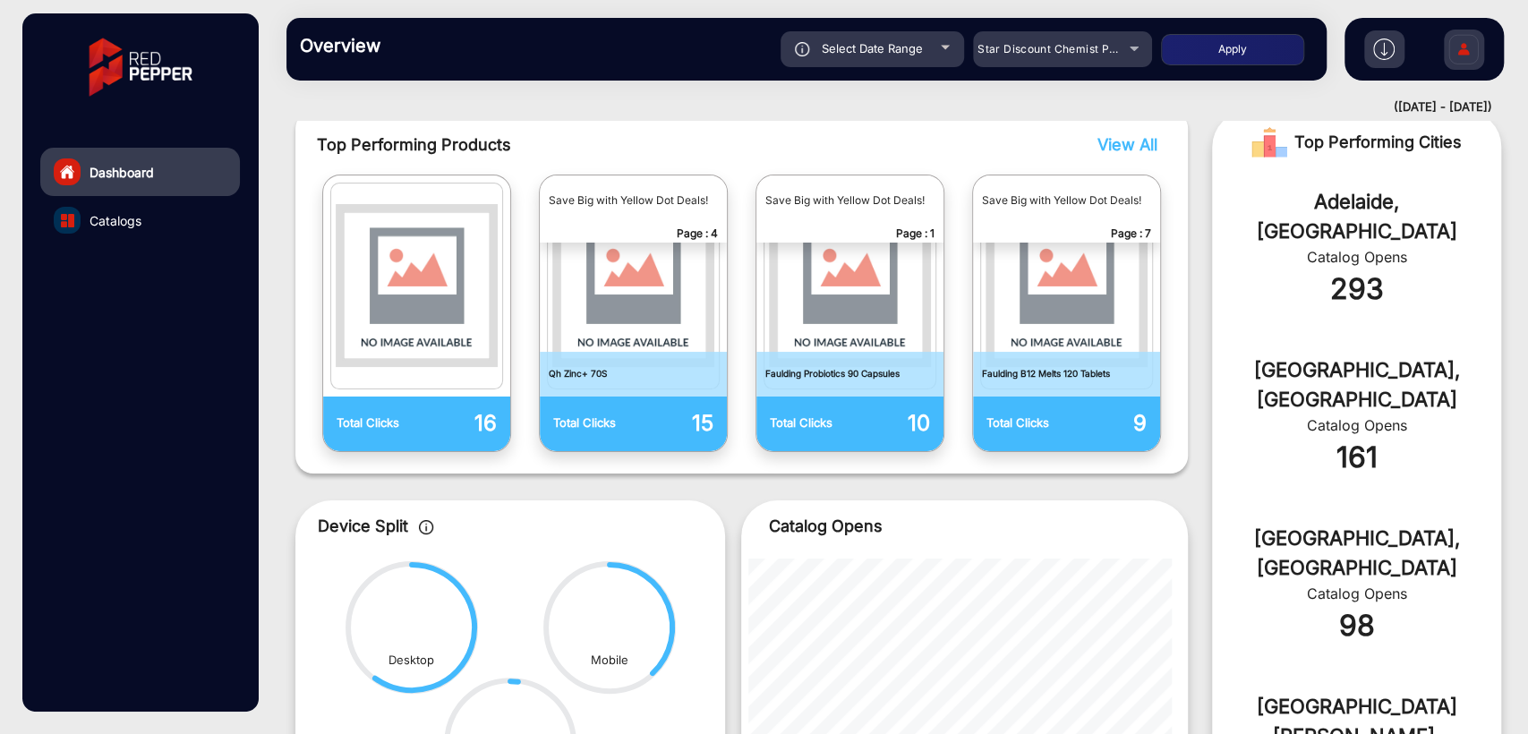
scroll to position [146, 0]
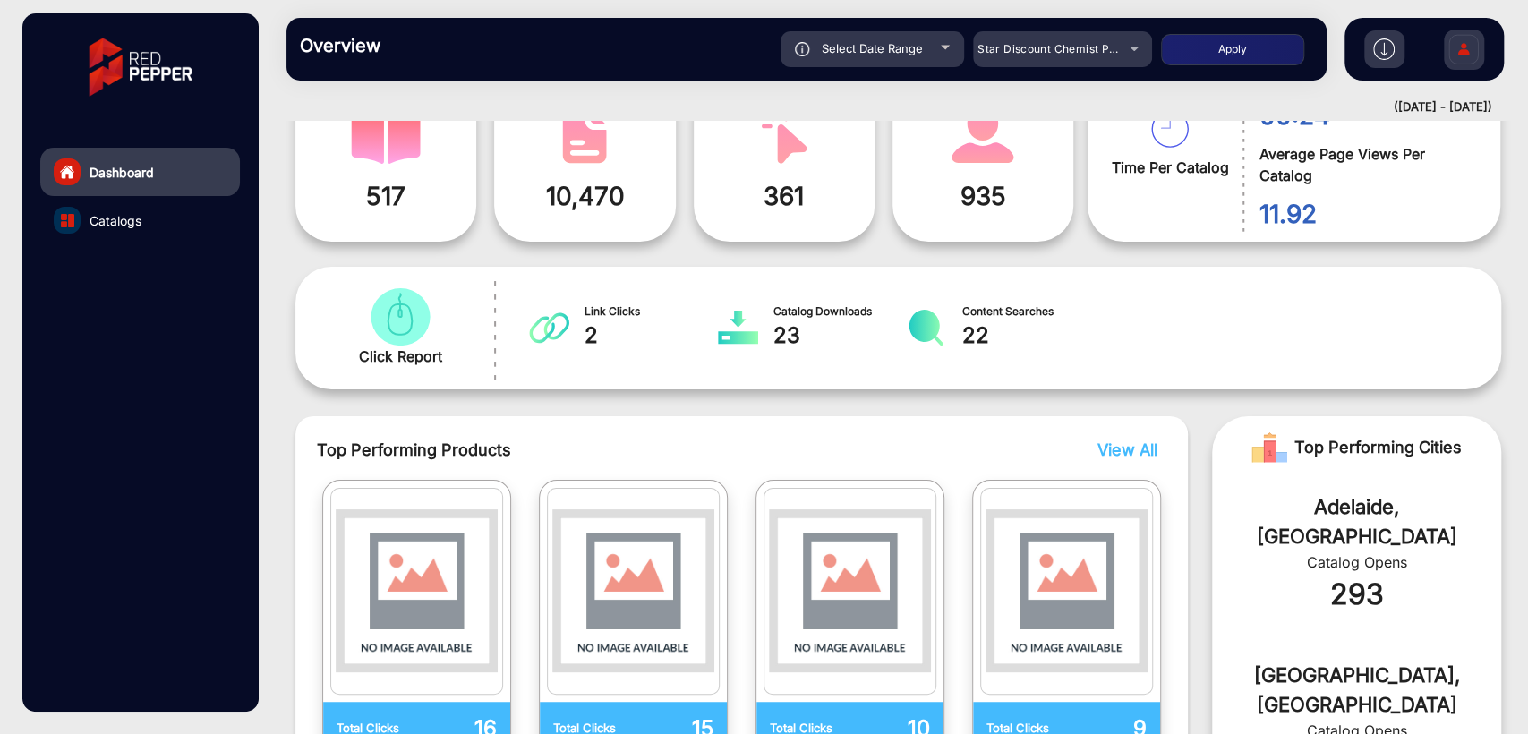
click at [1122, 444] on span "View All" at bounding box center [1127, 449] width 60 height 19
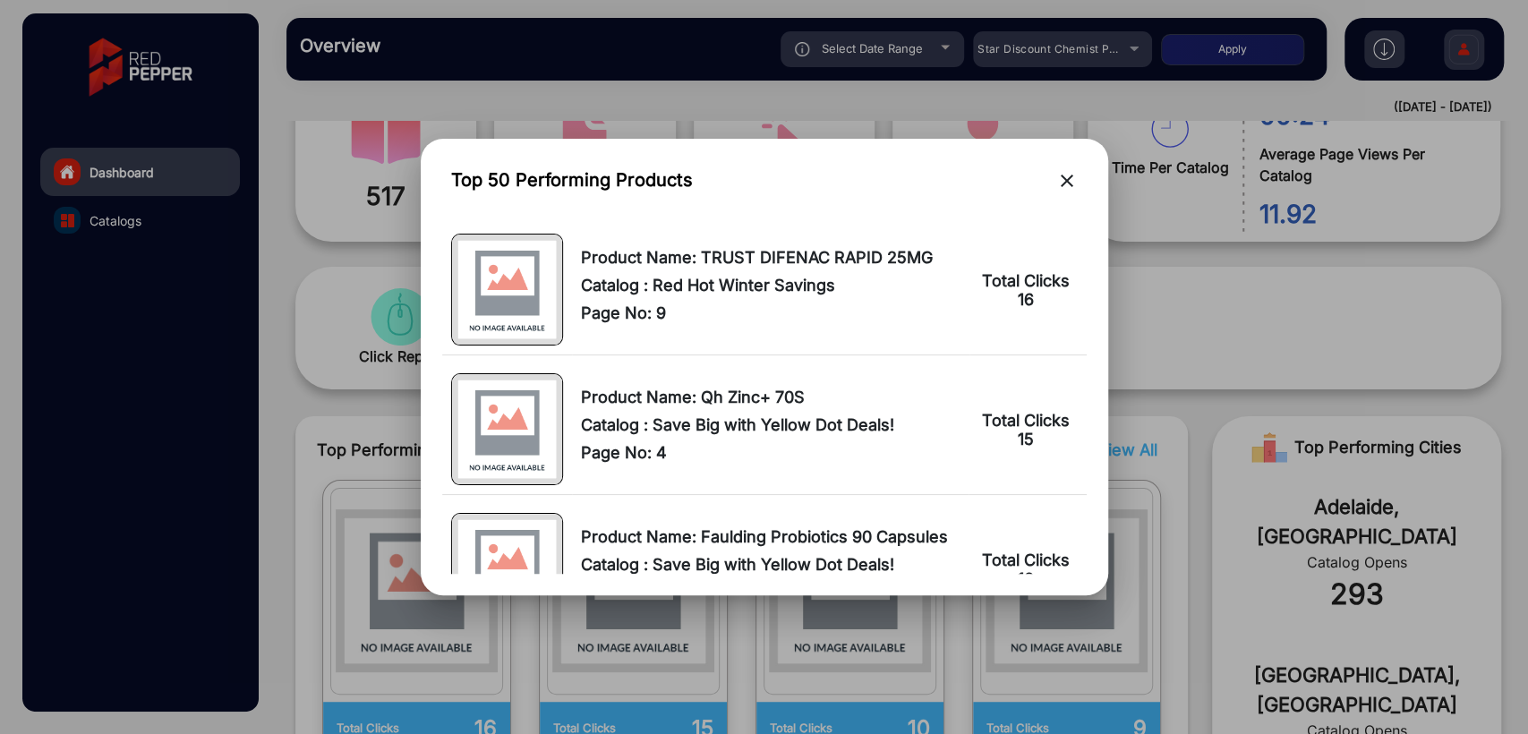
click at [1073, 187] on mat-icon "close" at bounding box center [1066, 180] width 21 height 21
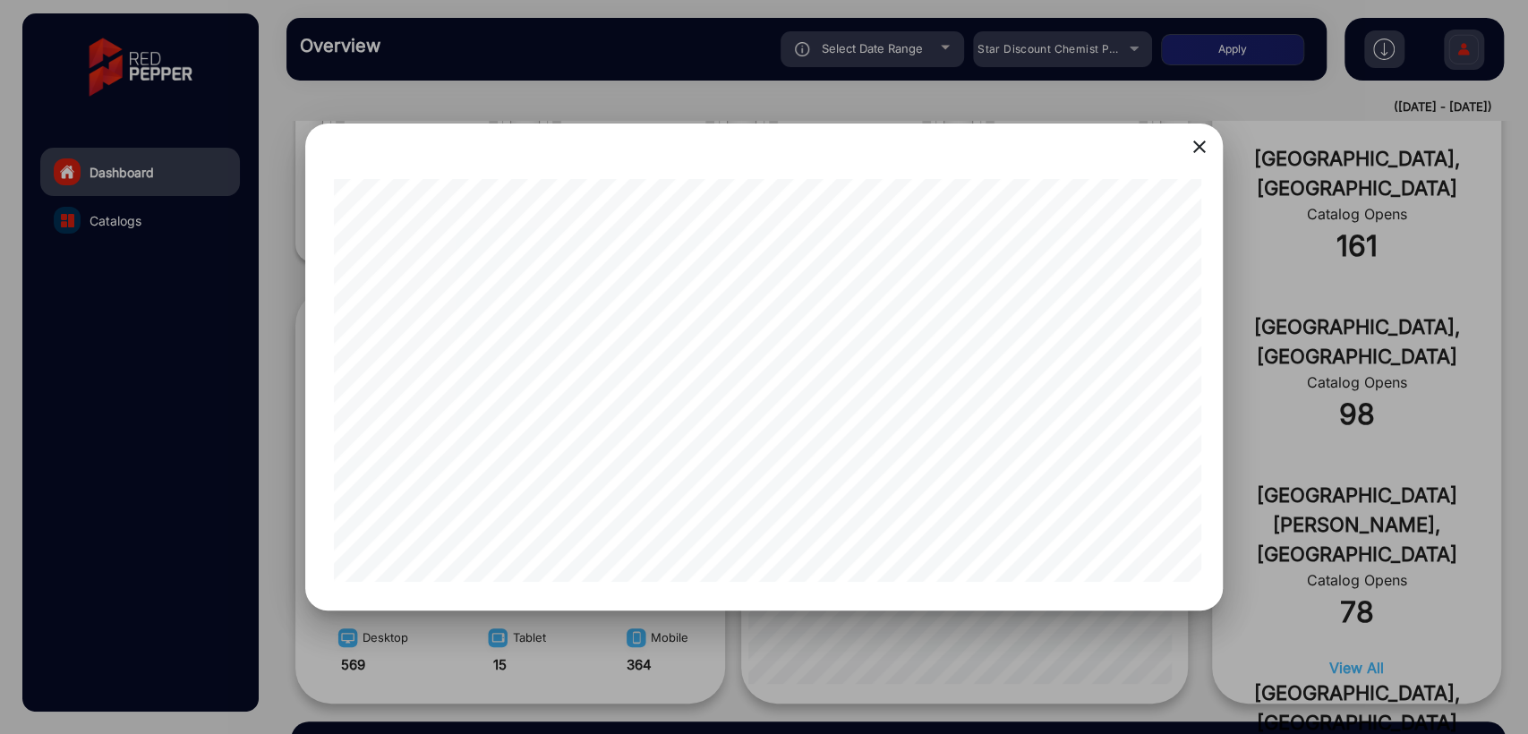
scroll to position [0, 161]
click at [1264, 492] on div at bounding box center [764, 367] width 1528 height 734
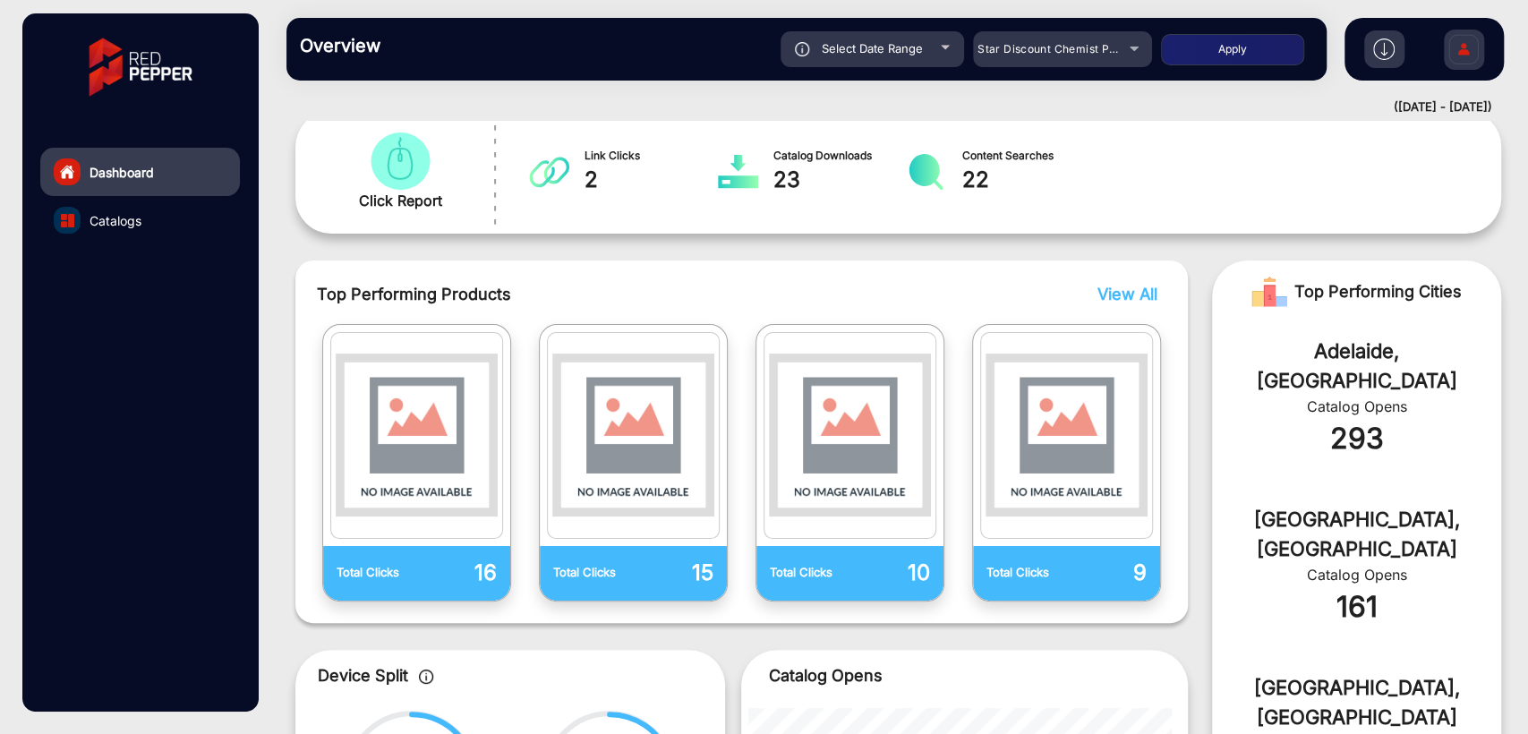
scroll to position [397, 0]
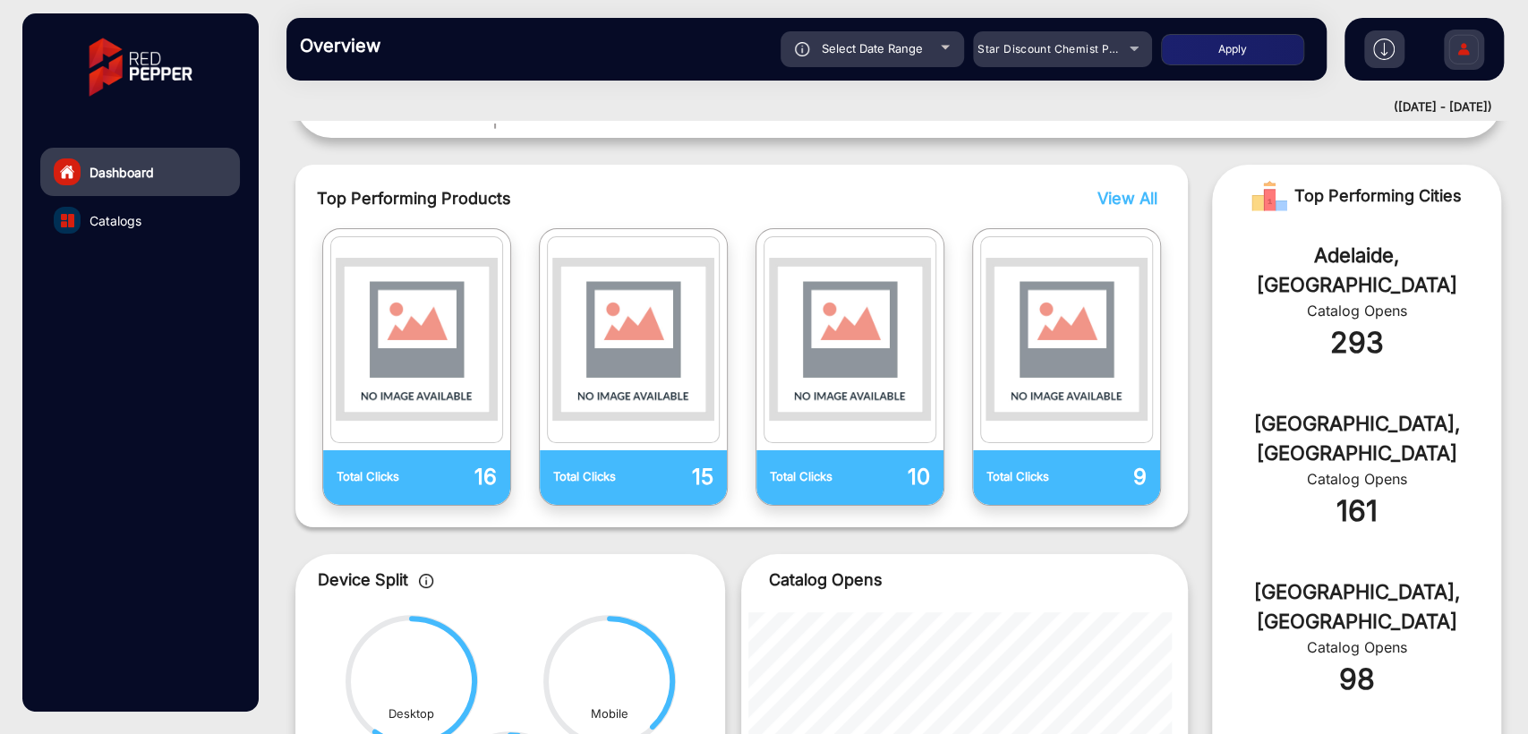
click at [909, 137] on div "Executive Summary Total Catalog Opens 517 Total Page Views 10,470 Product Click…" at bounding box center [898, 353] width 1232 height 1232
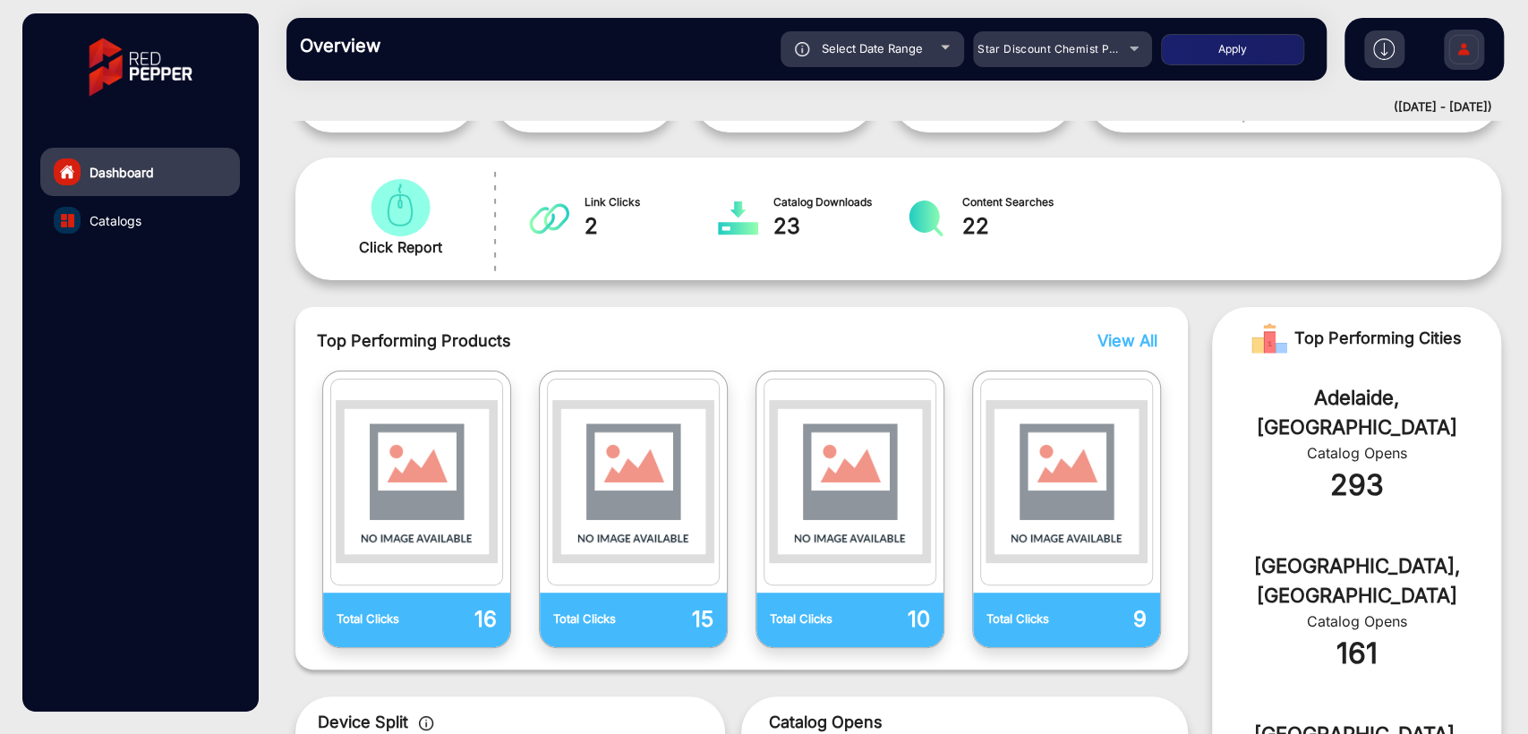
scroll to position [0, 0]
